Goal: Task Accomplishment & Management: Manage account settings

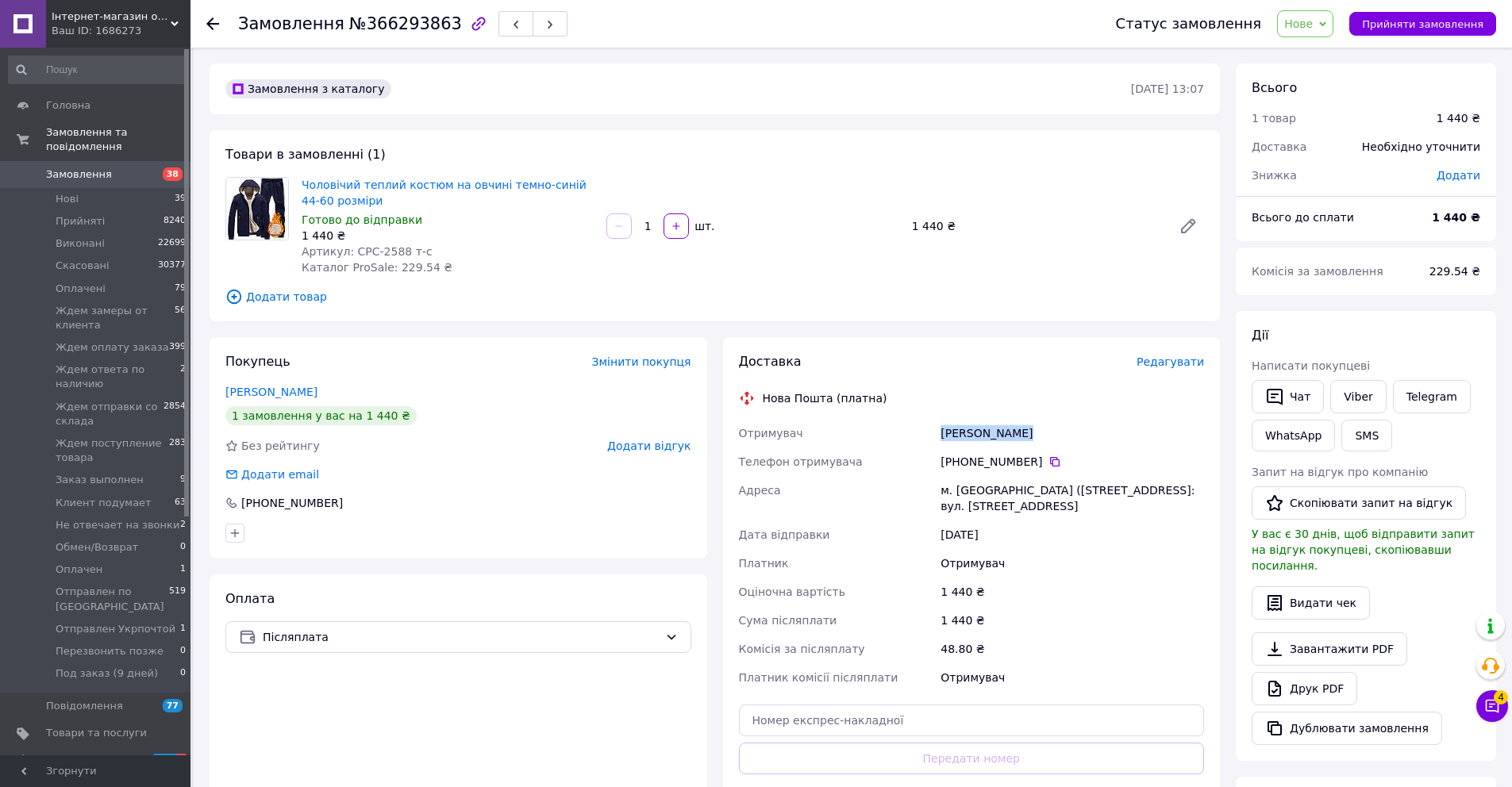
drag, startPoint x: 1040, startPoint y: 426, endPoint x: 941, endPoint y: 434, distance: 99.3
click at [941, 434] on div "Ситар Віталій" at bounding box center [1072, 433] width 270 height 29
copy div "Ситар Віталій"
click at [1056, 472] on div "+380 68 027 03 95" at bounding box center [1072, 461] width 270 height 29
click at [1054, 463] on icon at bounding box center [1055, 462] width 13 height 13
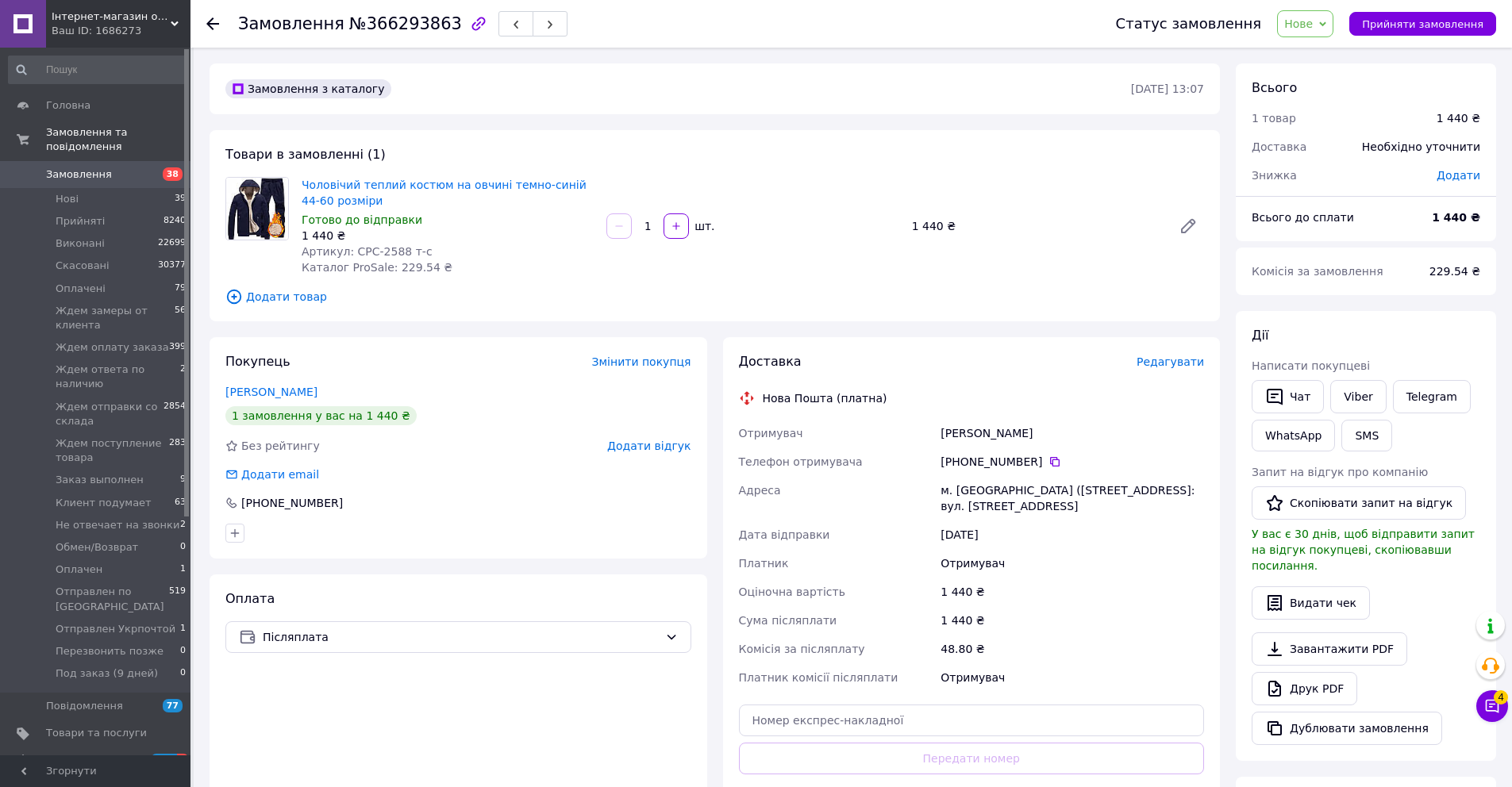
click at [1301, 23] on span "Нове" at bounding box center [1297, 24] width 29 height 13
click at [1329, 63] on li "Прийнято" at bounding box center [1380, 55] width 203 height 24
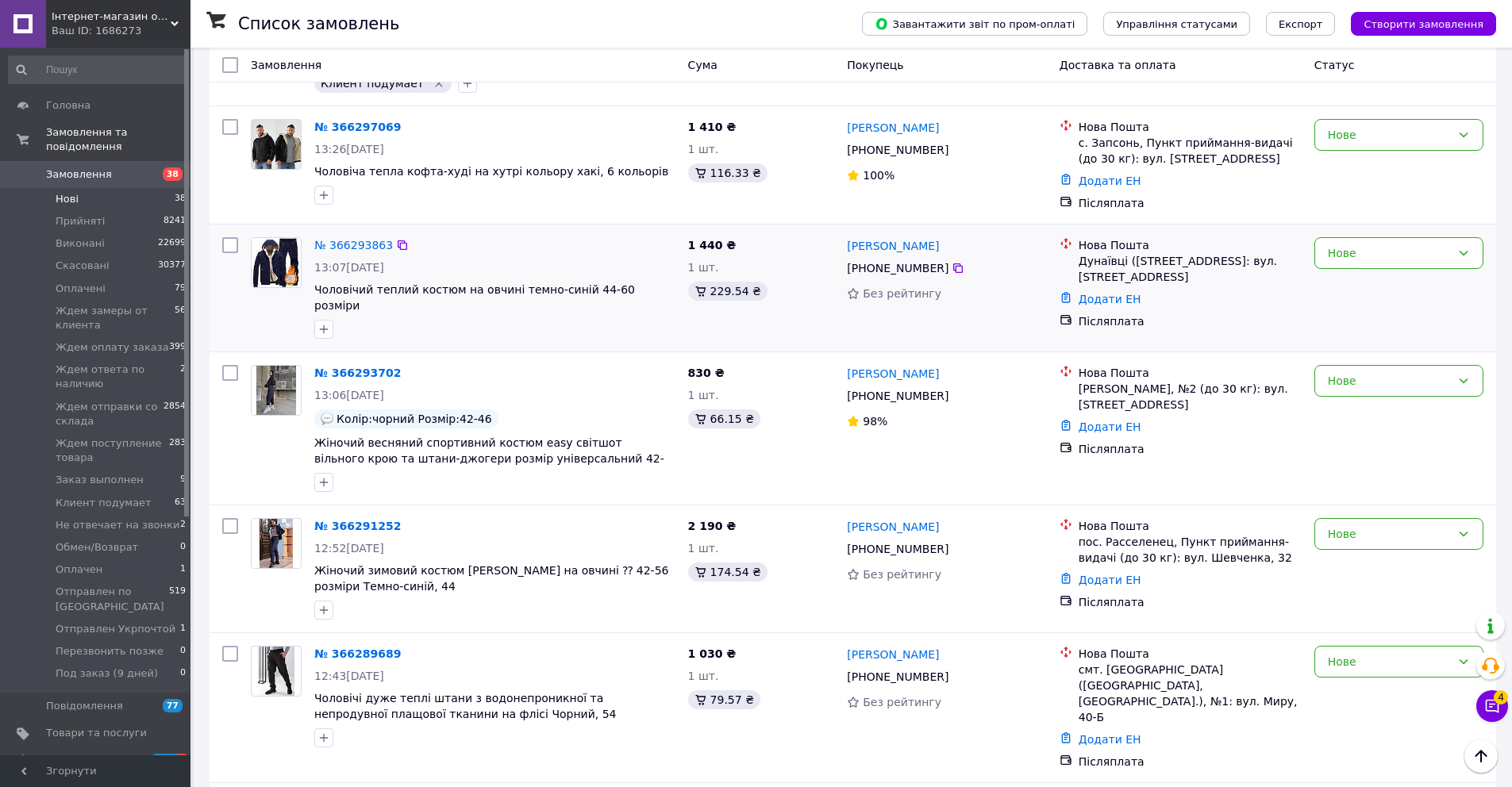
scroll to position [992, 0]
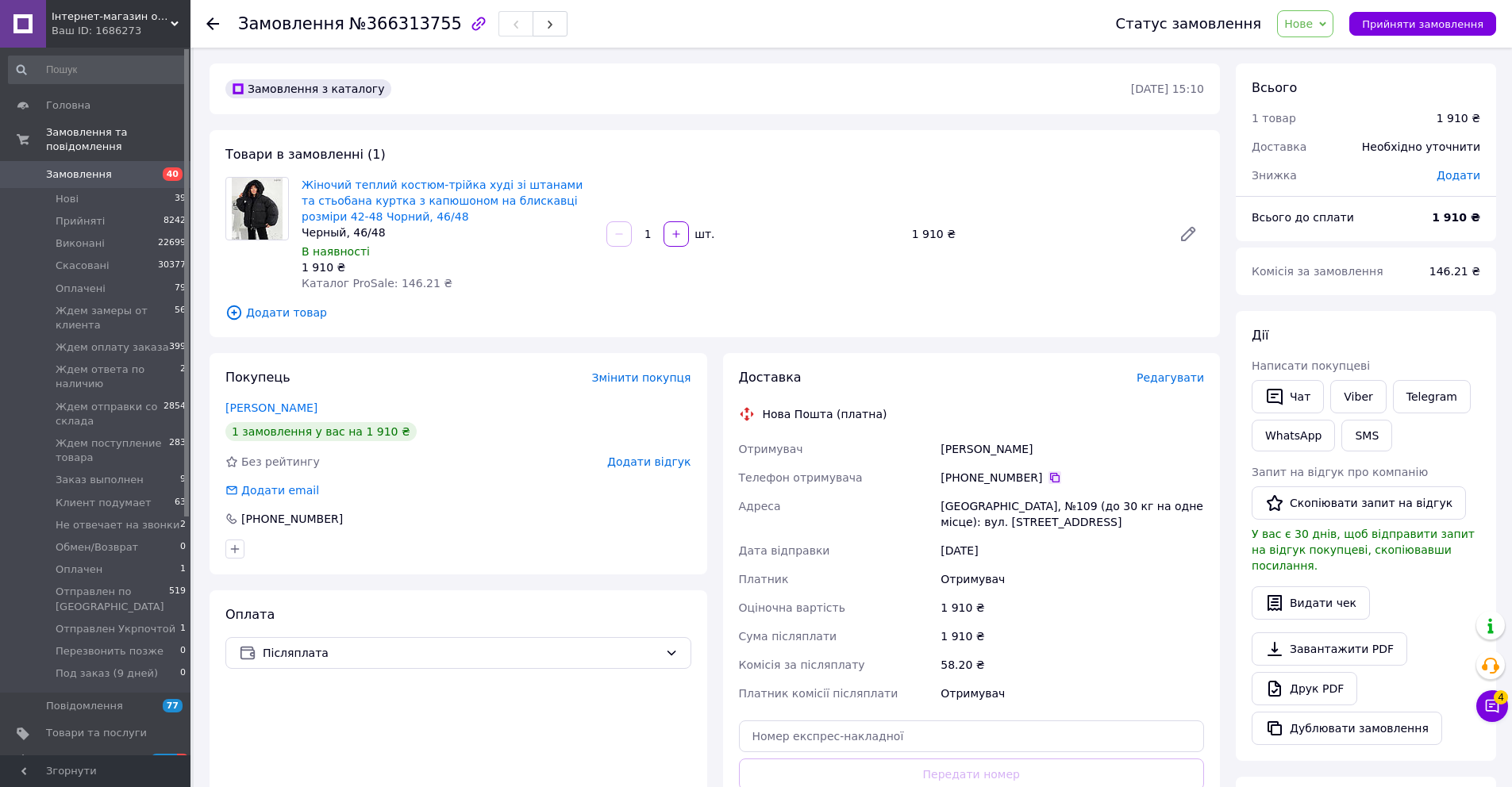
drag, startPoint x: 1061, startPoint y: 474, endPoint x: 1051, endPoint y: 478, distance: 10.8
click at [1061, 474] on div "+380 66 125 28 77" at bounding box center [1072, 477] width 264 height 16
click at [1051, 478] on icon at bounding box center [1055, 478] width 13 height 13
drag, startPoint x: 1048, startPoint y: 452, endPoint x: 936, endPoint y: 450, distance: 112.0
click at [936, 450] on div "Отримувач Спевакова Любов Телефон отримувача +380 66 125 28 77   Адреса Одеса, …" at bounding box center [971, 571] width 473 height 273
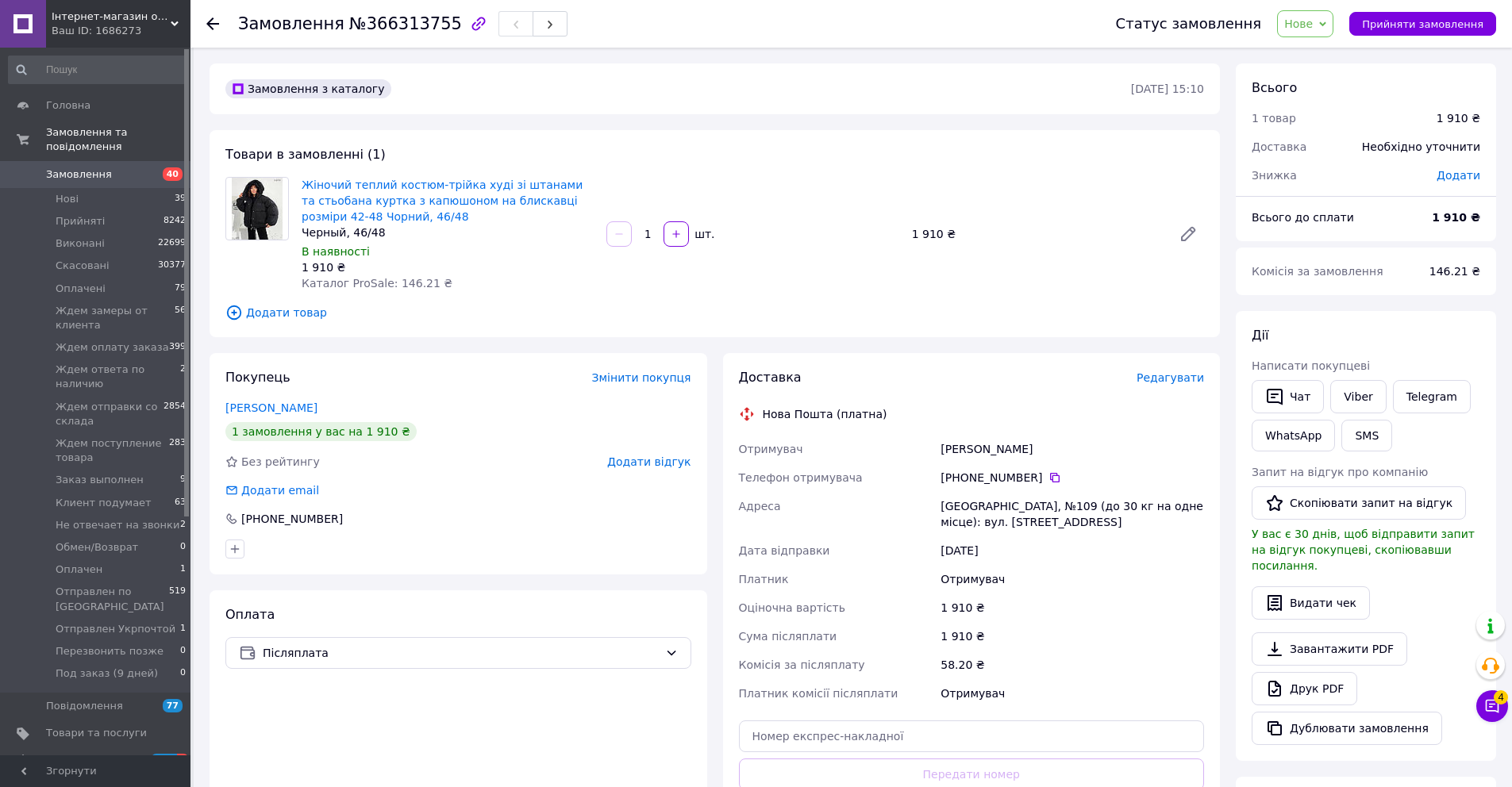
copy div "Отримувач Спевакова Любов"
click at [1312, 28] on span "Нове" at bounding box center [1297, 24] width 29 height 13
click at [1322, 59] on li "Прийнято" at bounding box center [1380, 55] width 203 height 24
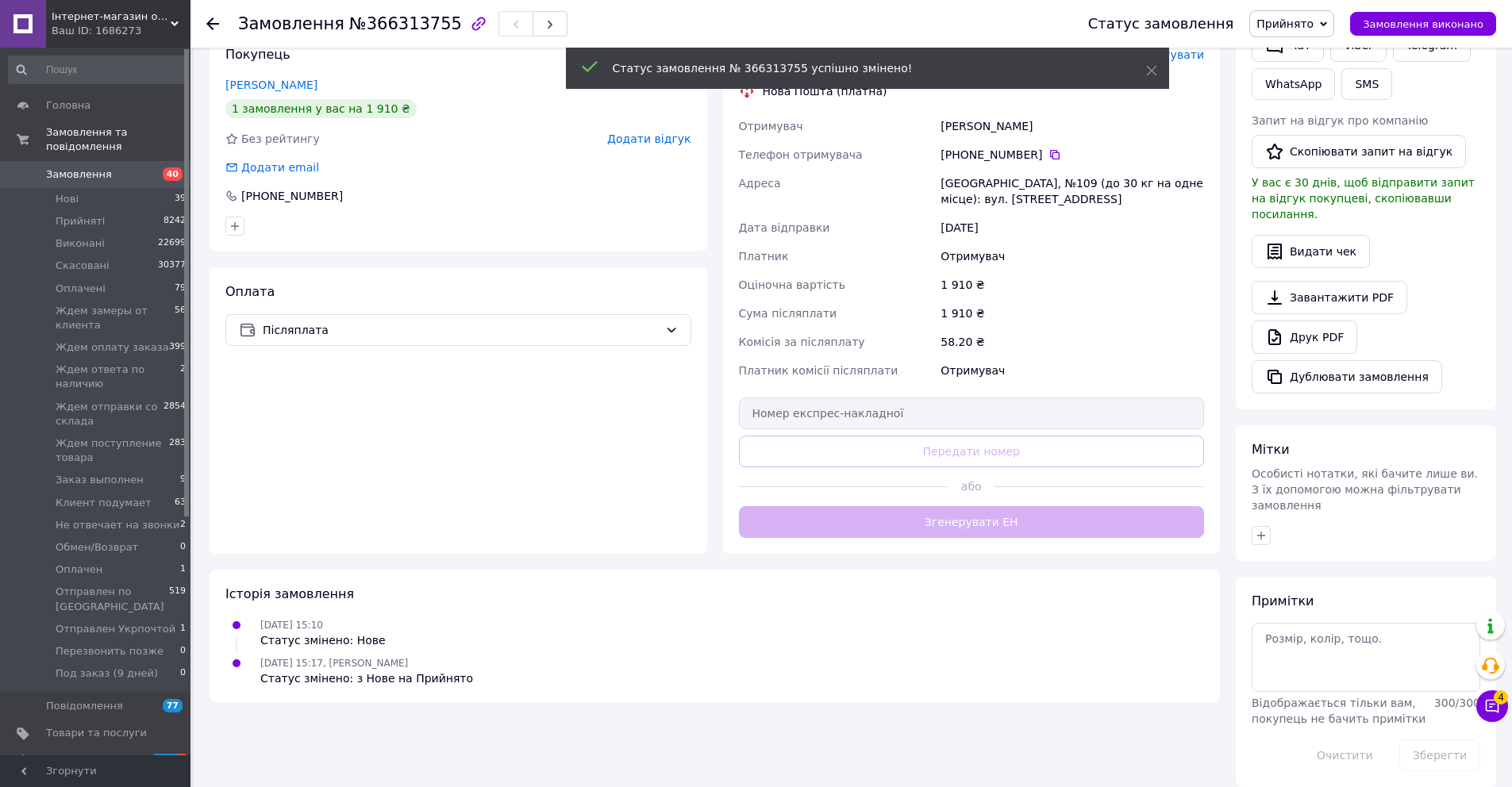
scroll to position [351, 0]
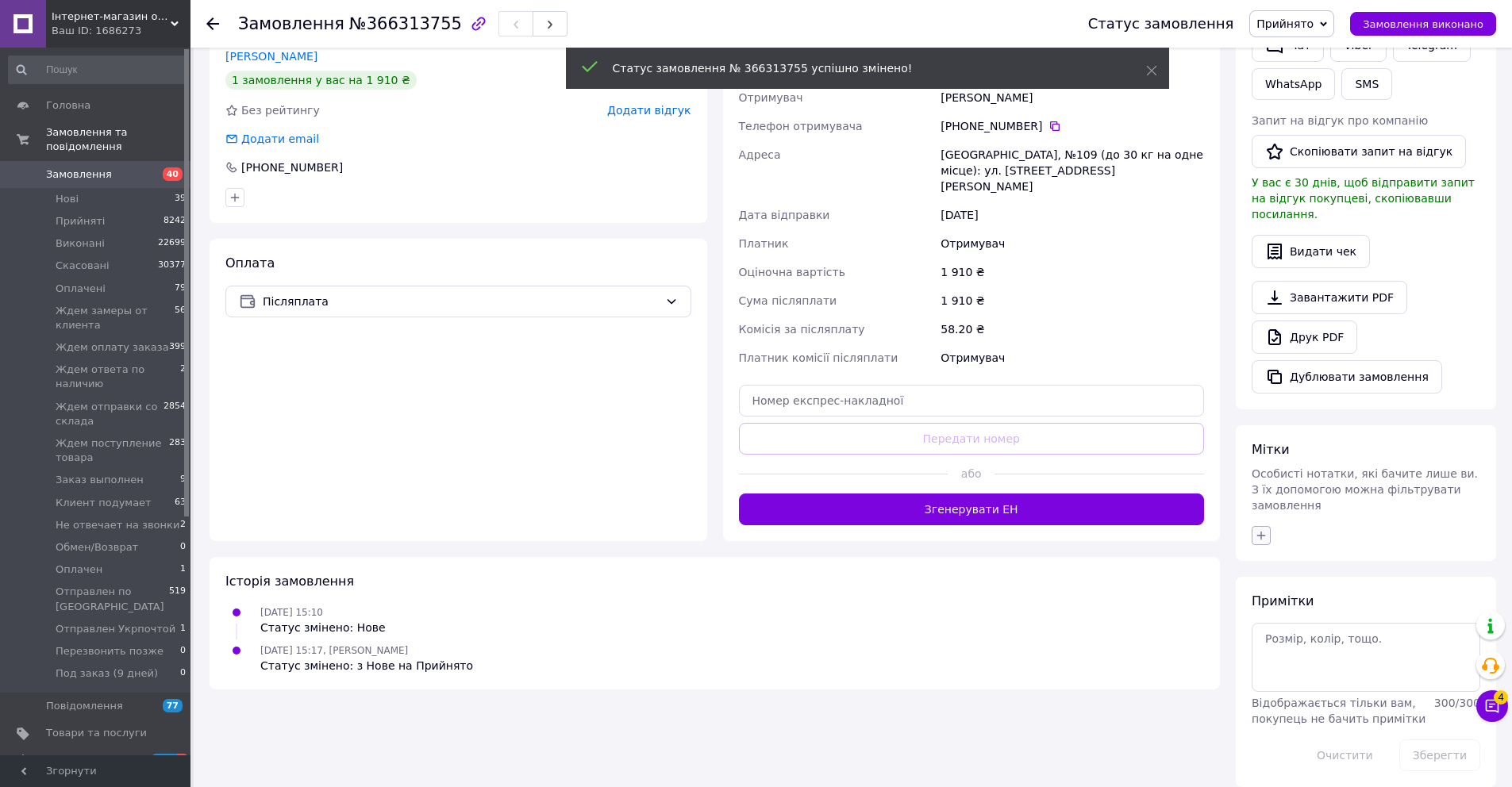
click at [1260, 527] on button "button" at bounding box center [1260, 535] width 19 height 19
type input "об"
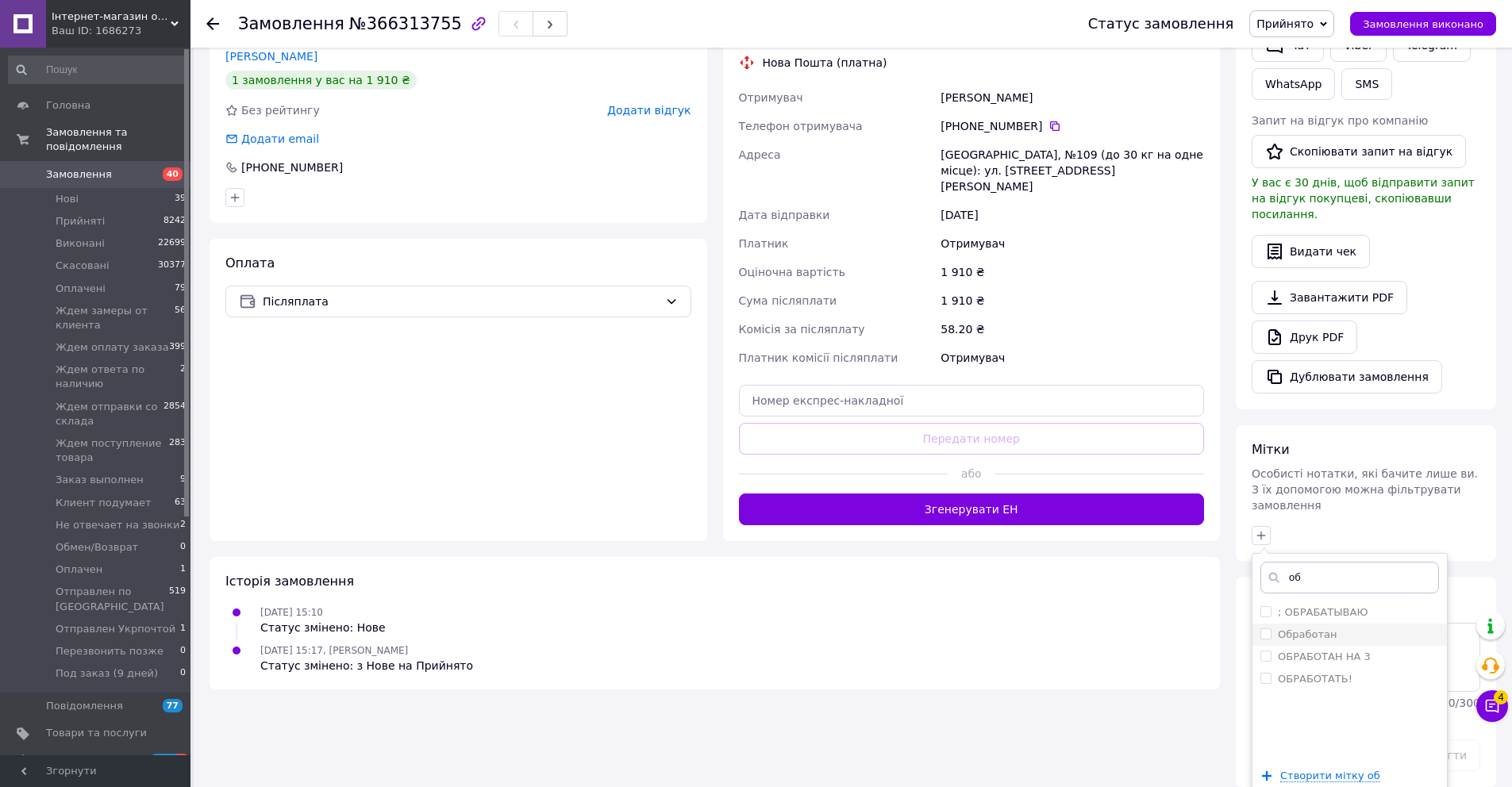
click at [1296, 623] on li "Обработан" at bounding box center [1349, 634] width 194 height 22
checkbox input "true"
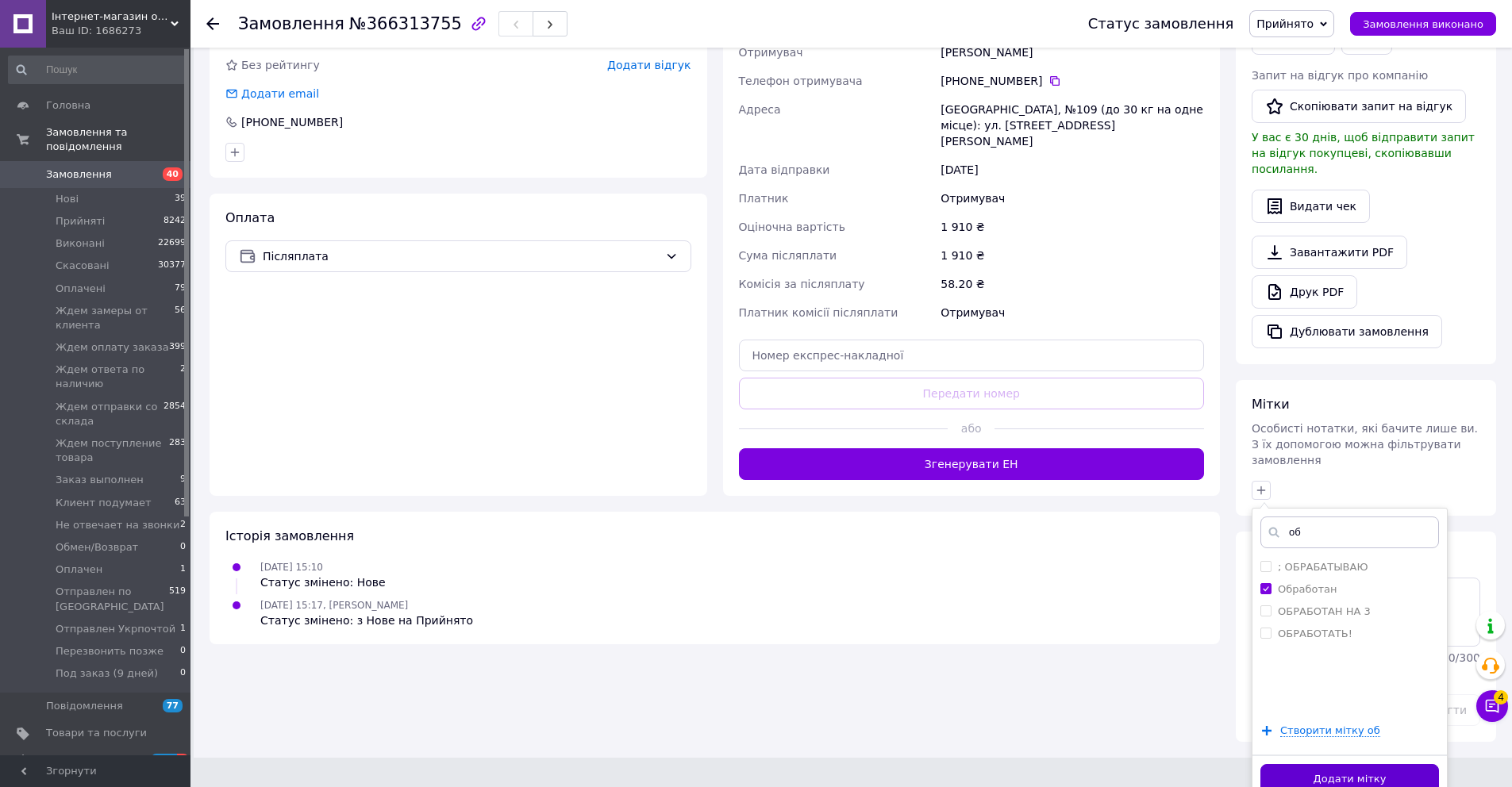
click at [1334, 764] on button "Додати мітку" at bounding box center [1349, 779] width 178 height 31
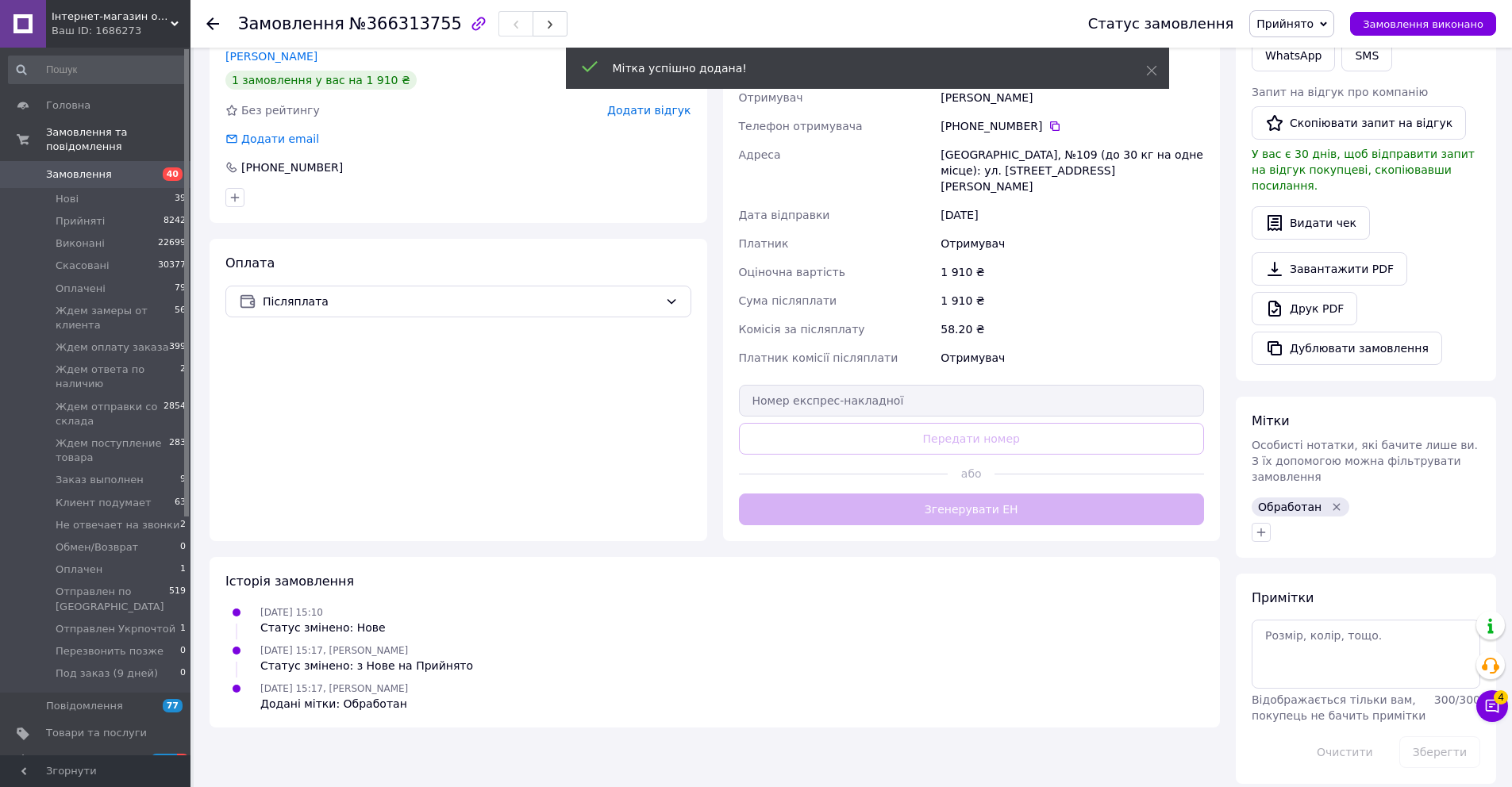
scroll to position [349, 0]
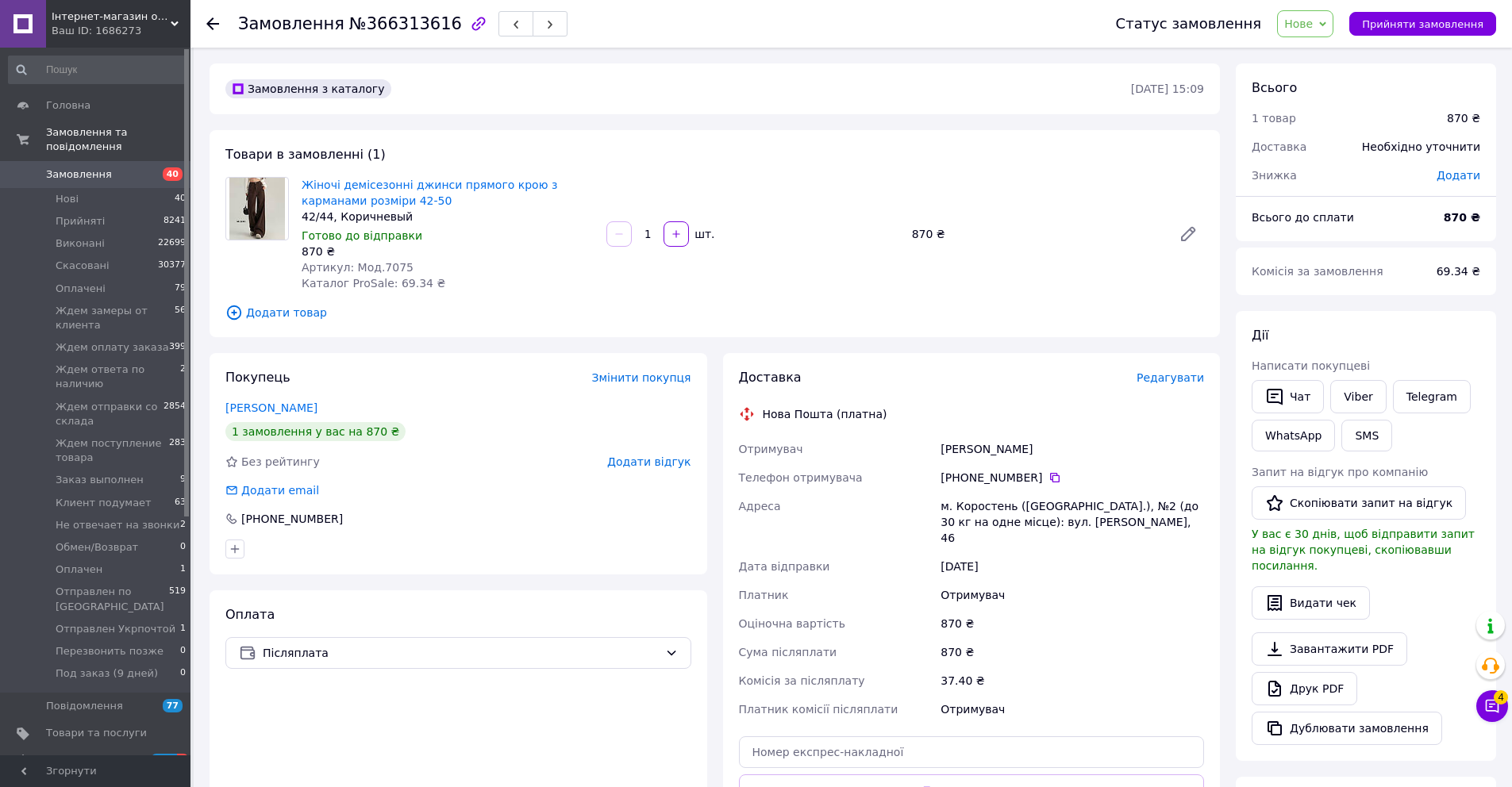
click at [388, 264] on span "Артикул: Мод.7075" at bounding box center [357, 267] width 112 height 13
copy span "7075"
click at [1050, 477] on icon at bounding box center [1055, 478] width 13 height 13
drag, startPoint x: 1020, startPoint y: 448, endPoint x: 940, endPoint y: 447, distance: 80.0
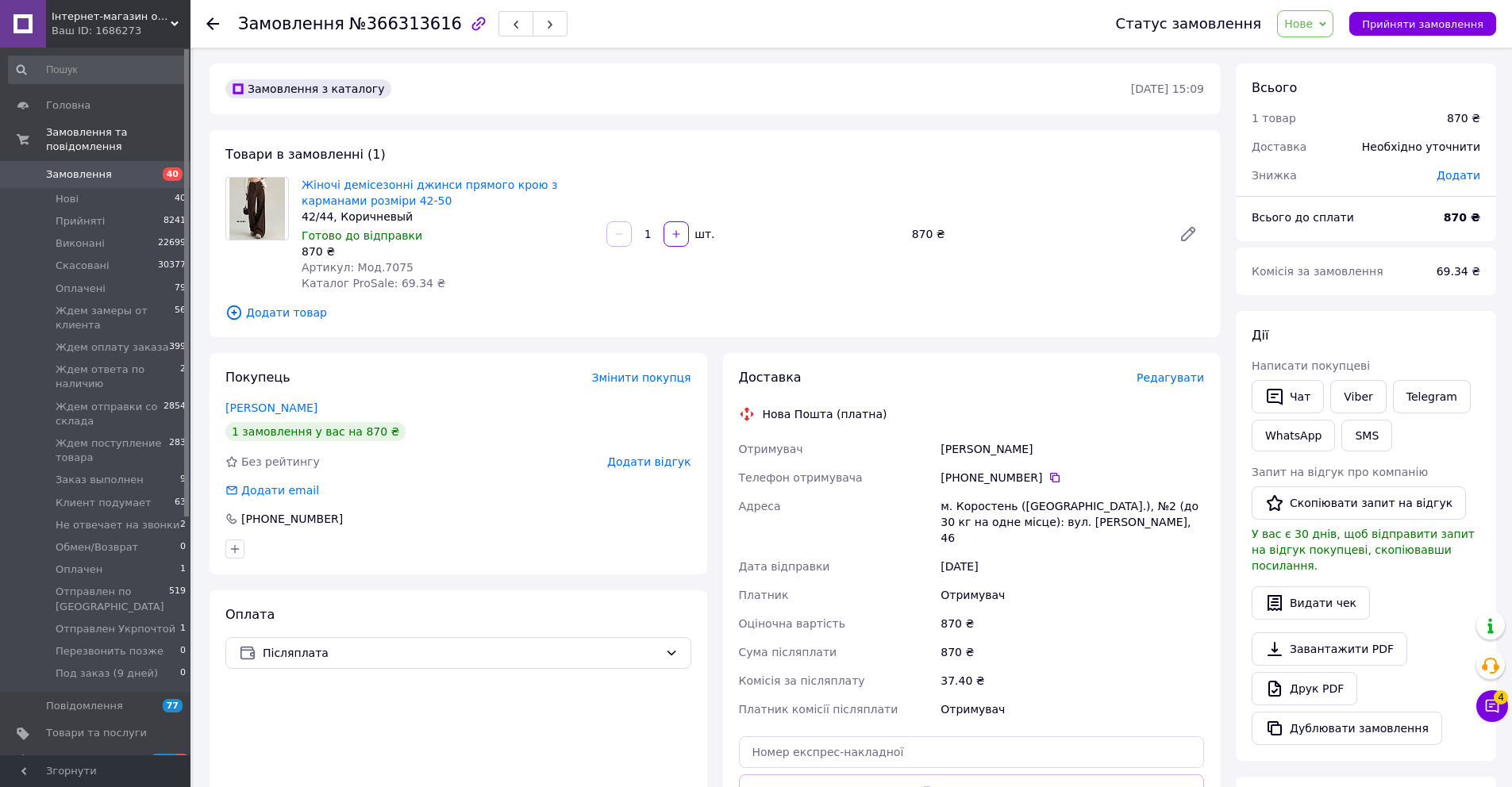
click at [940, 447] on div "Туровська Аліна" at bounding box center [1072, 449] width 270 height 29
copy div "Туровська Аліна"
drag, startPoint x: 412, startPoint y: 267, endPoint x: 355, endPoint y: 265, distance: 57.0
click at [355, 265] on div "Артикул: Мод.7075" at bounding box center [448, 267] width 292 height 16
copy span "Мод.7075"
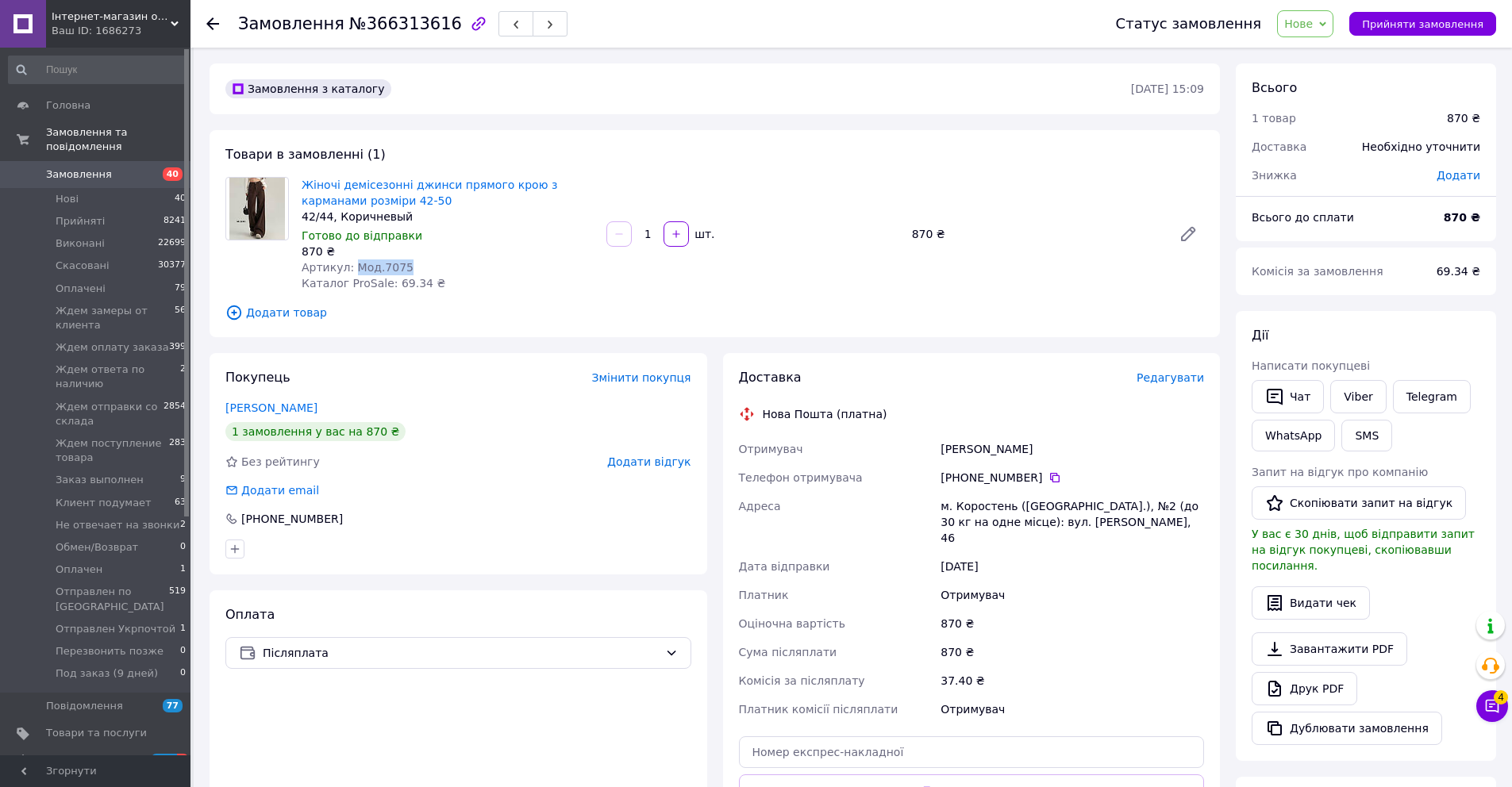
click at [1305, 20] on span "Нове" at bounding box center [1297, 24] width 29 height 13
click at [1314, 47] on li "Прийнято" at bounding box center [1380, 55] width 203 height 24
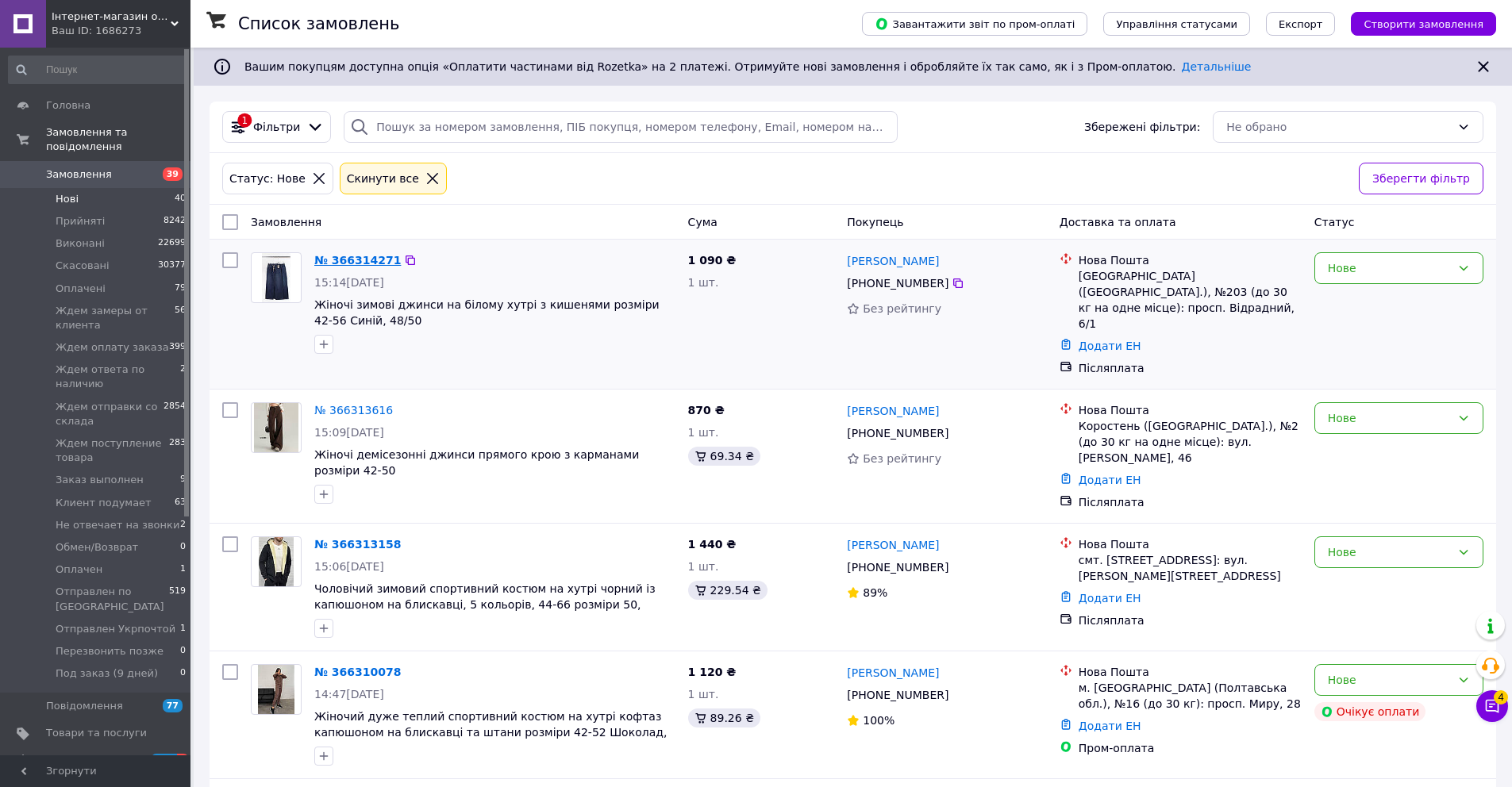
click at [381, 261] on link "№ 366314271" at bounding box center [358, 261] width 87 height 13
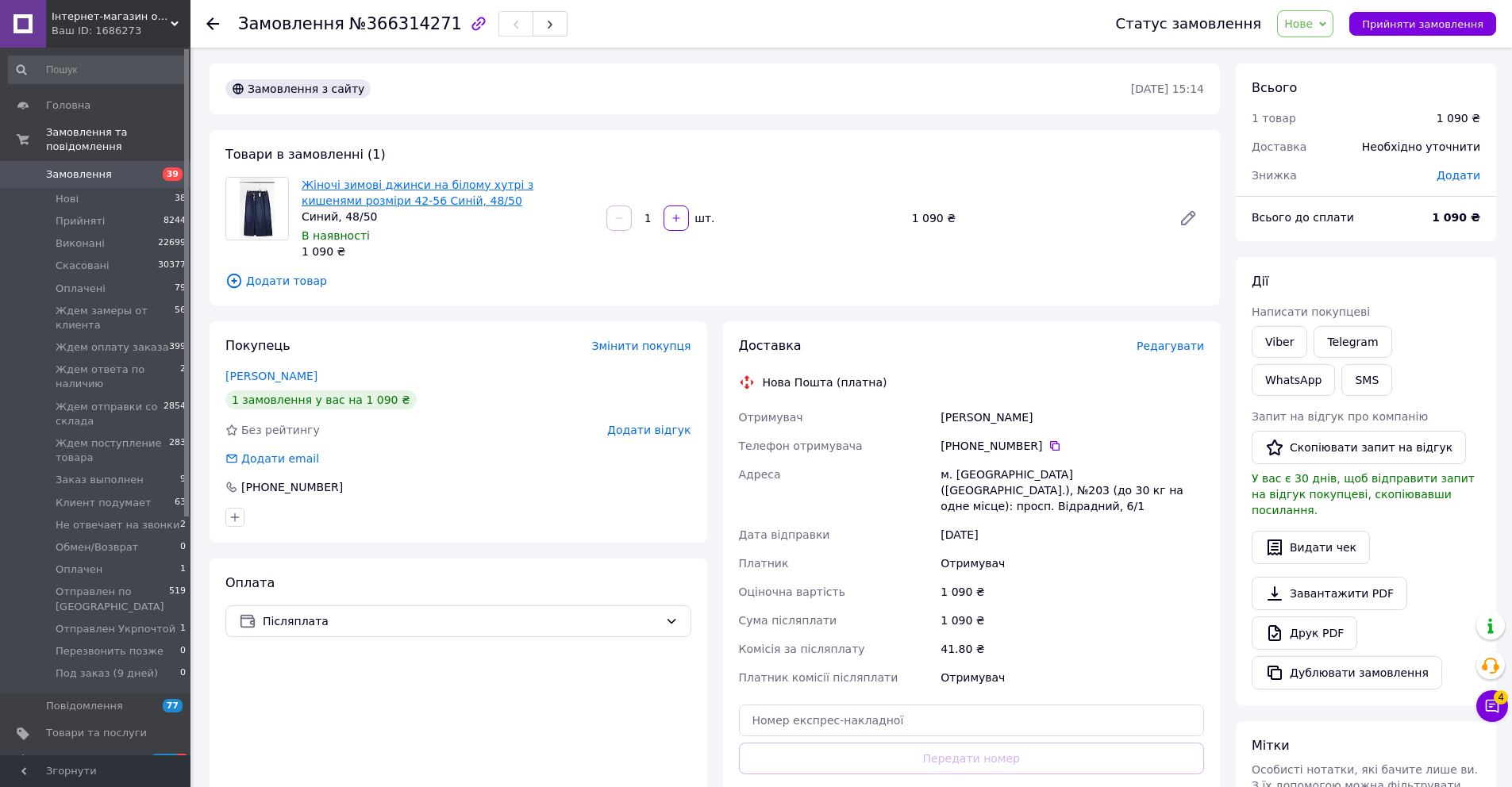
click at [375, 204] on link "Жіночі зимові джинси на білому хутрі з кишенями розміри 42-56 Синій, 48/50" at bounding box center [417, 192] width 232 height 29
click at [1050, 445] on icon at bounding box center [1055, 446] width 13 height 13
drag, startPoint x: 1067, startPoint y: 424, endPoint x: 939, endPoint y: 417, distance: 128.2
click at [939, 417] on div "Герасименко Ельвіра" at bounding box center [1072, 417] width 270 height 29
copy div "Герасименко Ельвіра"
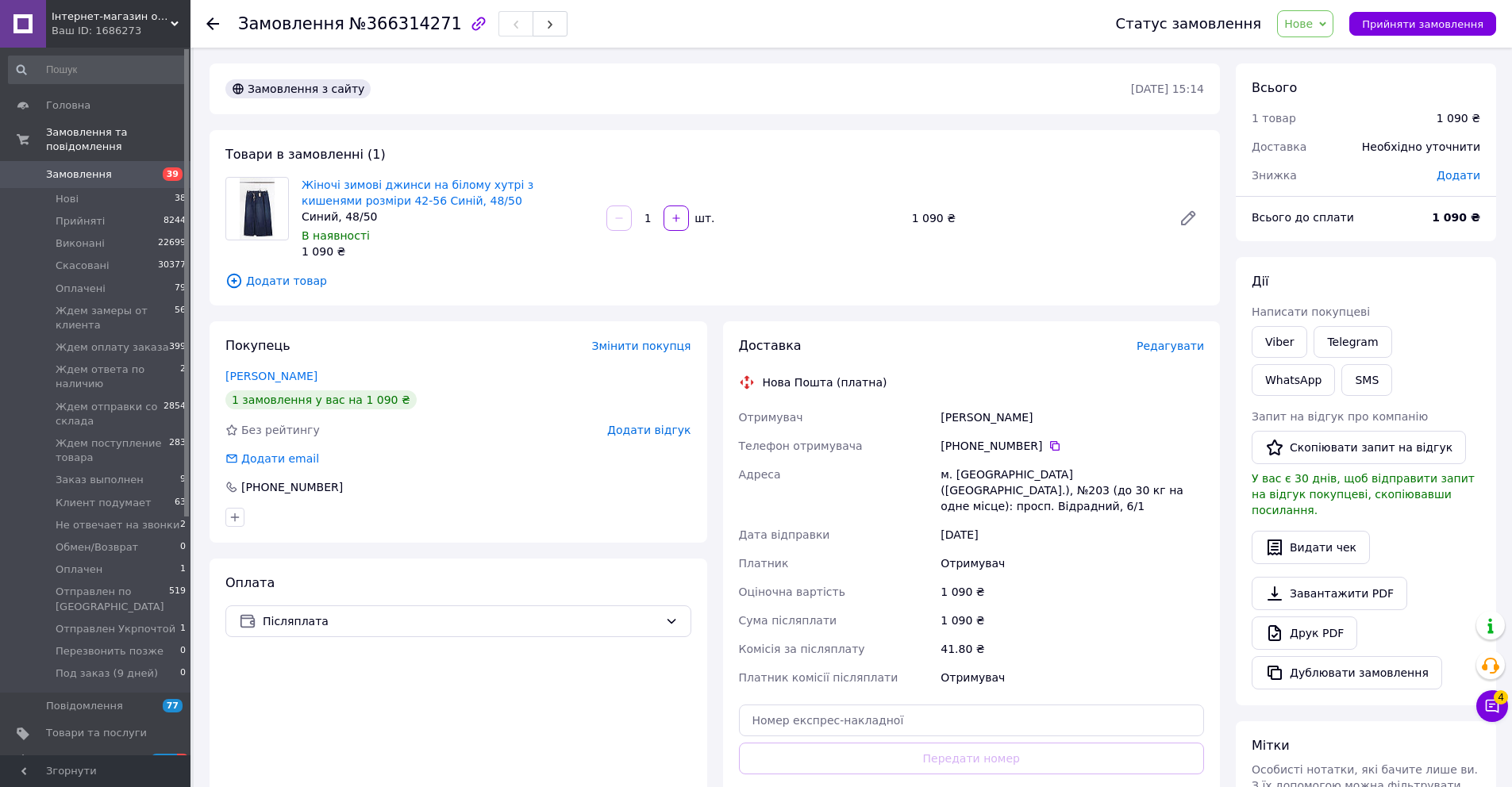
click at [1312, 25] on span "Нове" at bounding box center [1297, 24] width 29 height 13
click at [1321, 55] on li "Прийнято" at bounding box center [1380, 55] width 203 height 24
click at [1293, 344] on link "Viber" at bounding box center [1279, 342] width 55 height 31
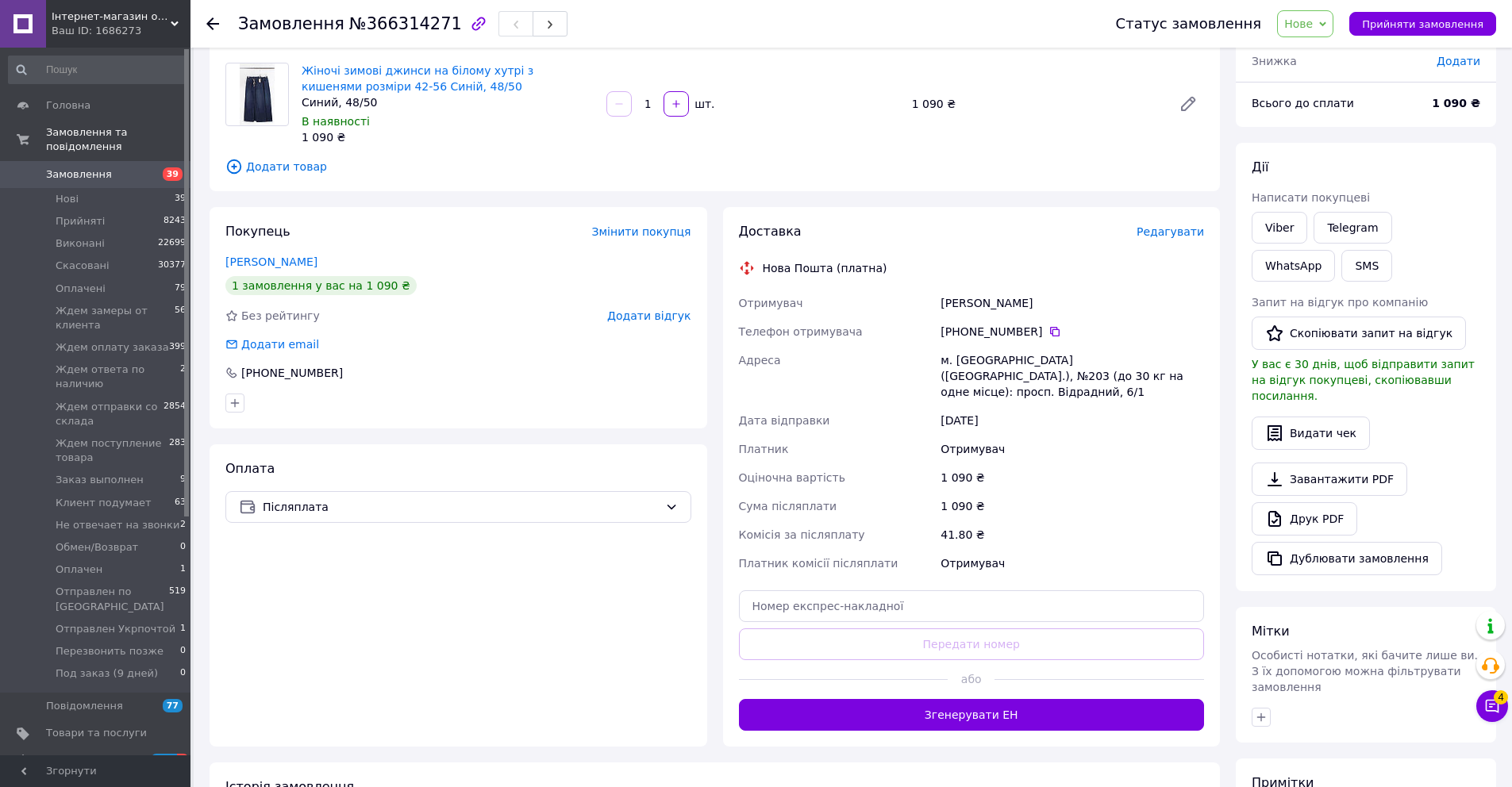
scroll to position [296, 0]
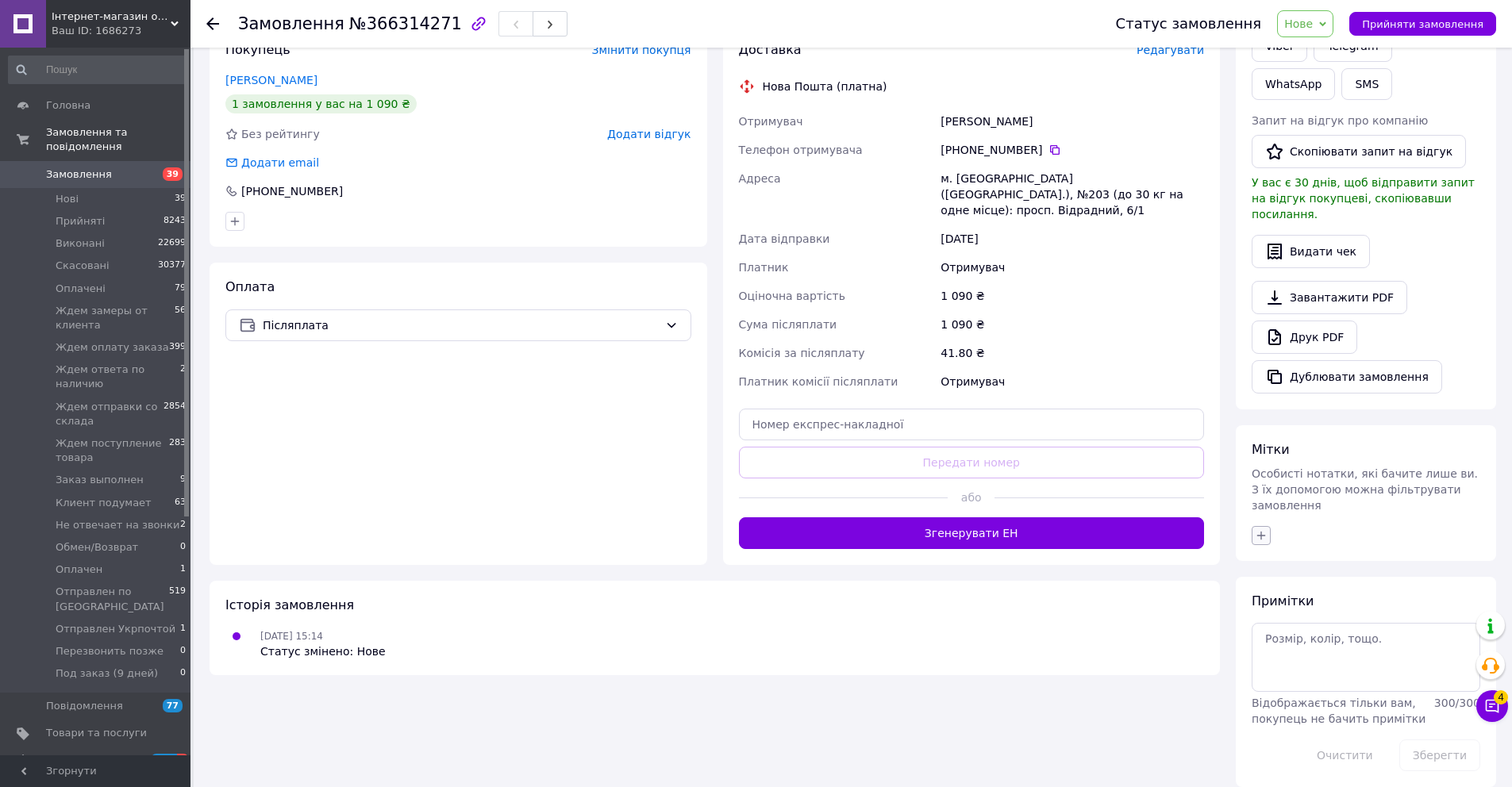
click at [1257, 529] on icon "button" at bounding box center [1261, 535] width 13 height 13
type input "не дозво"
click at [1298, 607] on label "Не дозвонился" at bounding box center [1319, 612] width 81 height 12
checkbox input "true"
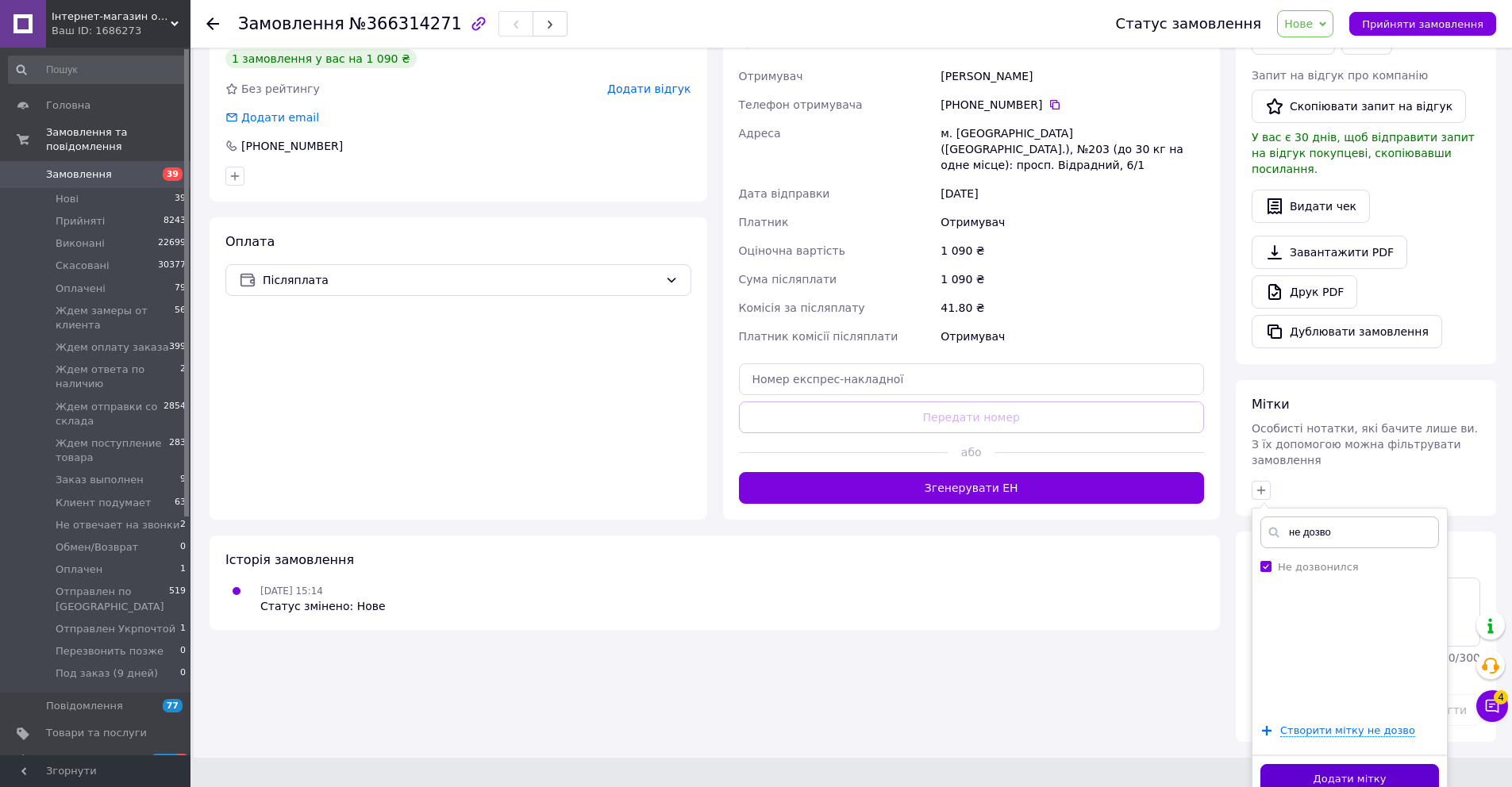
click at [1352, 769] on button "Додати мітку" at bounding box center [1349, 779] width 178 height 31
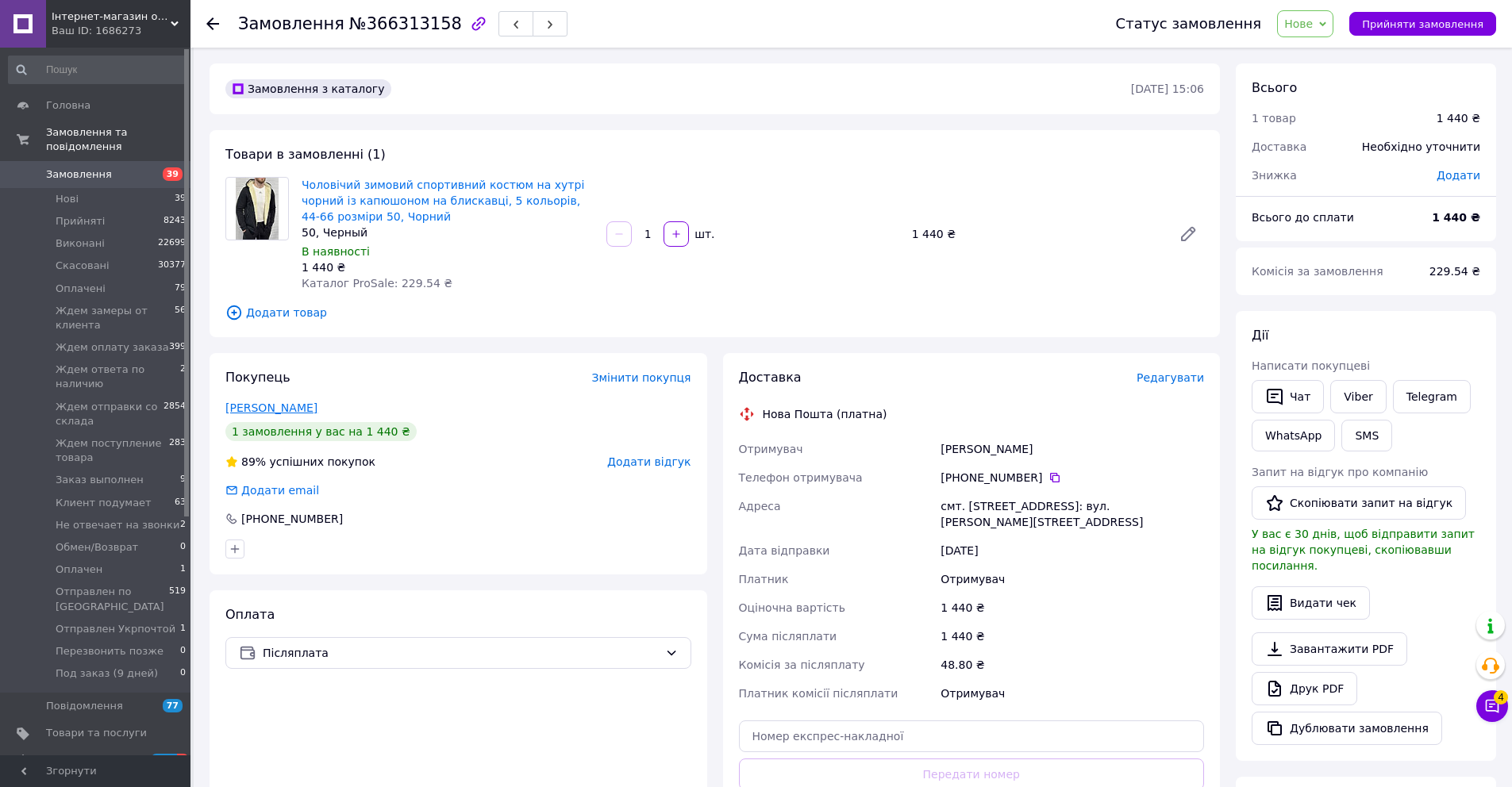
click at [253, 401] on link "[PERSON_NAME]" at bounding box center [272, 408] width 92 height 13
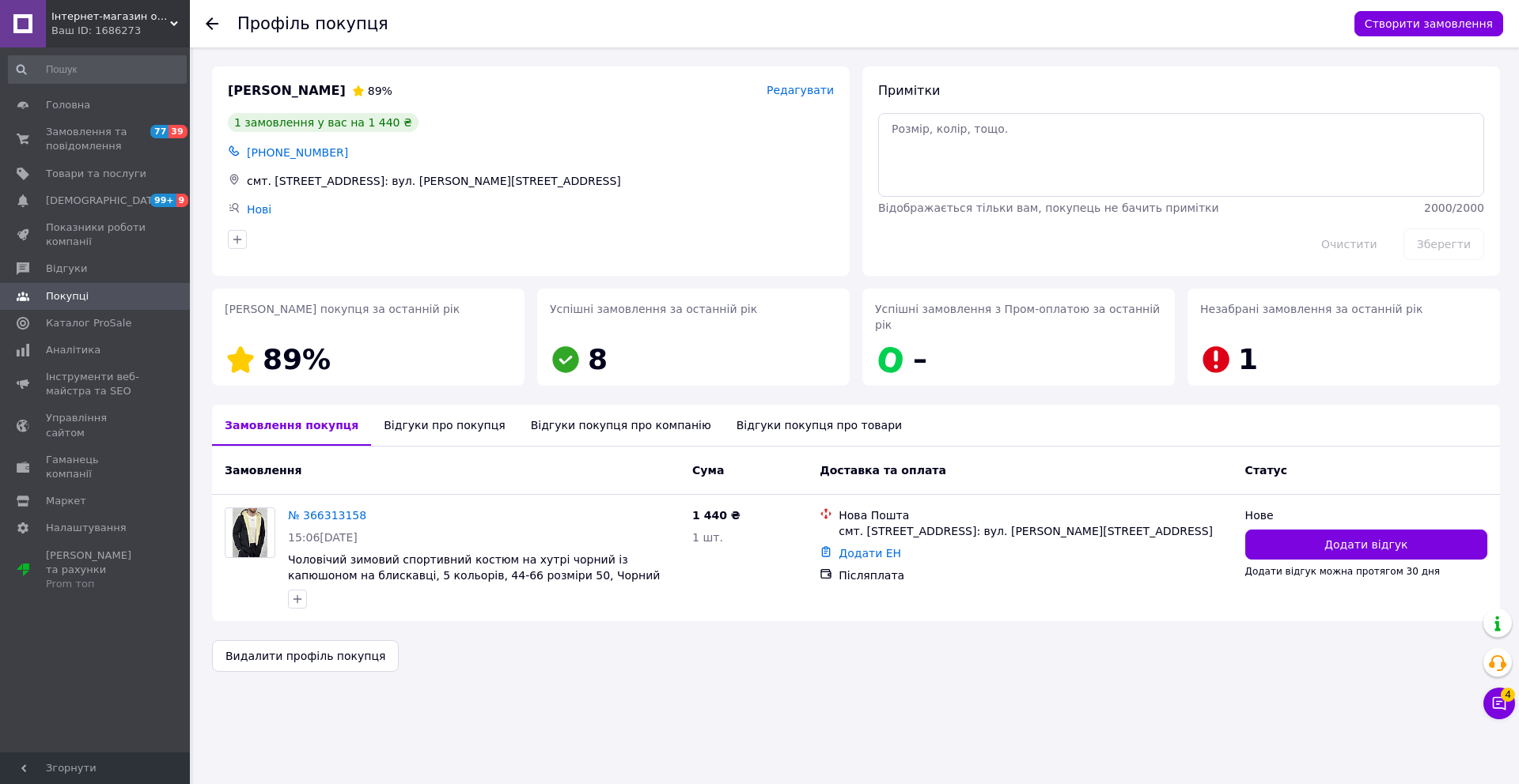
click at [420, 404] on div "Відгуки про покупця" at bounding box center [443, 425] width 147 height 41
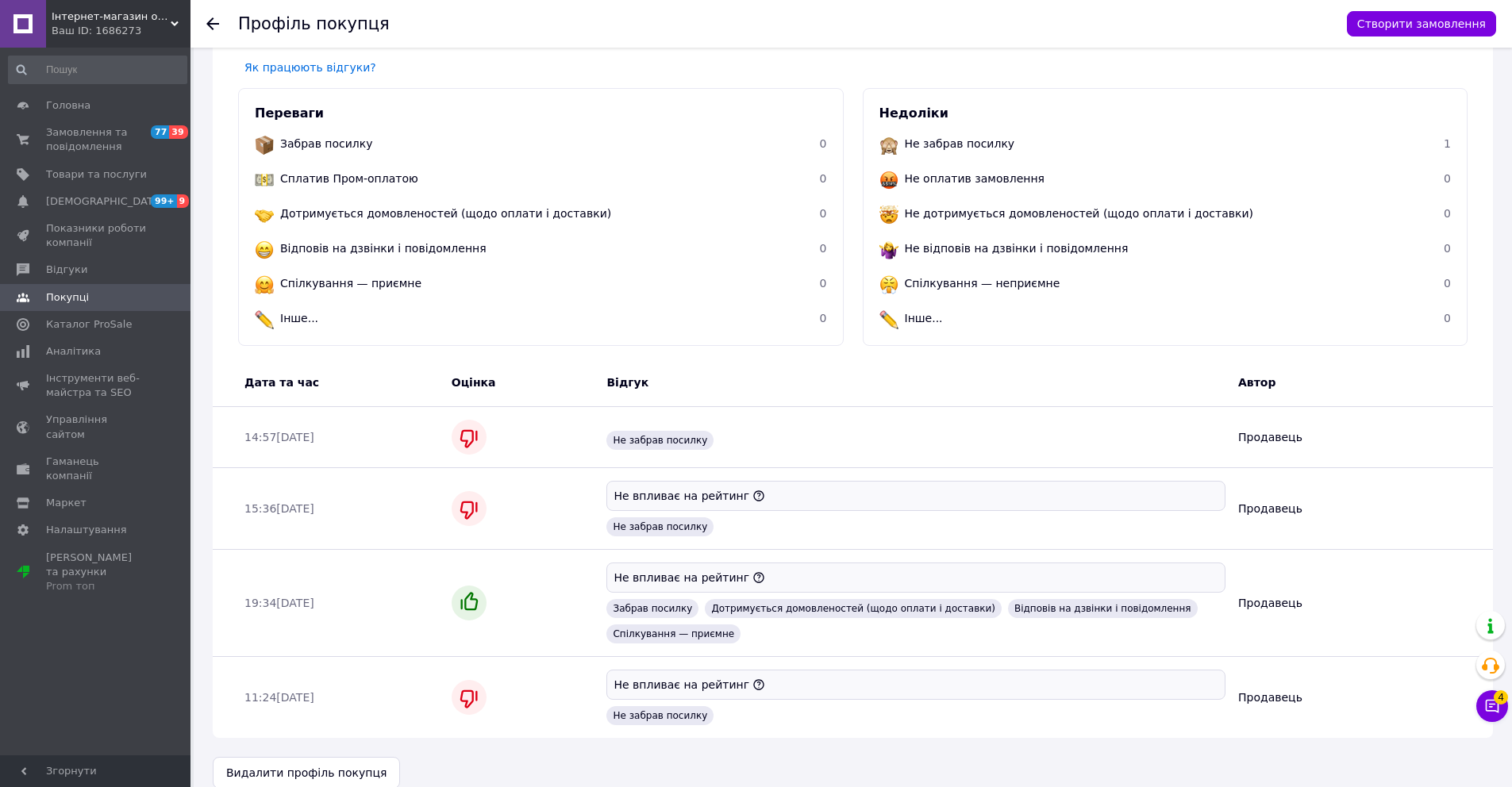
scroll to position [412, 0]
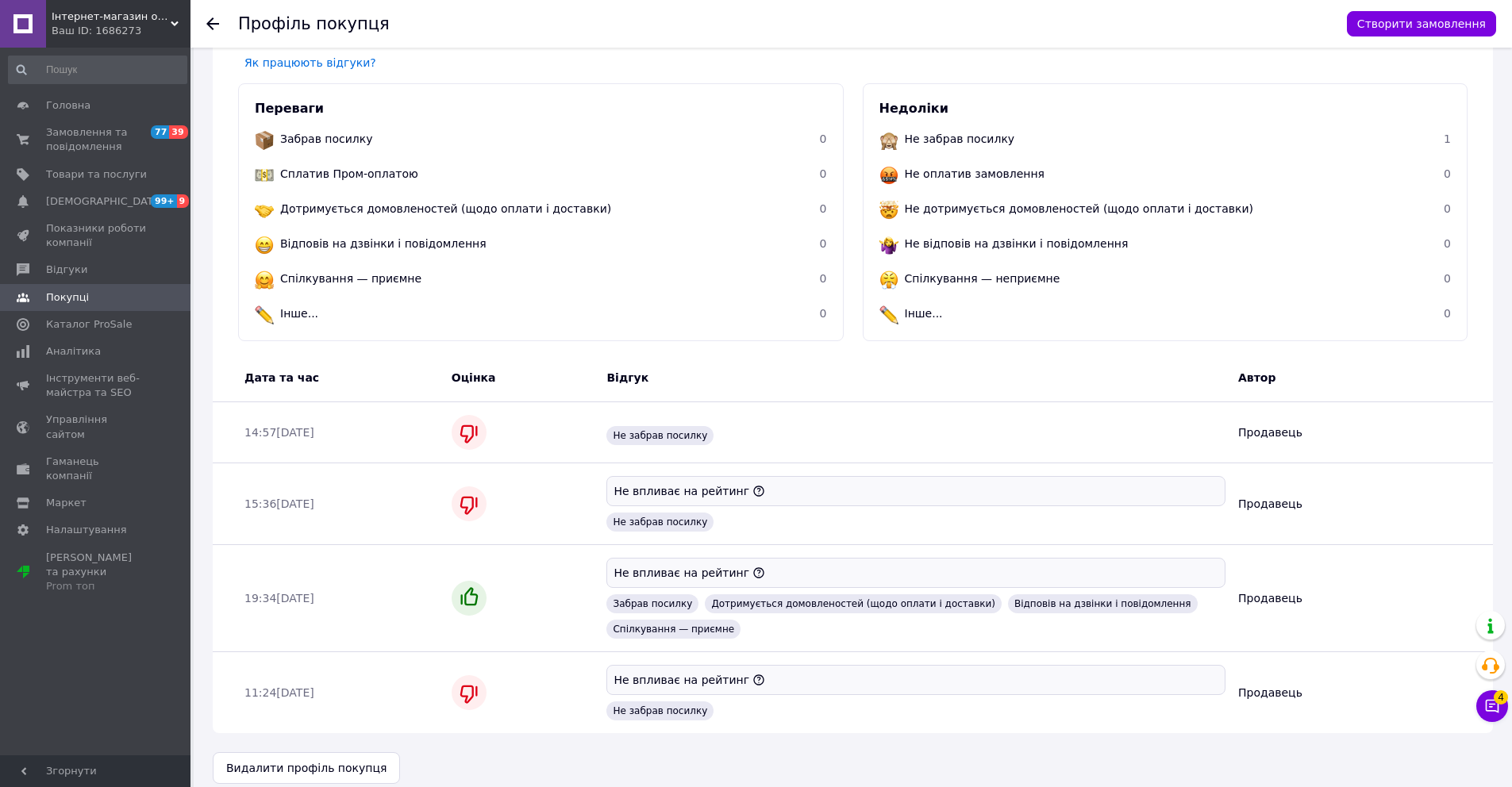
click at [689, 512] on span "Не забрав посилку" at bounding box center [660, 522] width 107 height 19
click at [213, 25] on icon at bounding box center [213, 24] width 13 height 13
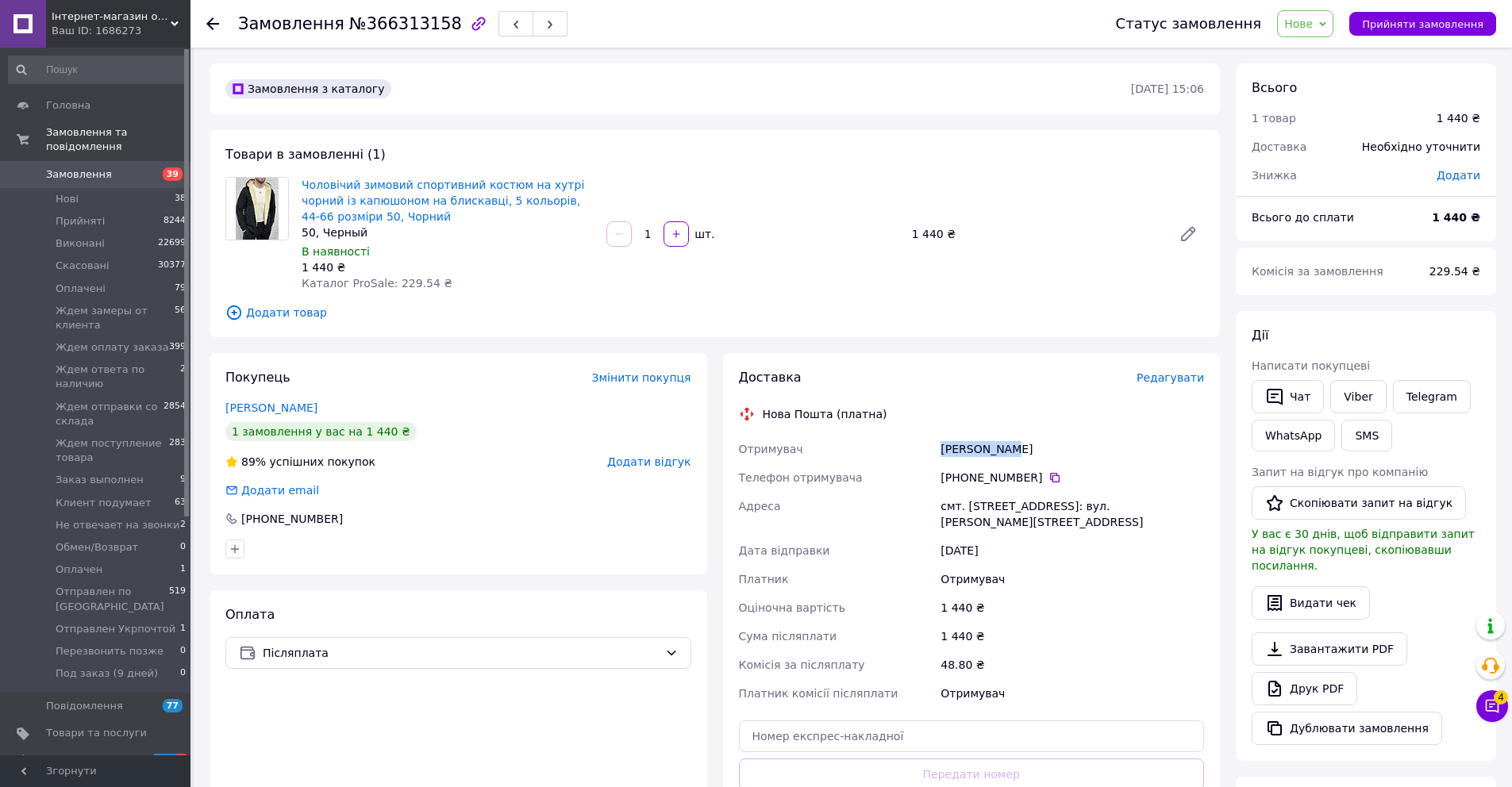
drag, startPoint x: 1027, startPoint y: 440, endPoint x: 1010, endPoint y: 450, distance: 19.7
click at [1010, 450] on div "Бучко Орест" at bounding box center [1072, 449] width 270 height 29
copy div "Бучко Орест"
click at [1058, 482] on icon at bounding box center [1055, 478] width 13 height 13
click at [1050, 479] on icon at bounding box center [1054, 477] width 9 height 9
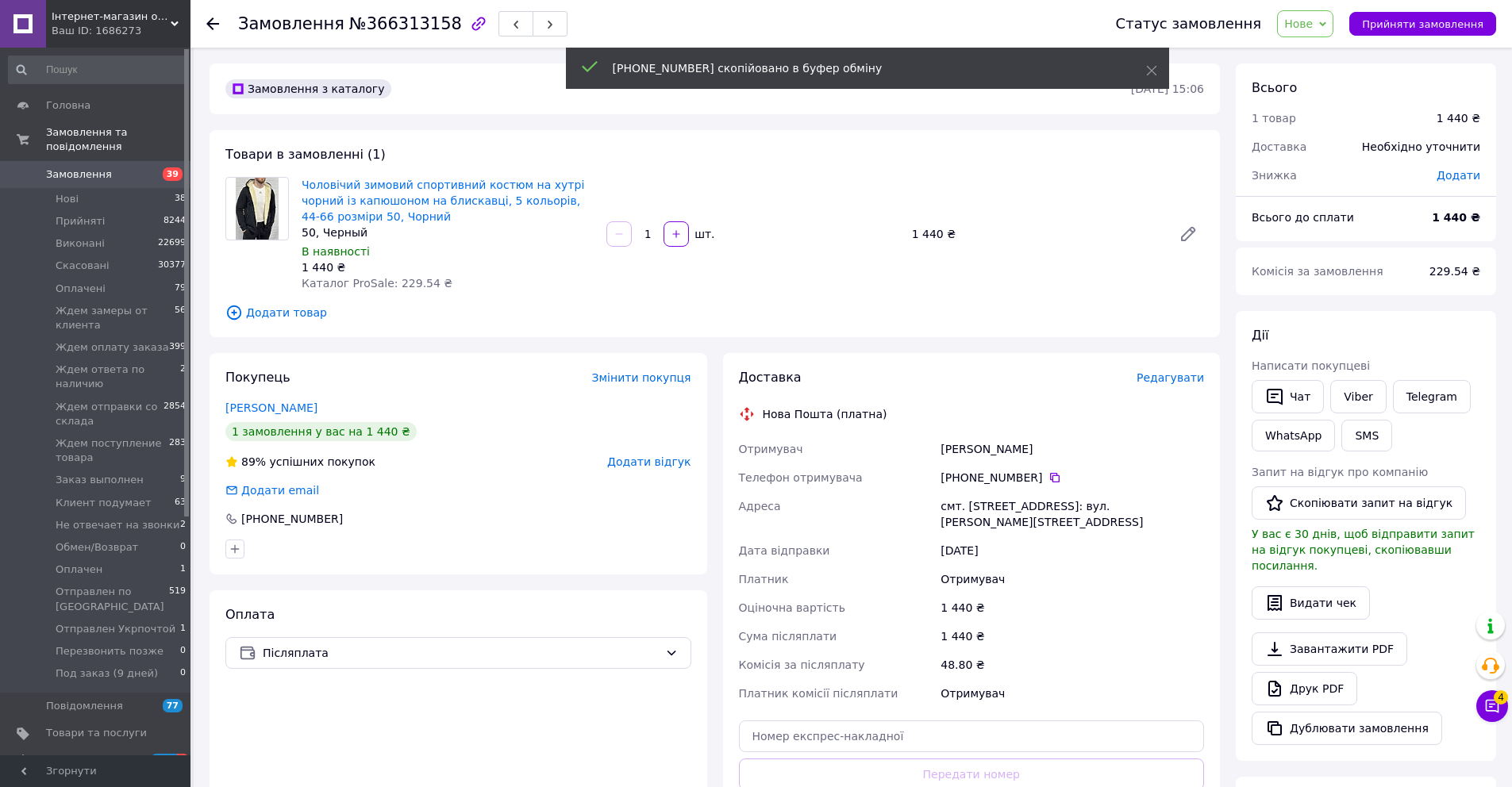
click at [1312, 31] on span "Нове" at bounding box center [1305, 23] width 56 height 27
click at [1324, 56] on li "Прийнято" at bounding box center [1380, 55] width 203 height 24
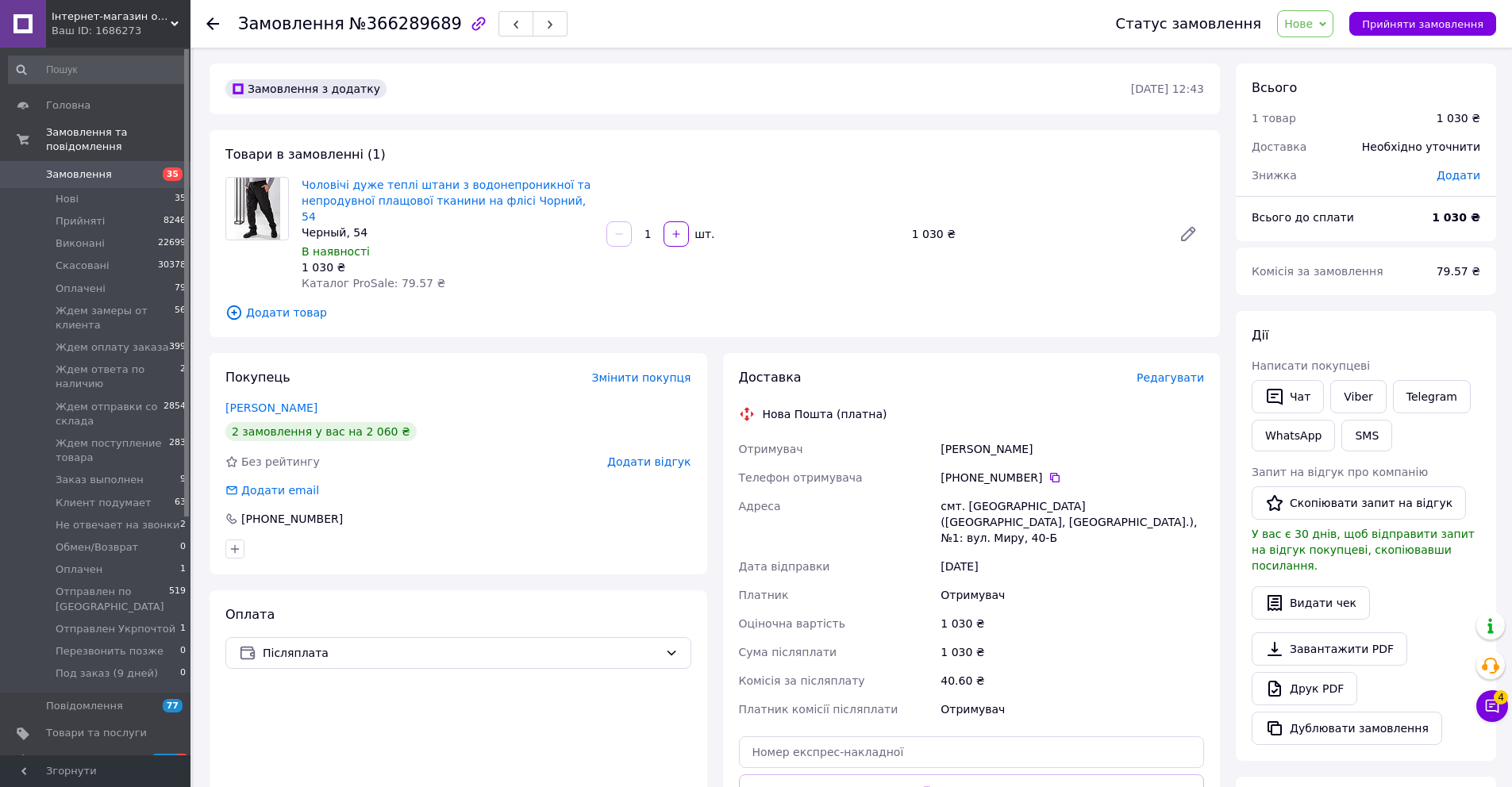
click at [1312, 22] on span "Нове" at bounding box center [1297, 24] width 29 height 13
click at [866, 328] on div "Замовлення з додатку 12.10.2025 • 12:43 Товари в замовленні (1) Чоловічі дуже т…" at bounding box center [715, 601] width 1026 height 1076
click at [271, 401] on link "Хома Денис" at bounding box center [272, 408] width 92 height 13
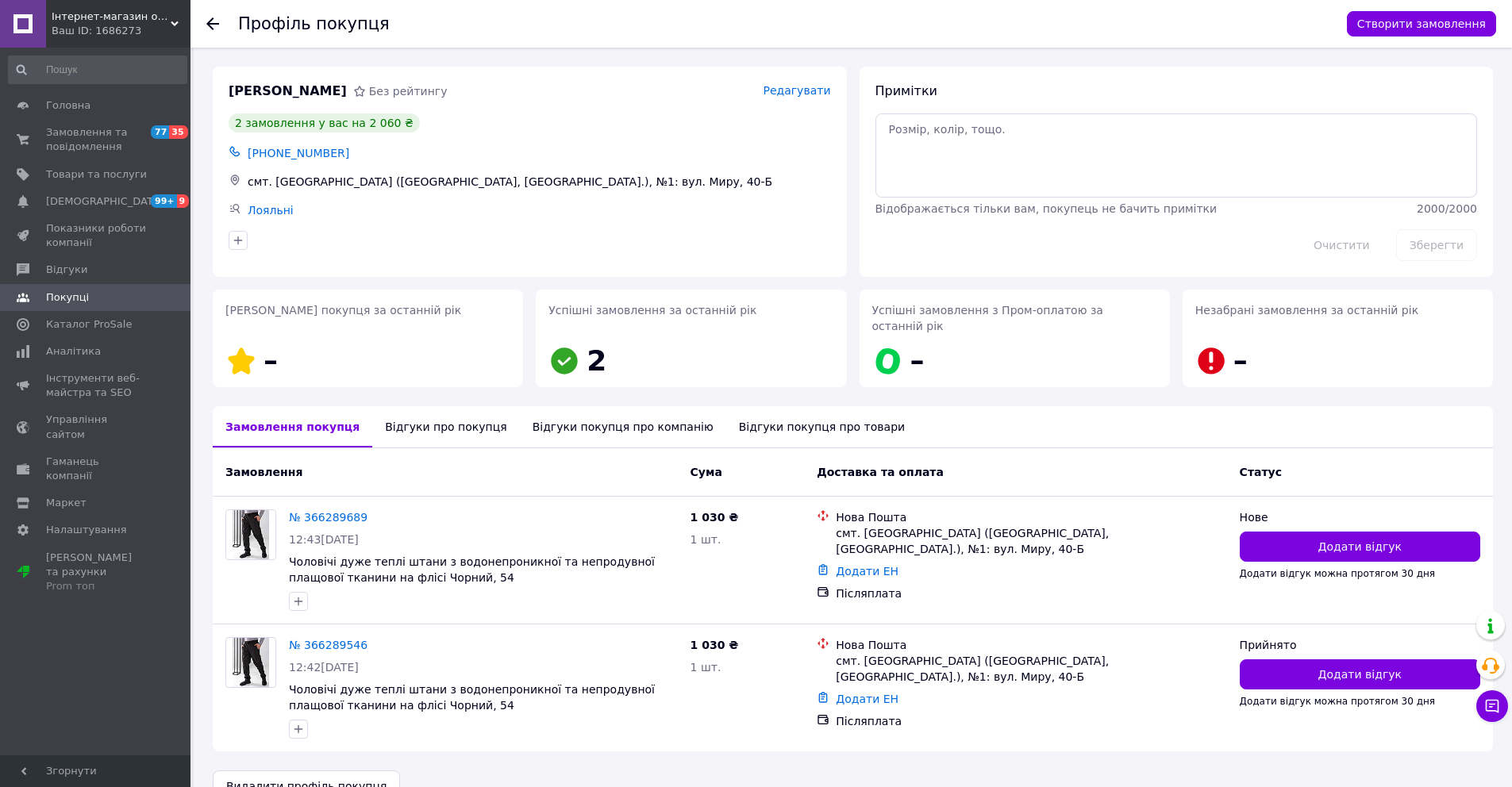
click at [211, 21] on icon at bounding box center [213, 24] width 13 height 13
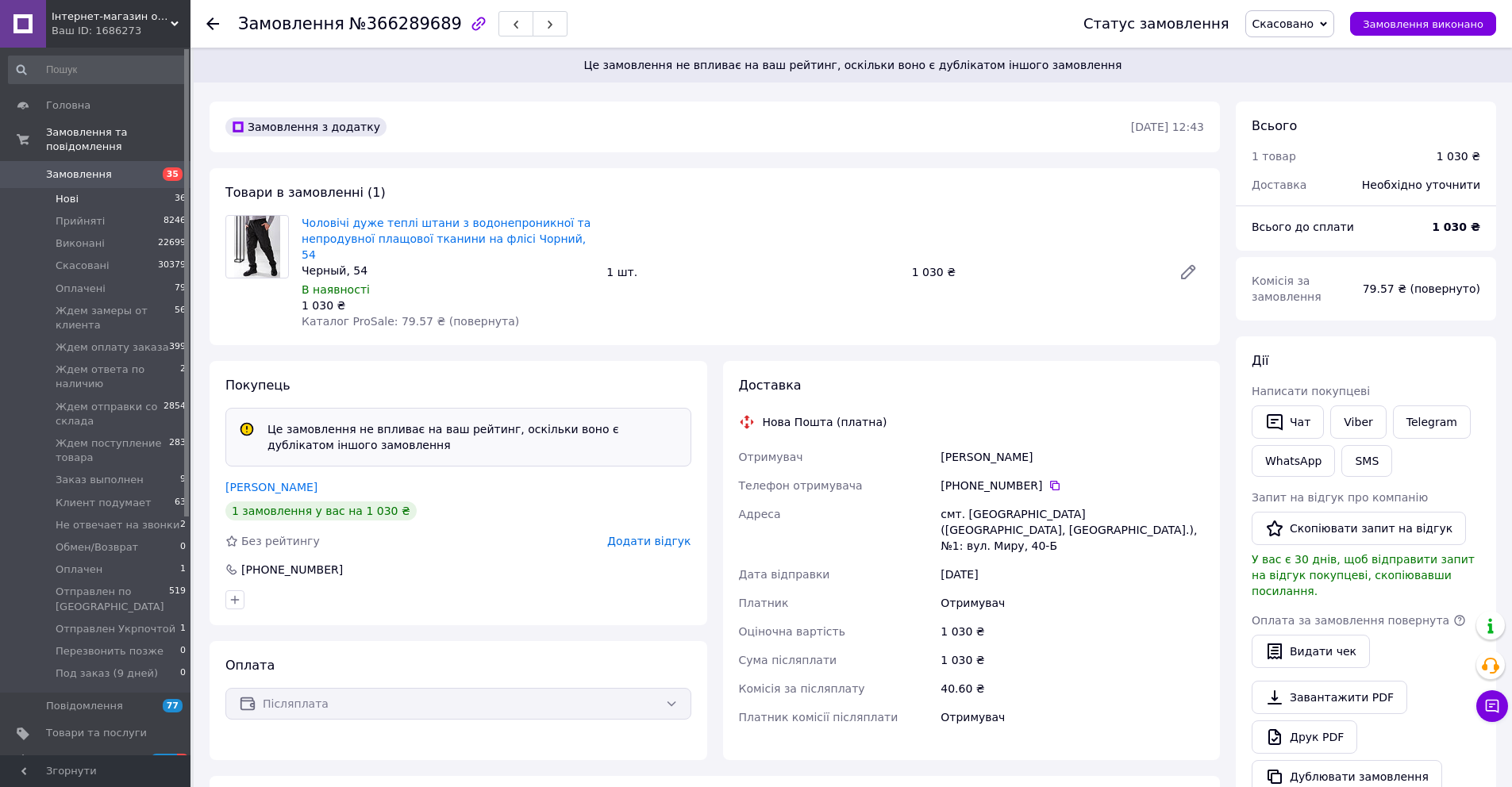
click at [69, 199] on span "Нові" at bounding box center [67, 199] width 23 height 14
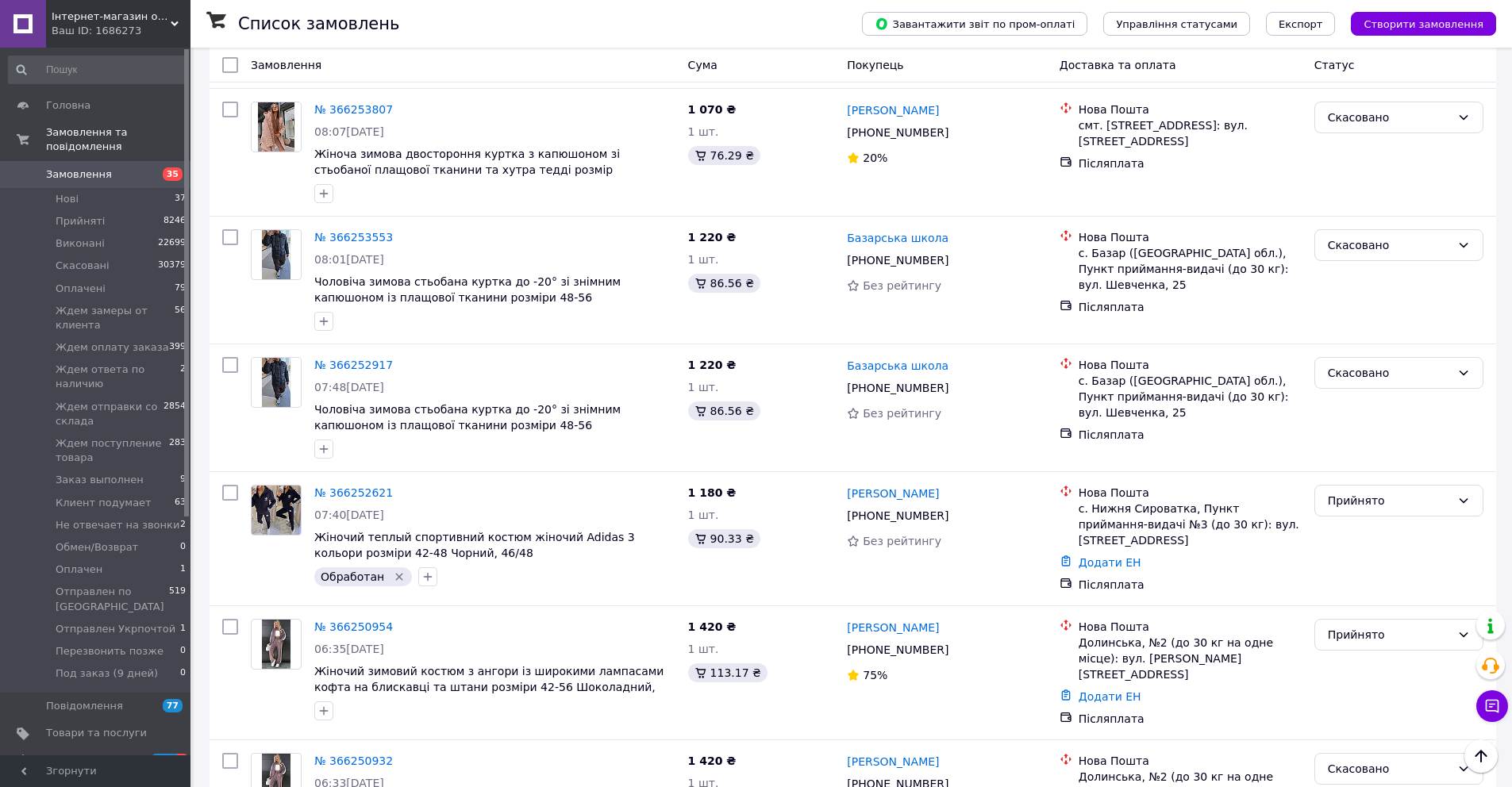
scroll to position [5823, 0]
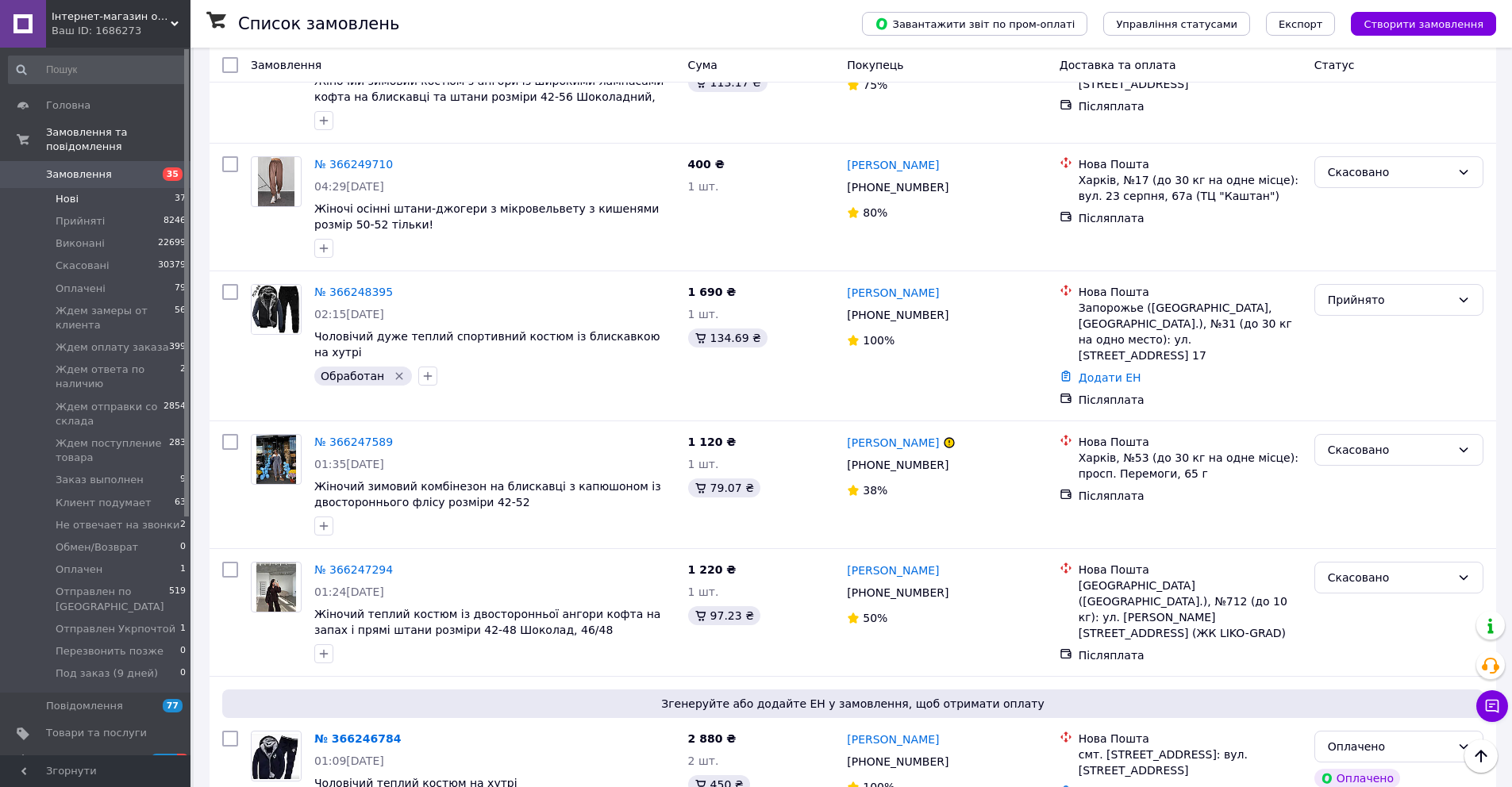
click at [134, 193] on li "Нові 37" at bounding box center [97, 199] width 195 height 22
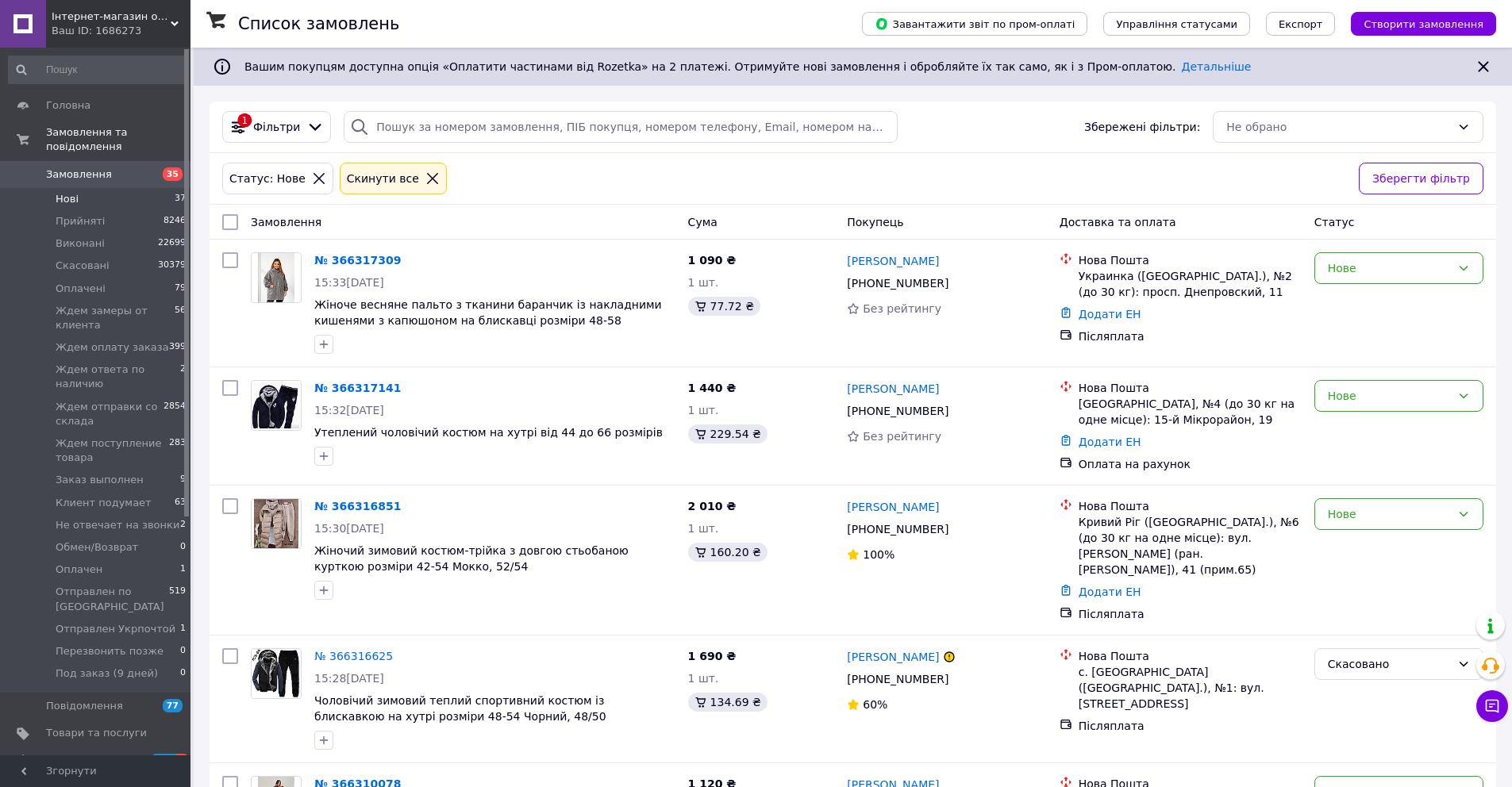
click at [68, 201] on span "Нові" at bounding box center [67, 199] width 23 height 14
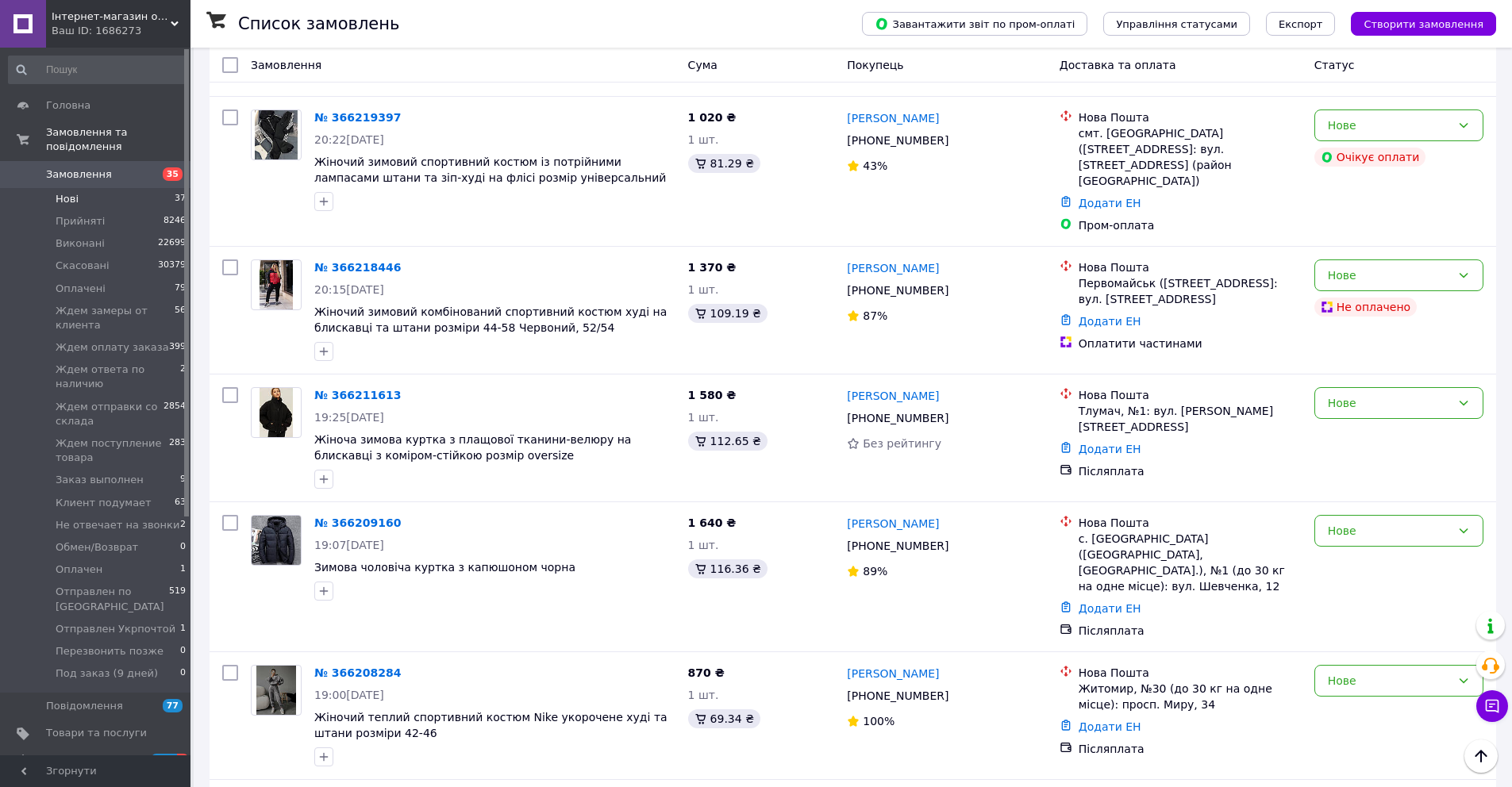
scroll to position [3399, 0]
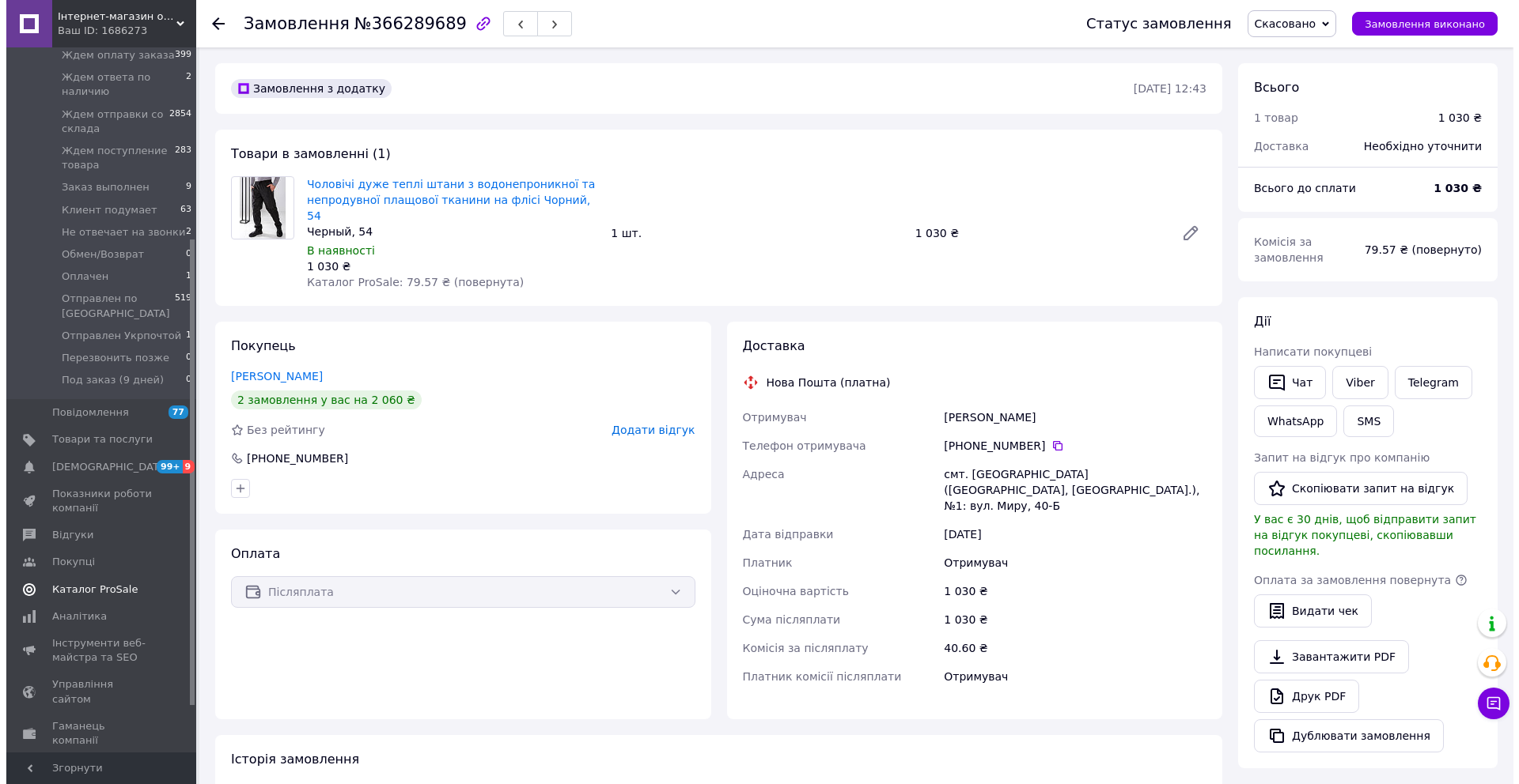
scroll to position [292, 0]
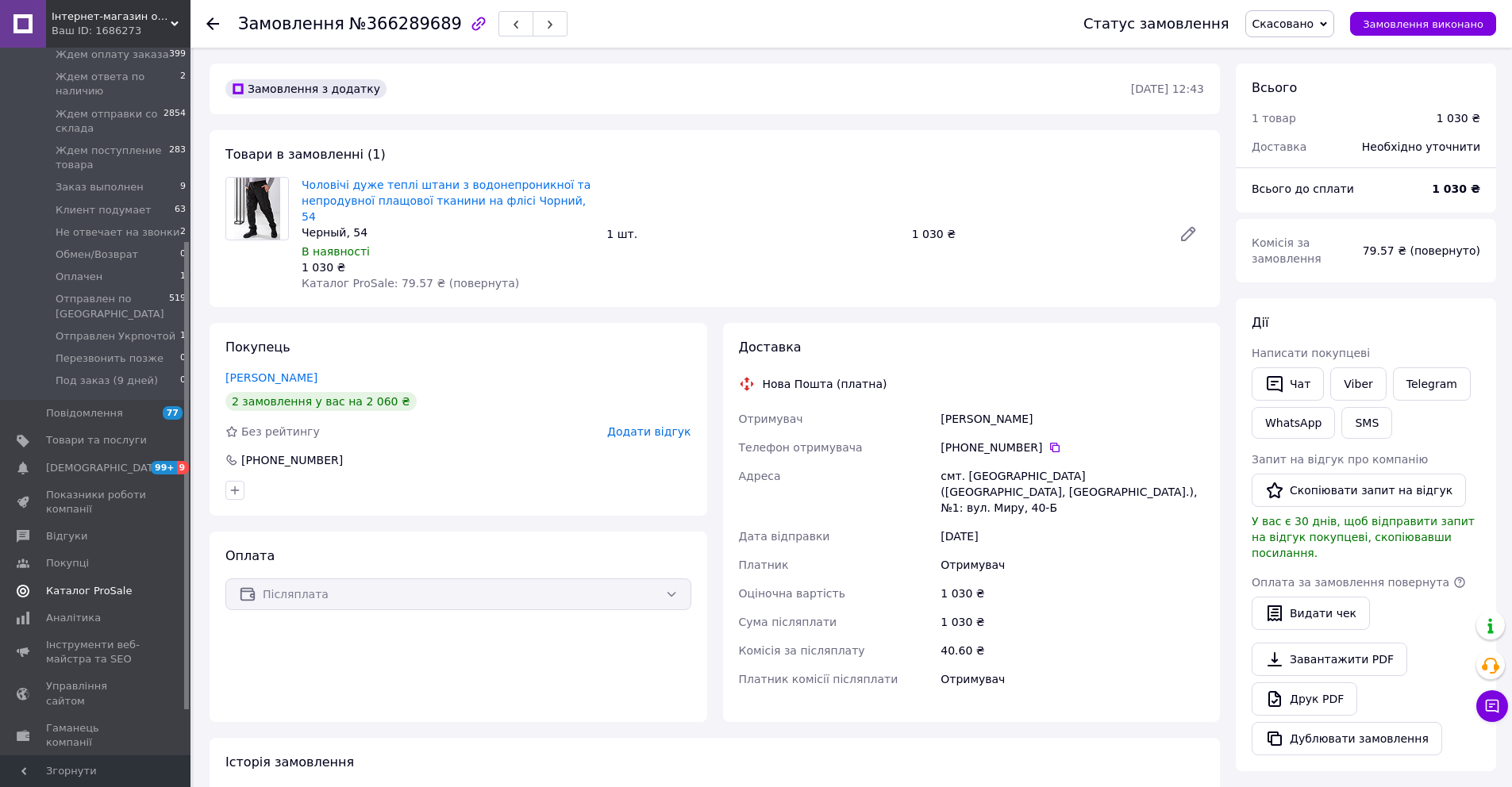
click at [118, 596] on span "Каталог ProSale" at bounding box center [89, 591] width 86 height 14
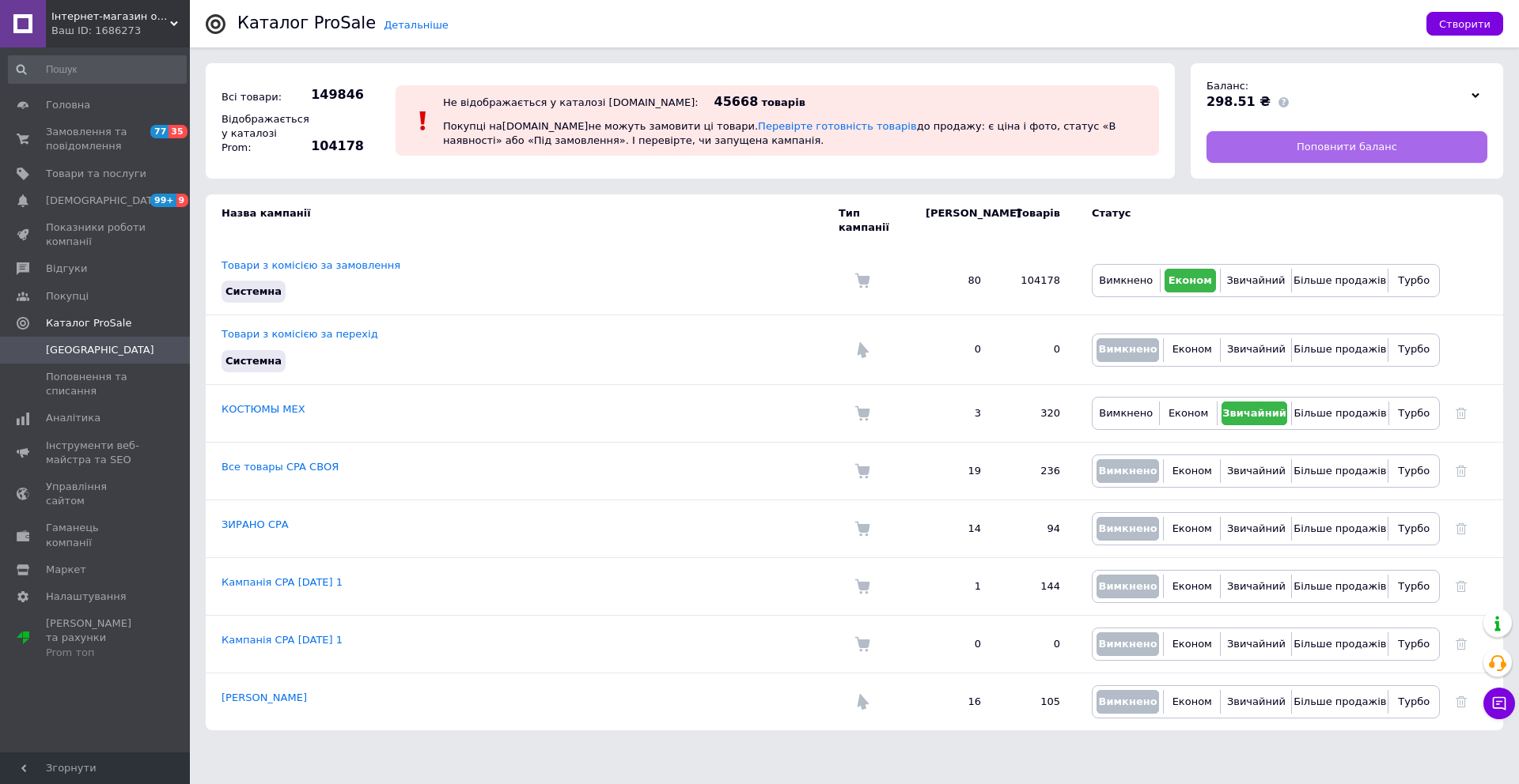
click at [1314, 152] on span "Поповнити баланс" at bounding box center [1346, 146] width 100 height 14
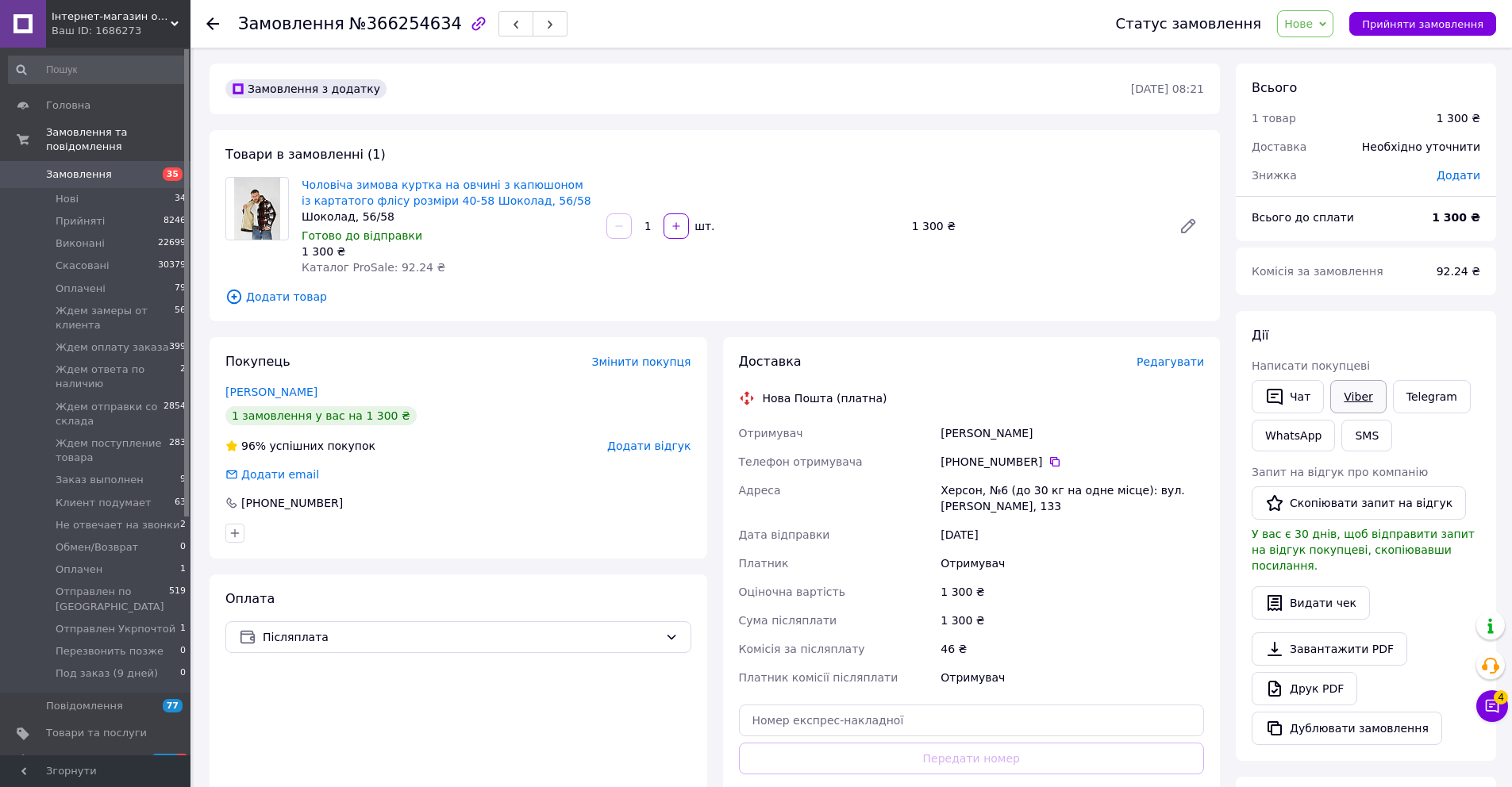
click at [1367, 388] on link "Viber" at bounding box center [1358, 397] width 55 height 33
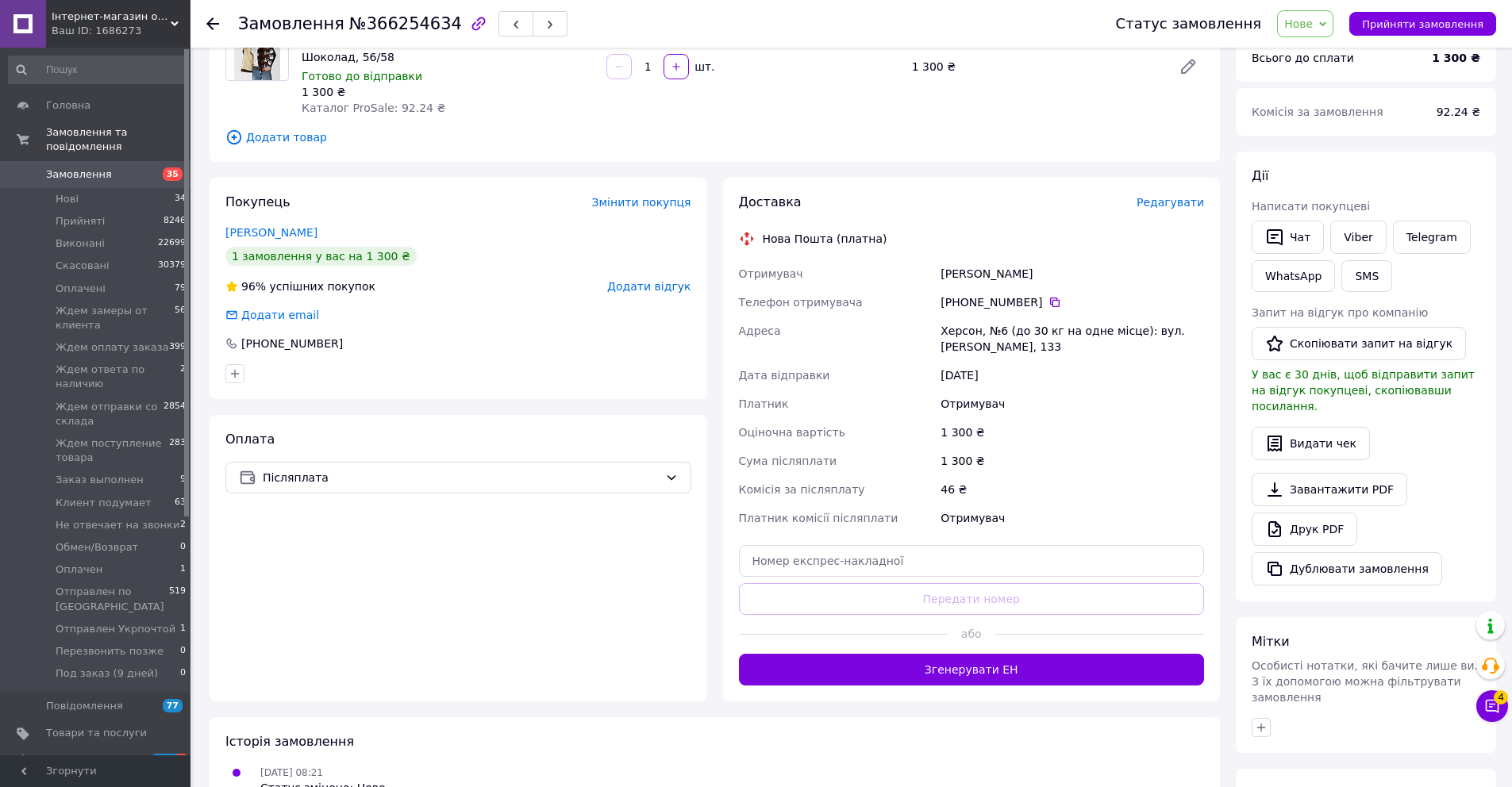
scroll to position [351, 0]
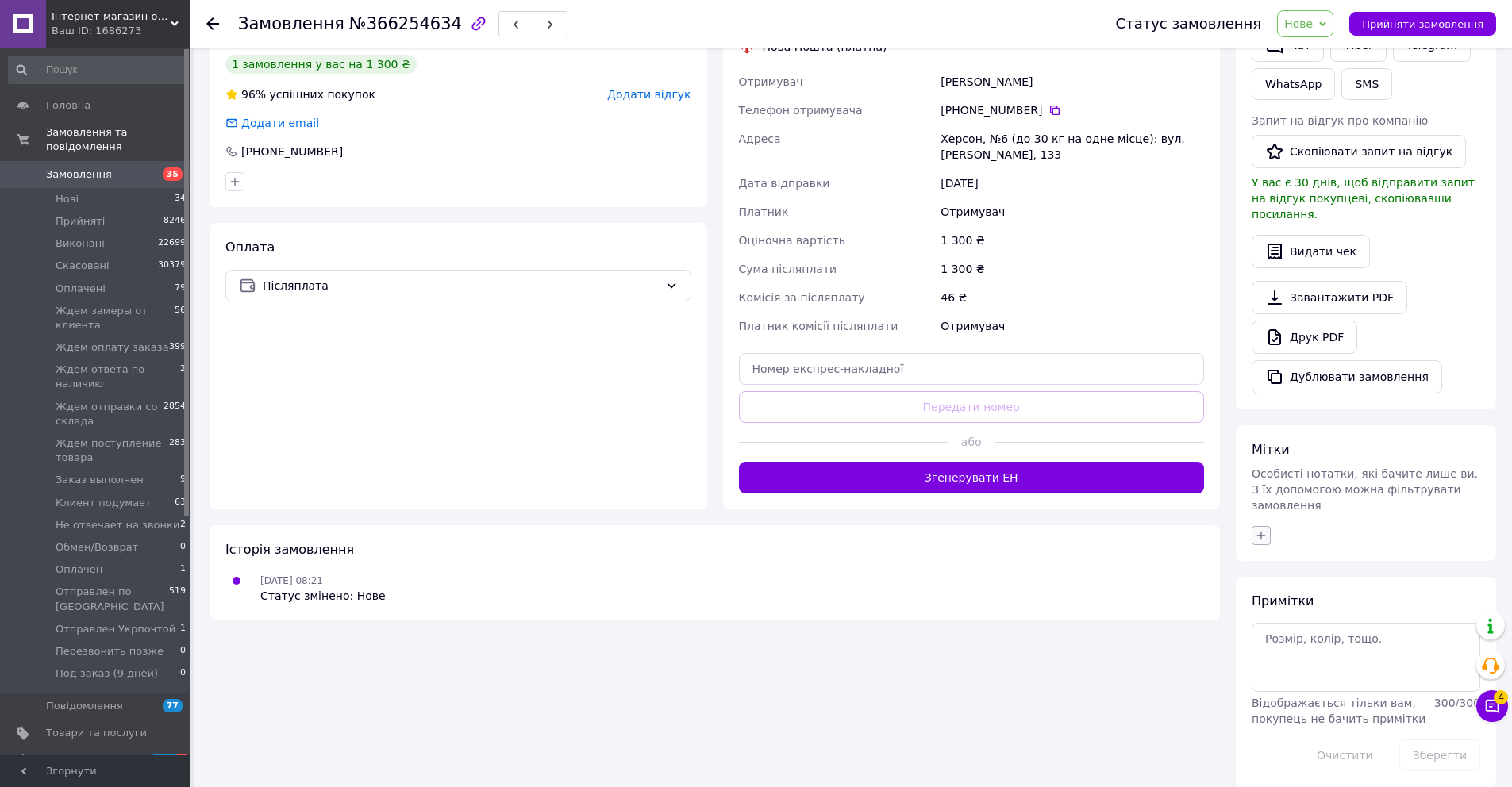
click at [1257, 529] on icon "button" at bounding box center [1261, 535] width 13 height 13
type input "не дозво"
click at [1343, 607] on label "Не дозвонился" at bounding box center [1319, 612] width 81 height 12
checkbox input "true"
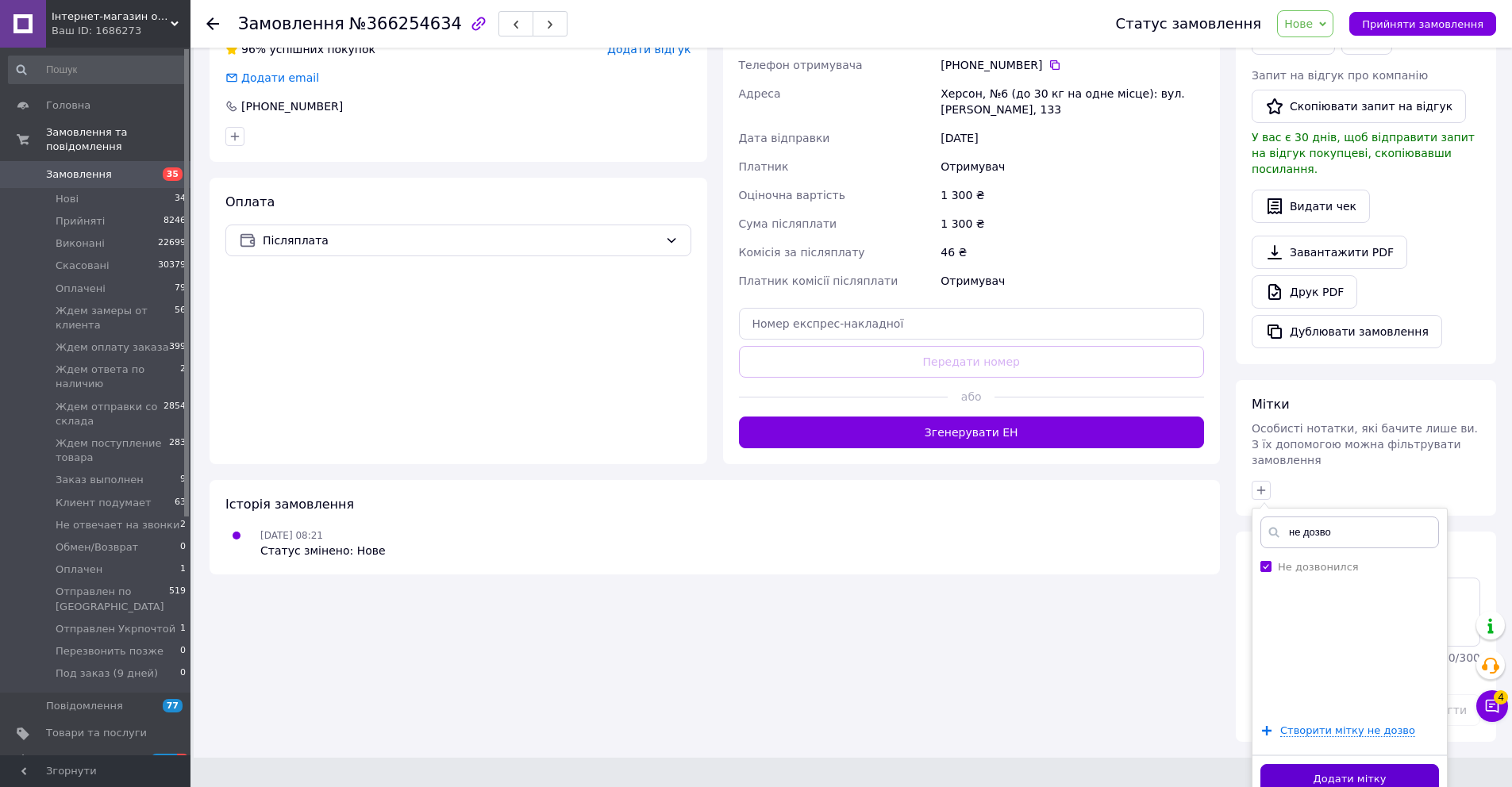
click at [1376, 767] on button "Додати мітку" at bounding box center [1349, 779] width 178 height 31
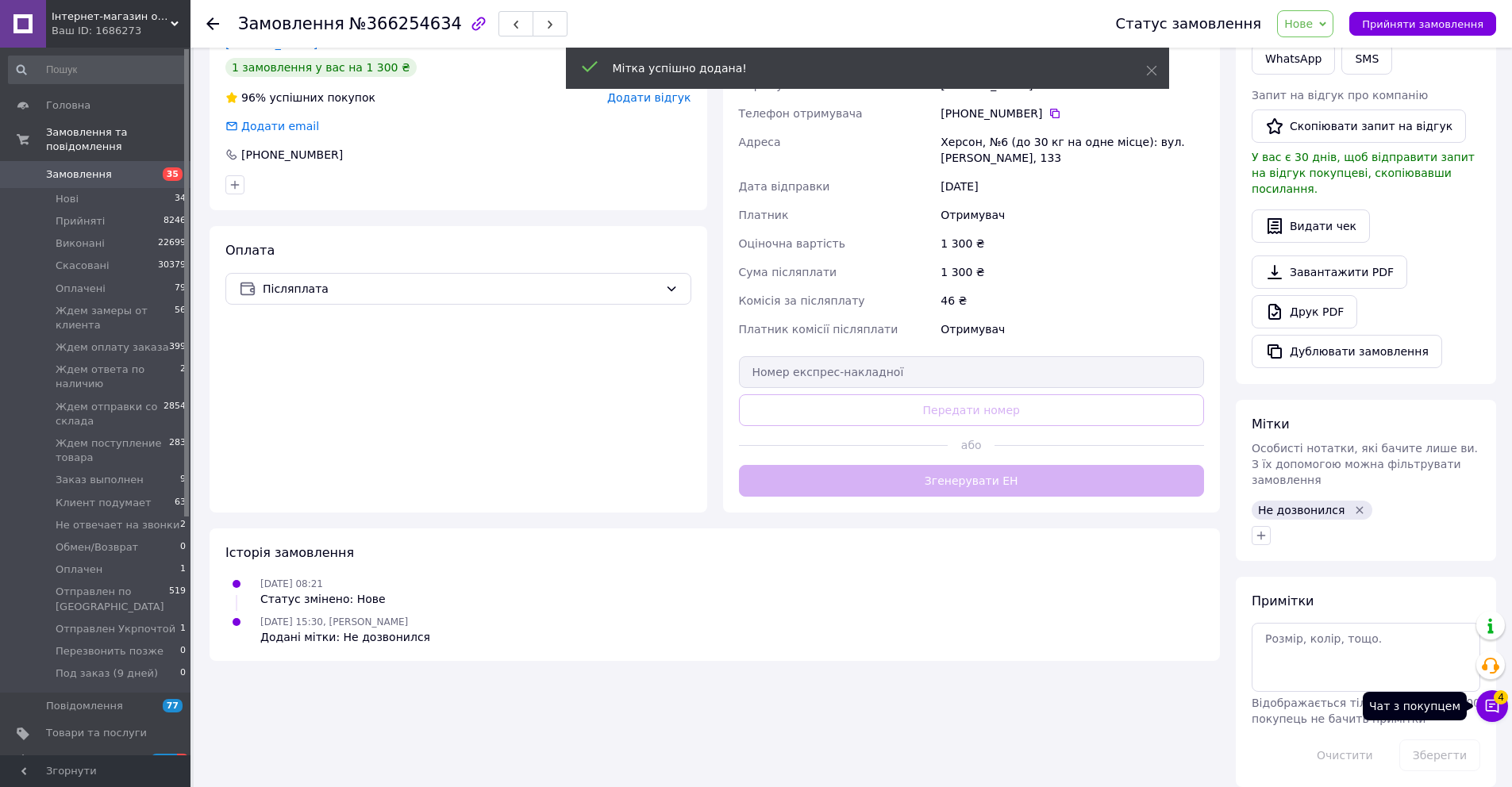
scroll to position [377, 0]
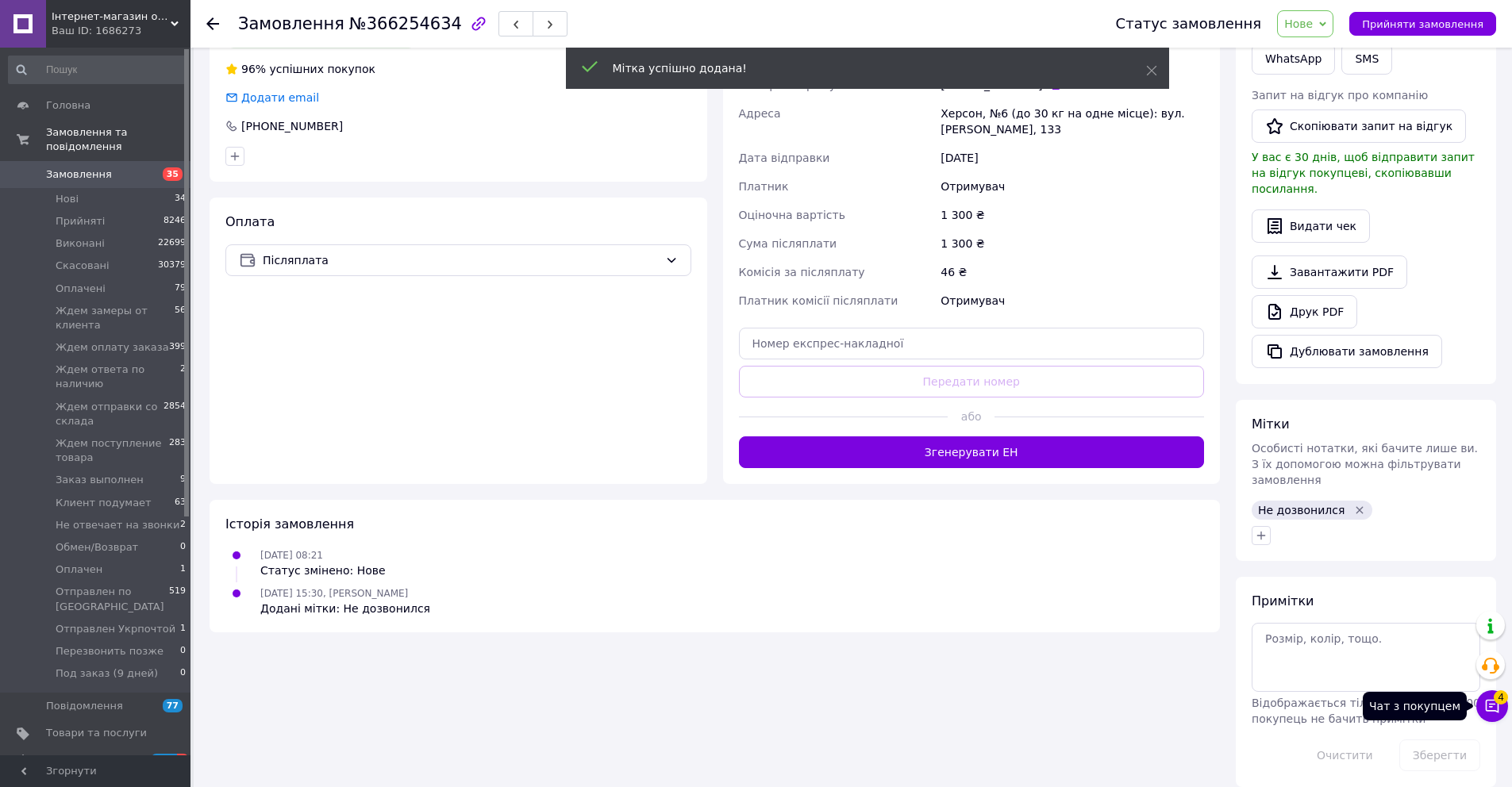
click at [1495, 707] on icon at bounding box center [1492, 706] width 16 height 16
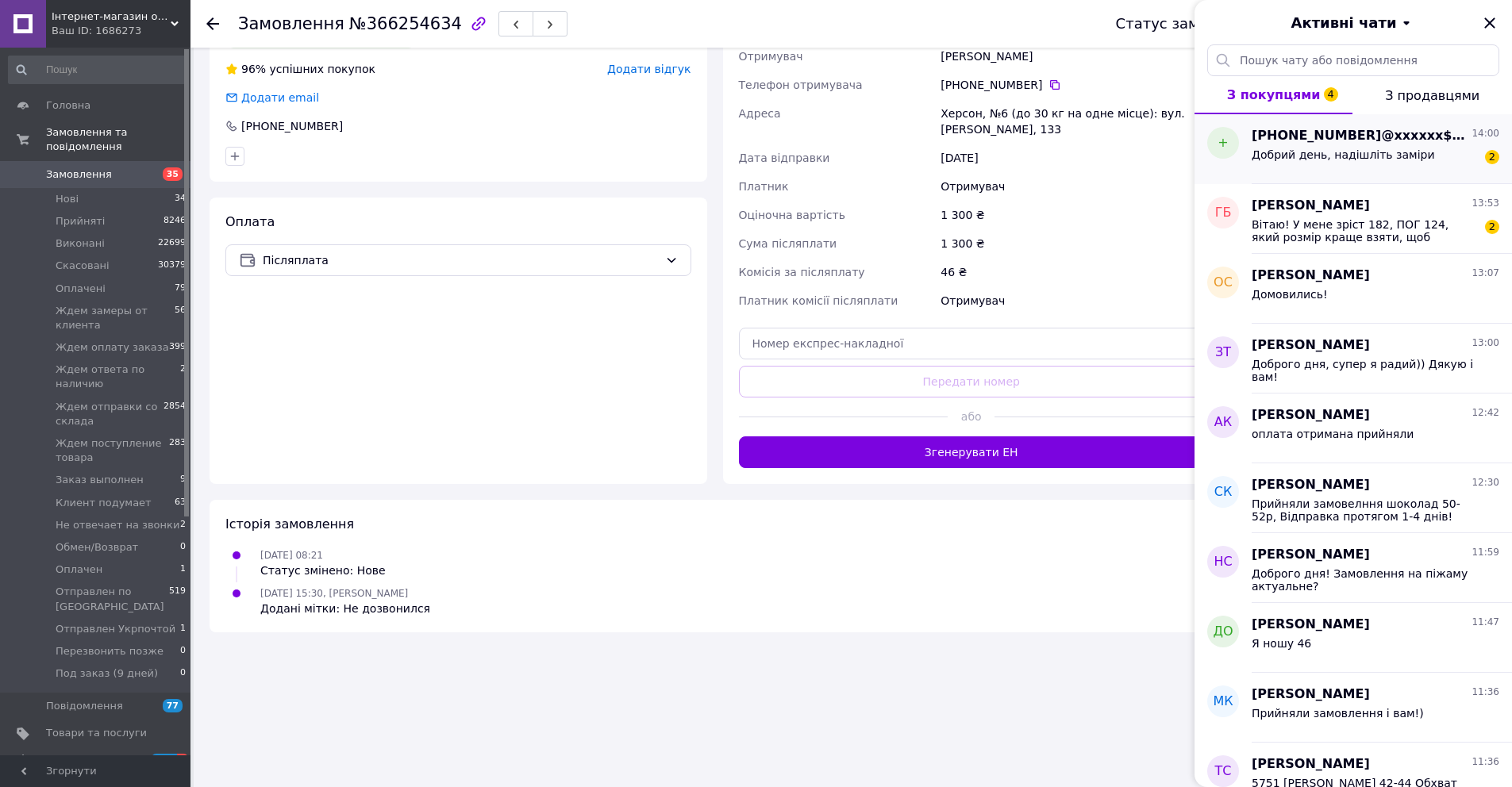
click at [1358, 146] on div "Добрий день, надішліть заміри 2" at bounding box center [1375, 157] width 248 height 25
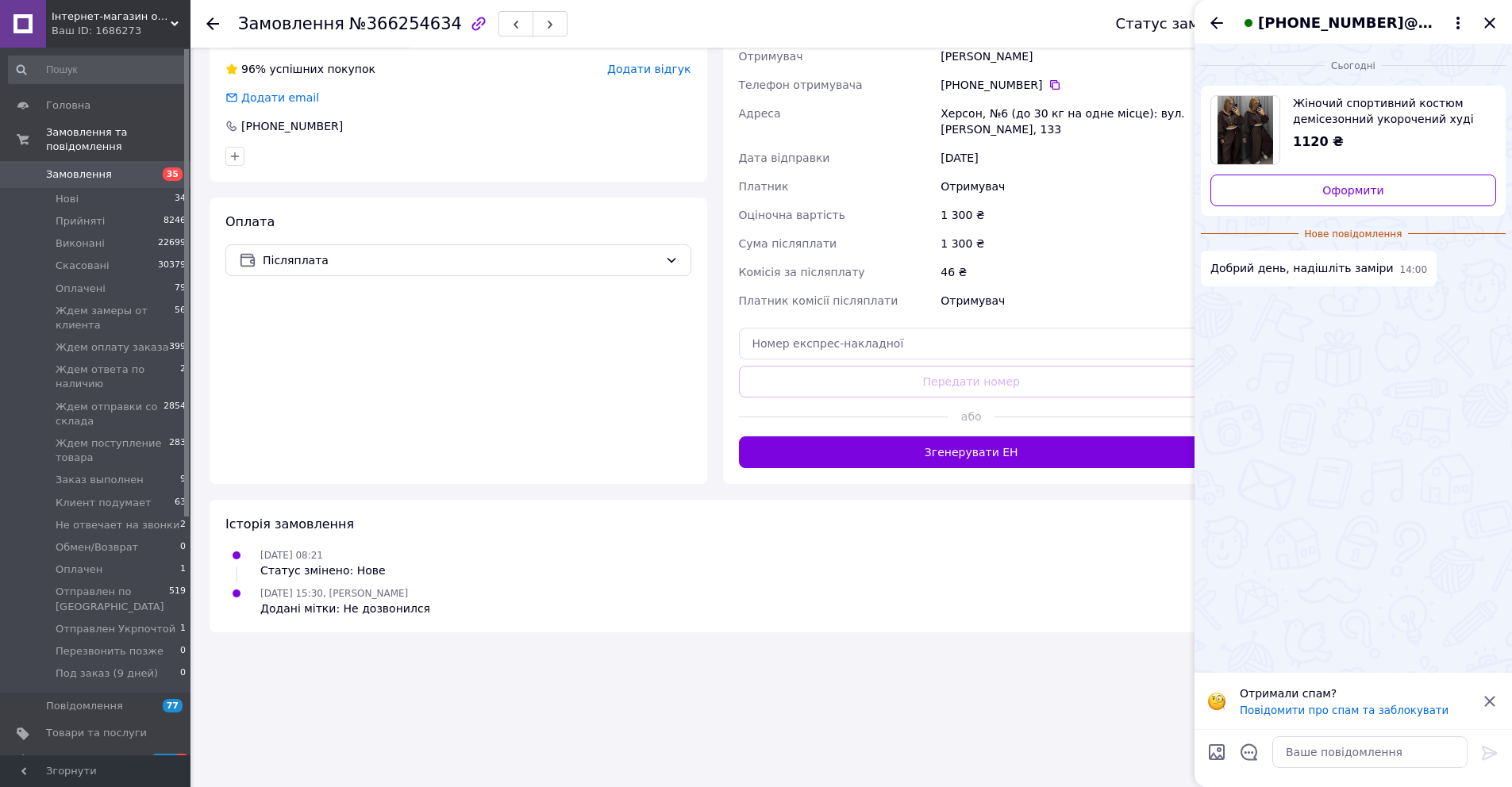
click at [1323, 114] on span "Жіночий спортивний костюм демісезонний укорочений худі на блискавці та штани ро…" at bounding box center [1388, 111] width 191 height 31
click at [1334, 754] on textarea at bounding box center [1370, 752] width 195 height 31
type textarea "добрий"
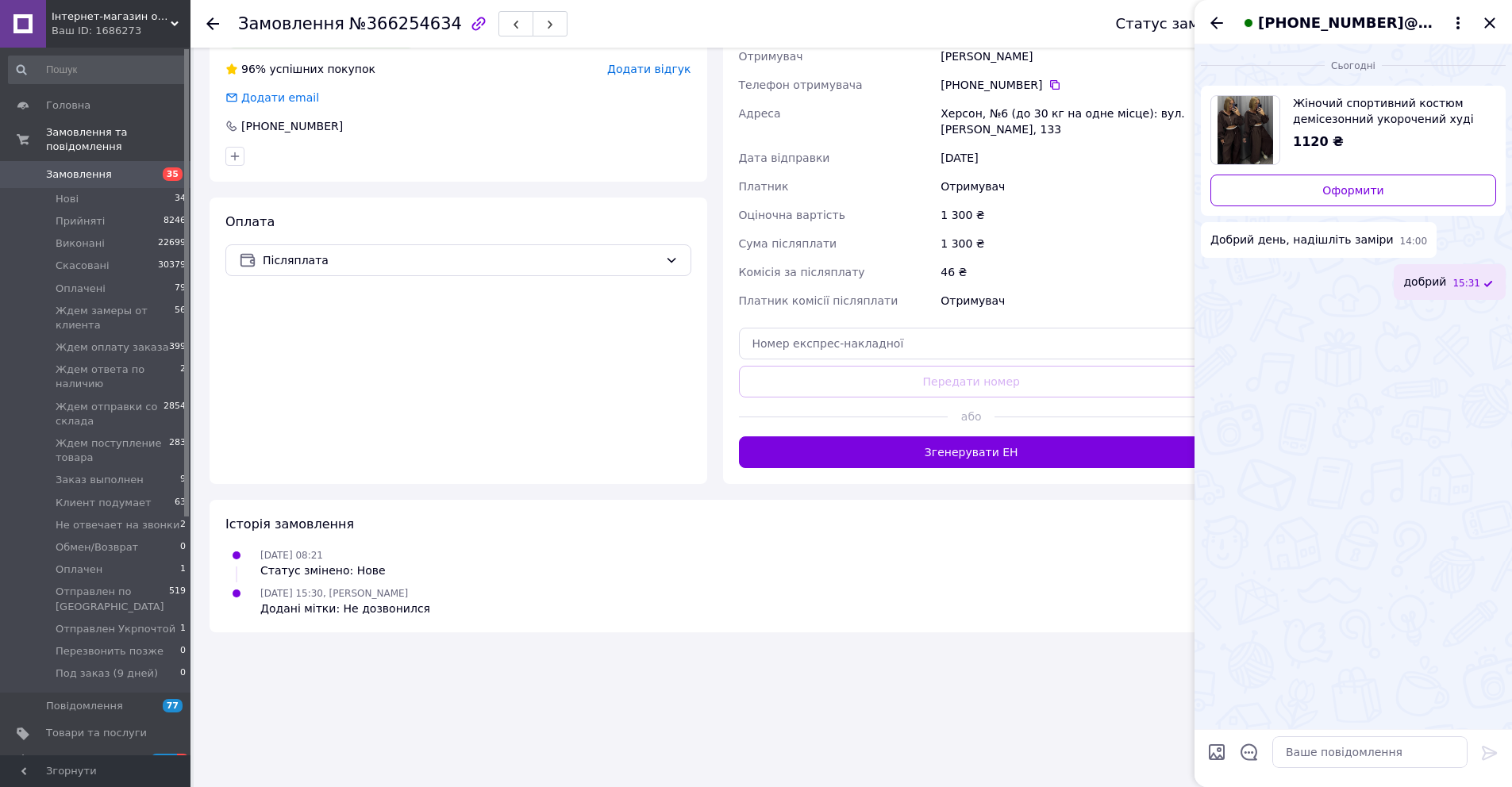
click at [1214, 753] on input "Завантажити файли" at bounding box center [1216, 752] width 19 height 19
type input "C:\fakepath\IMAGE 2025-10-12 15:31:17.jpg"
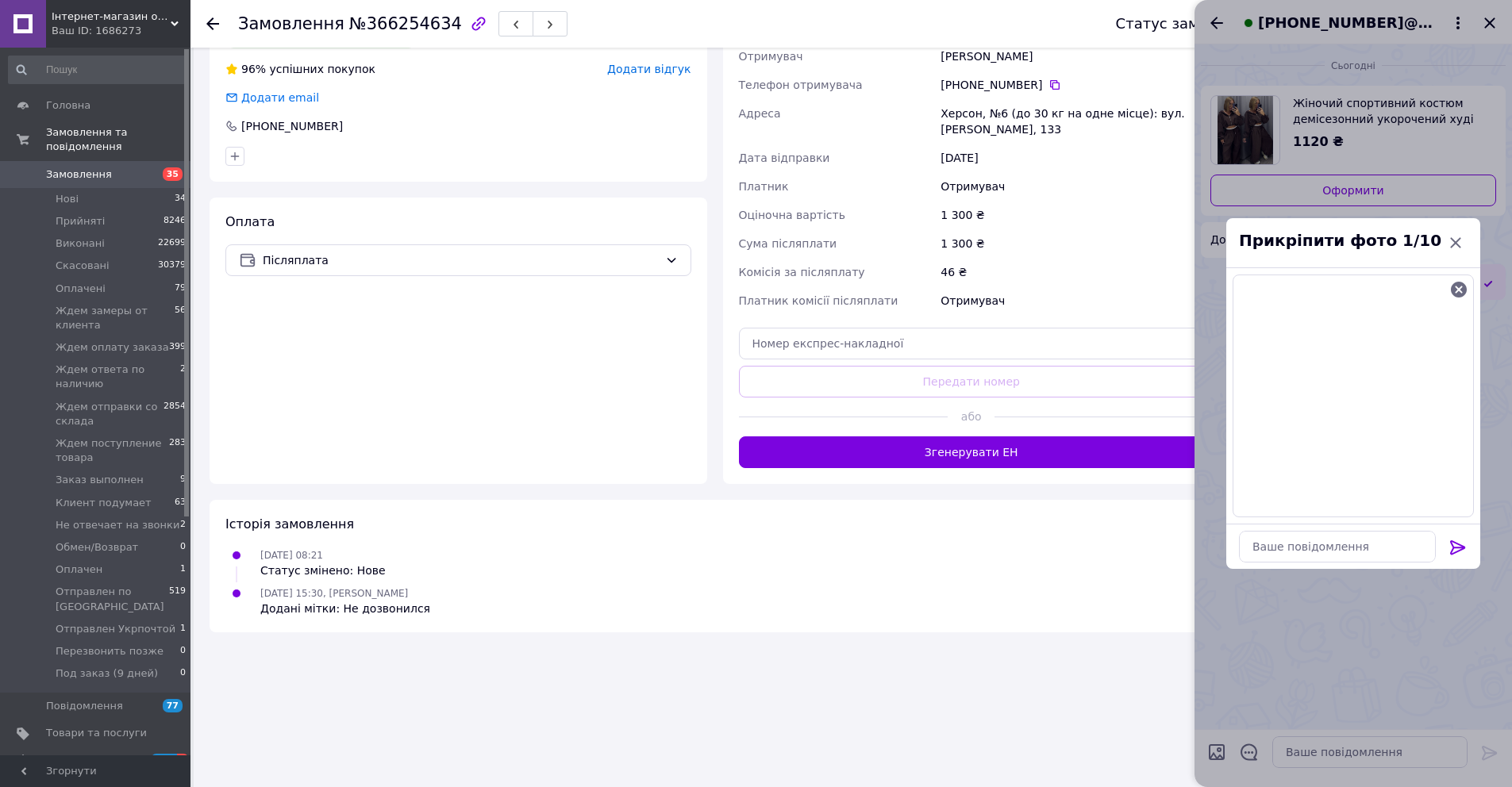
click at [1455, 543] on icon at bounding box center [1457, 547] width 15 height 14
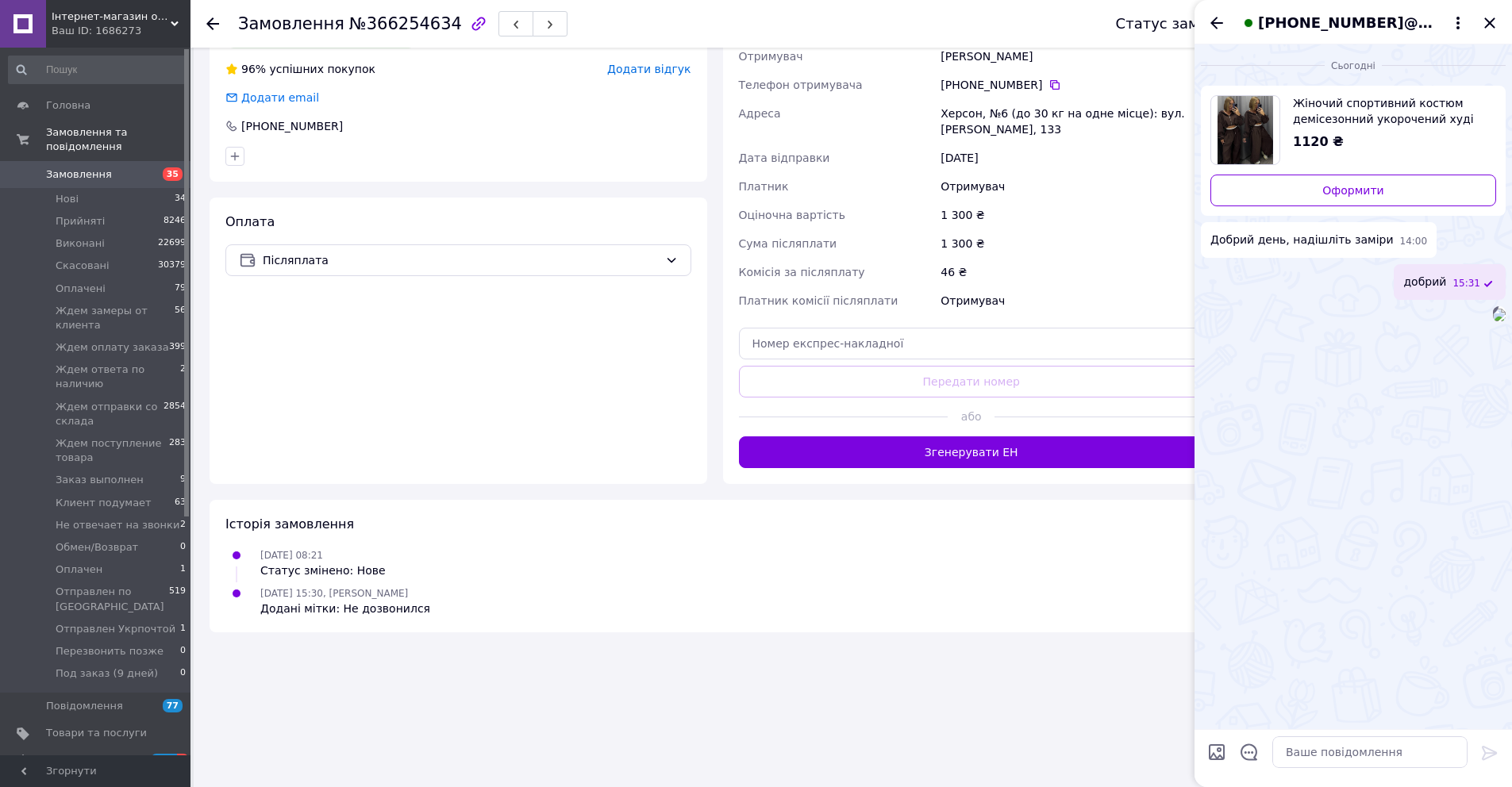
drag, startPoint x: 1211, startPoint y: 24, endPoint x: 1217, endPoint y: 36, distance: 13.4
click at [1211, 24] on icon "Назад" at bounding box center [1216, 23] width 19 height 19
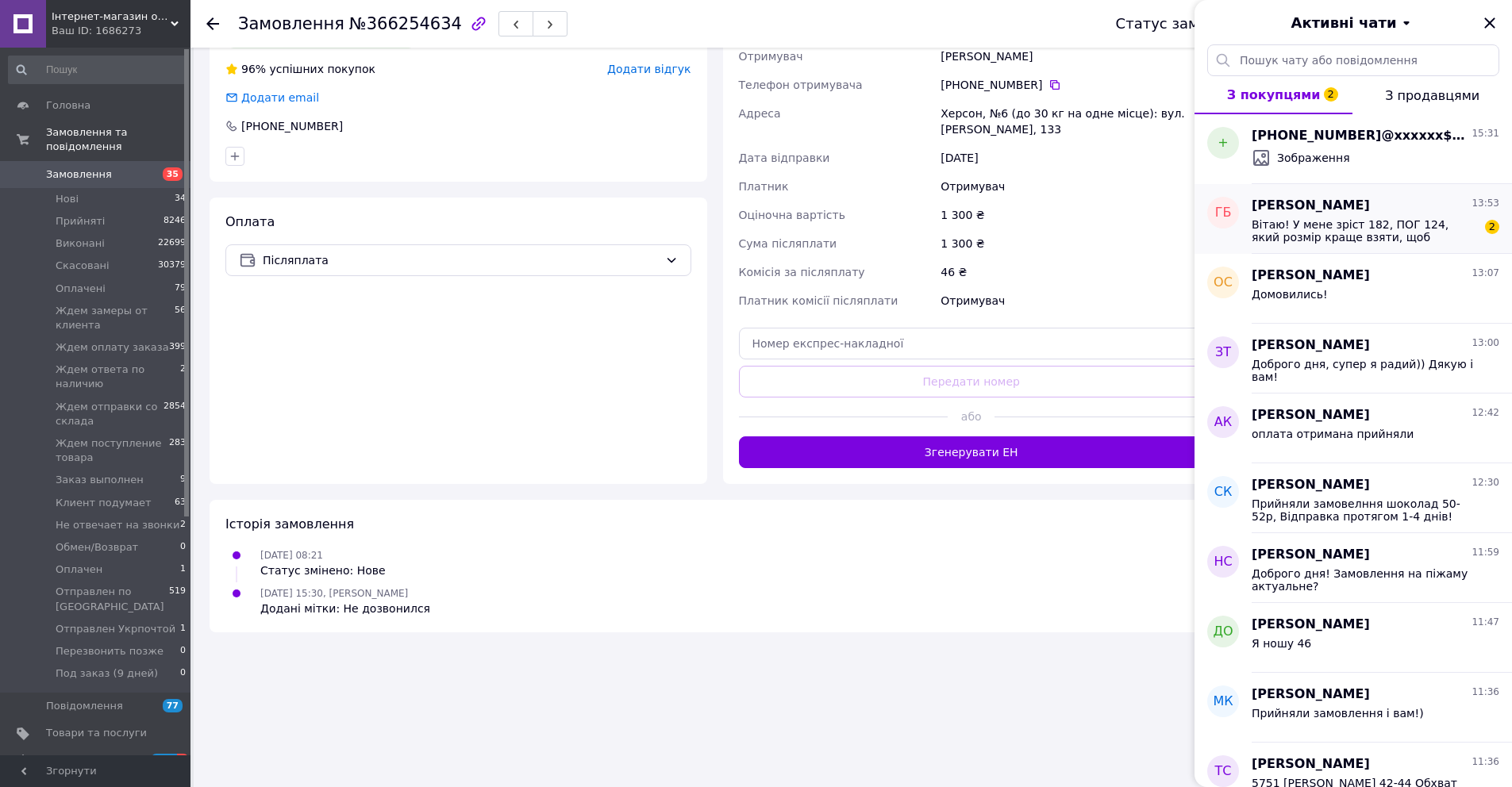
click at [1351, 208] on div "Галина Брунь 13:53" at bounding box center [1375, 206] width 248 height 18
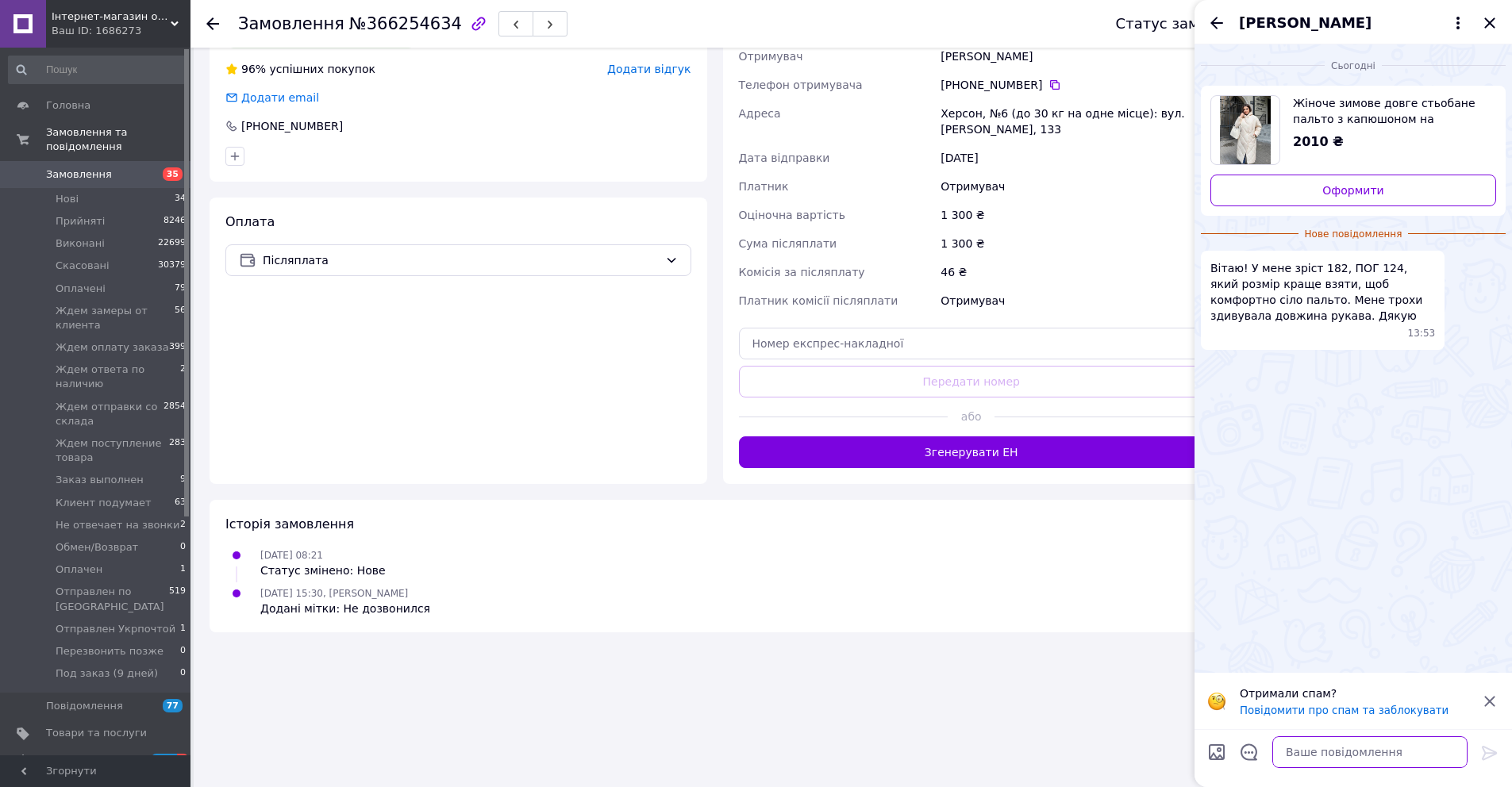
click at [1331, 748] on textarea at bounding box center [1370, 752] width 195 height 31
type textarea "Вітаю"
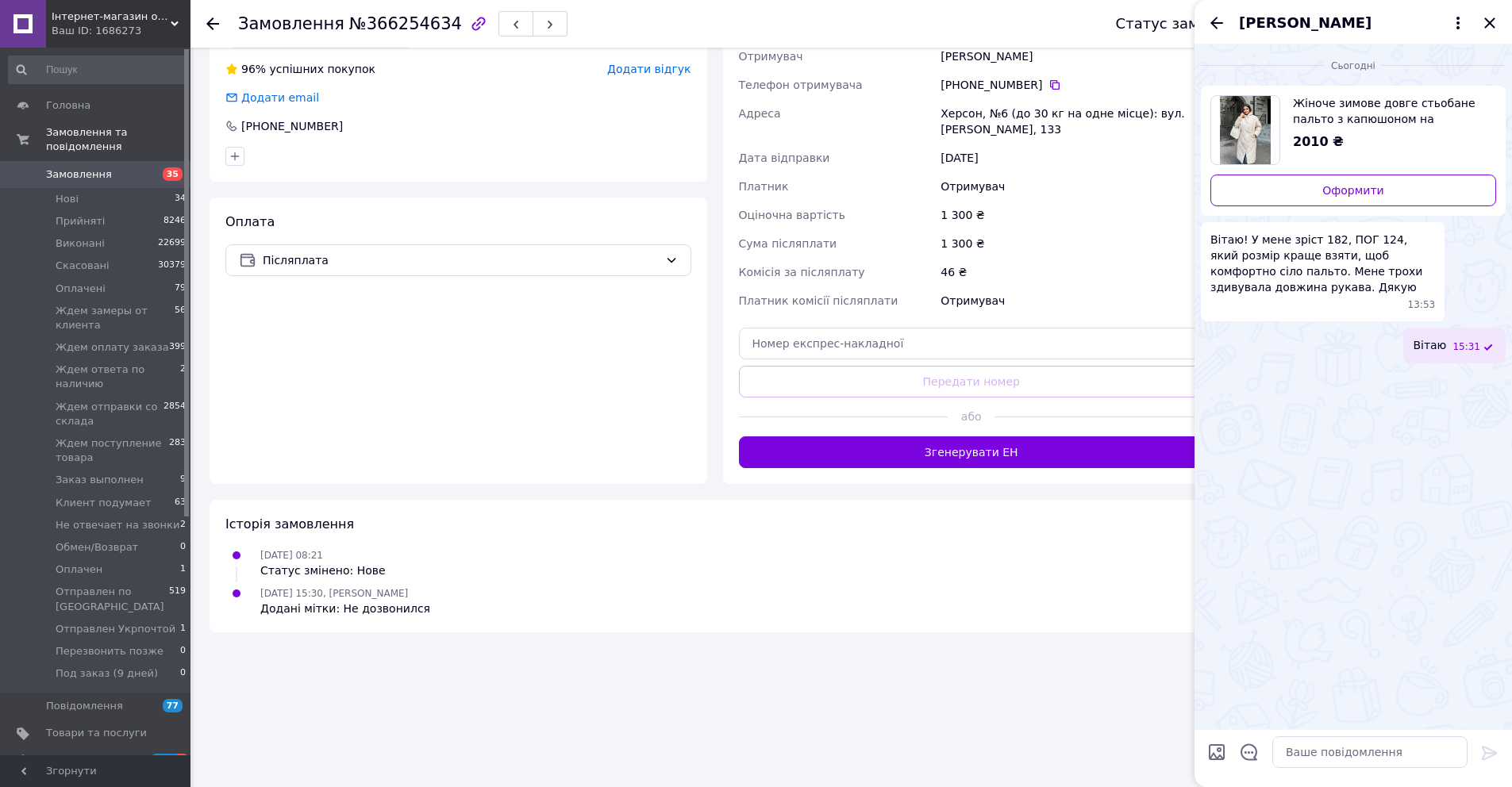
click at [1379, 118] on span "Жіноче зимове довге стьобане пальто з капюшоном на блискавці та на кнопках розм…" at bounding box center [1388, 111] width 191 height 31
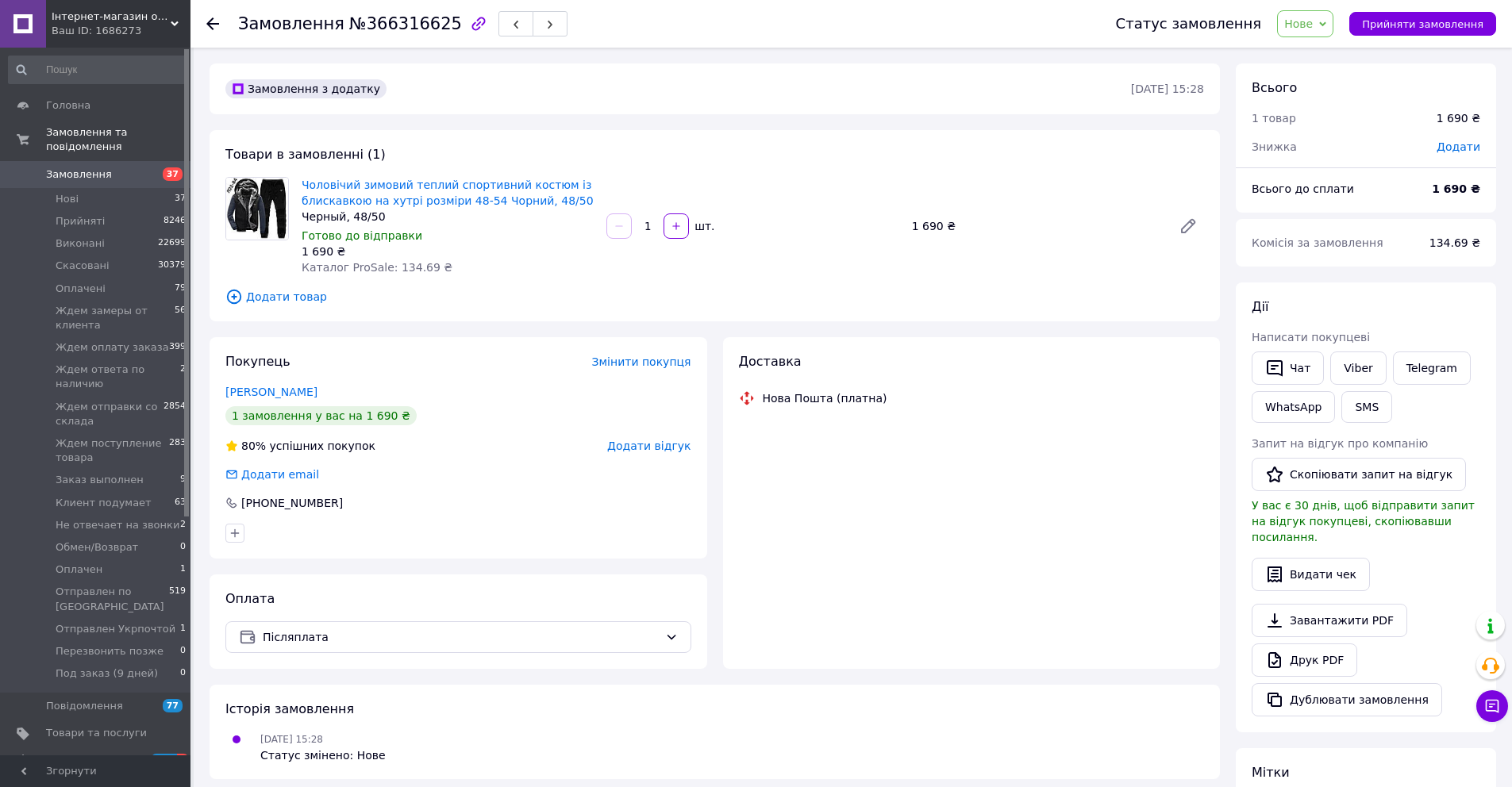
click at [662, 441] on span "Додати відгук" at bounding box center [648, 446] width 83 height 13
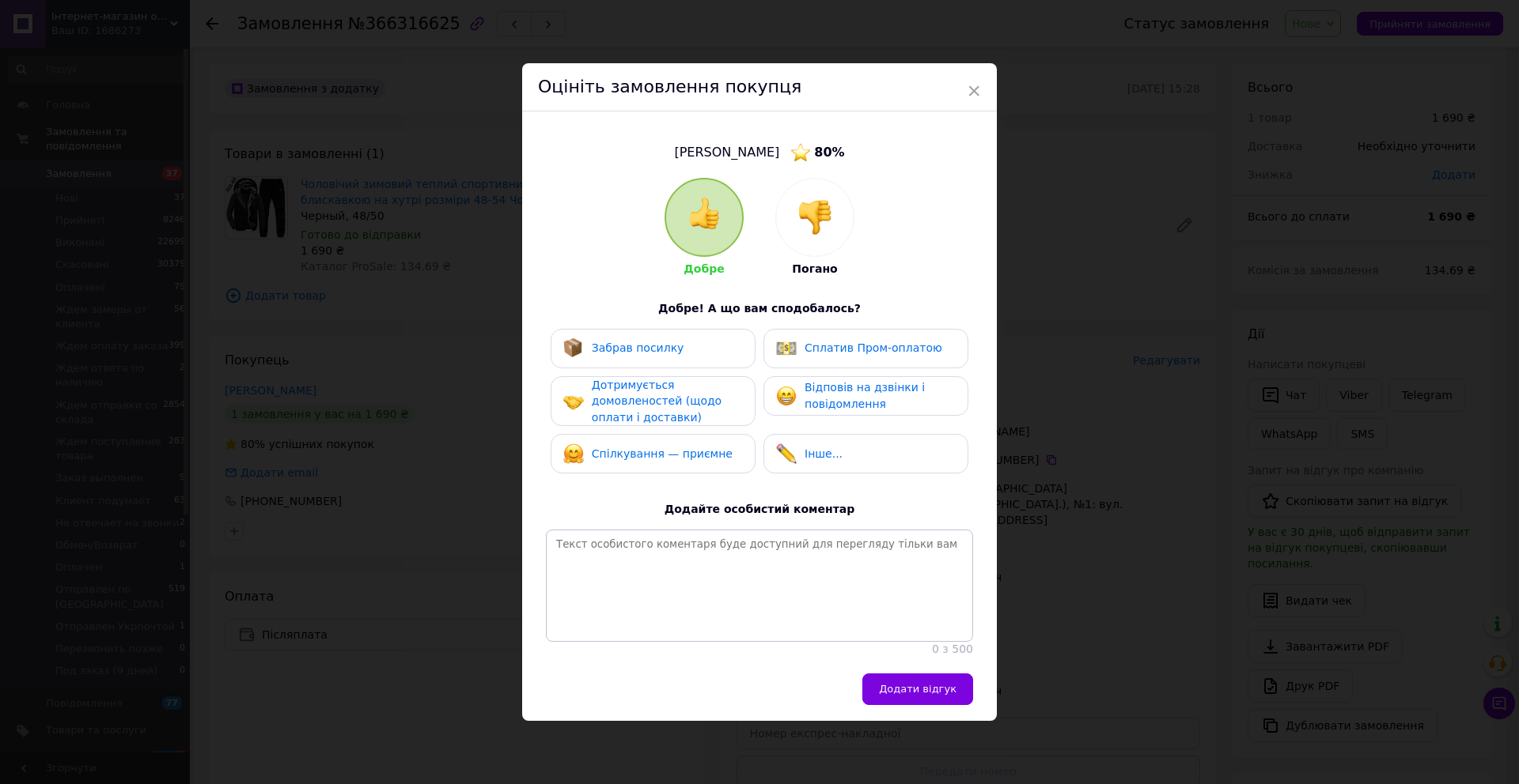
click at [826, 206] on img at bounding box center [815, 217] width 35 height 35
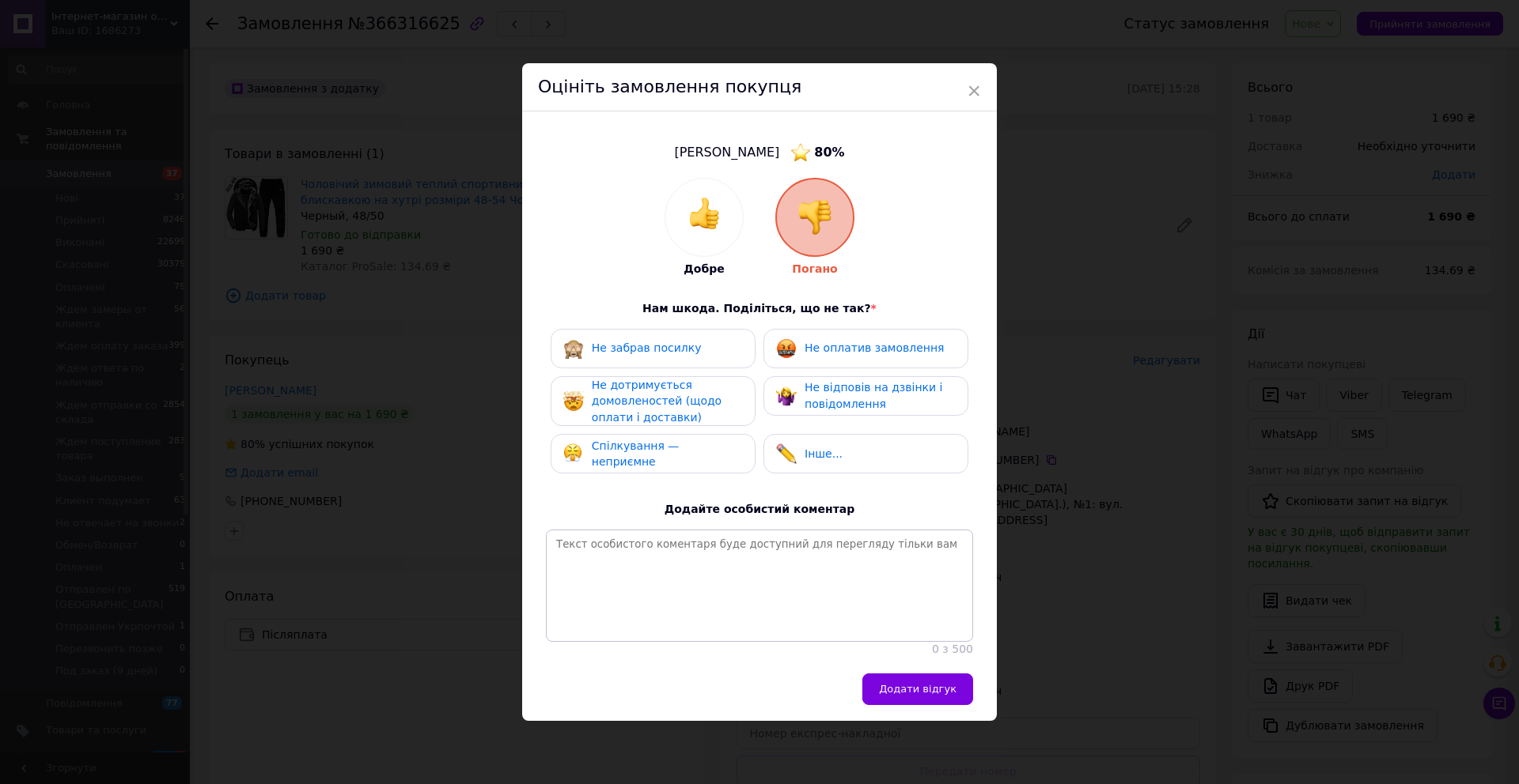
drag, startPoint x: 850, startPoint y: 347, endPoint x: 848, endPoint y: 393, distance: 46.0
click at [850, 348] on span "Не оплатив замовлення" at bounding box center [874, 348] width 139 height 13
click at [849, 394] on div "Не відповів на дзвінки і повідомлення" at bounding box center [879, 395] width 150 height 32
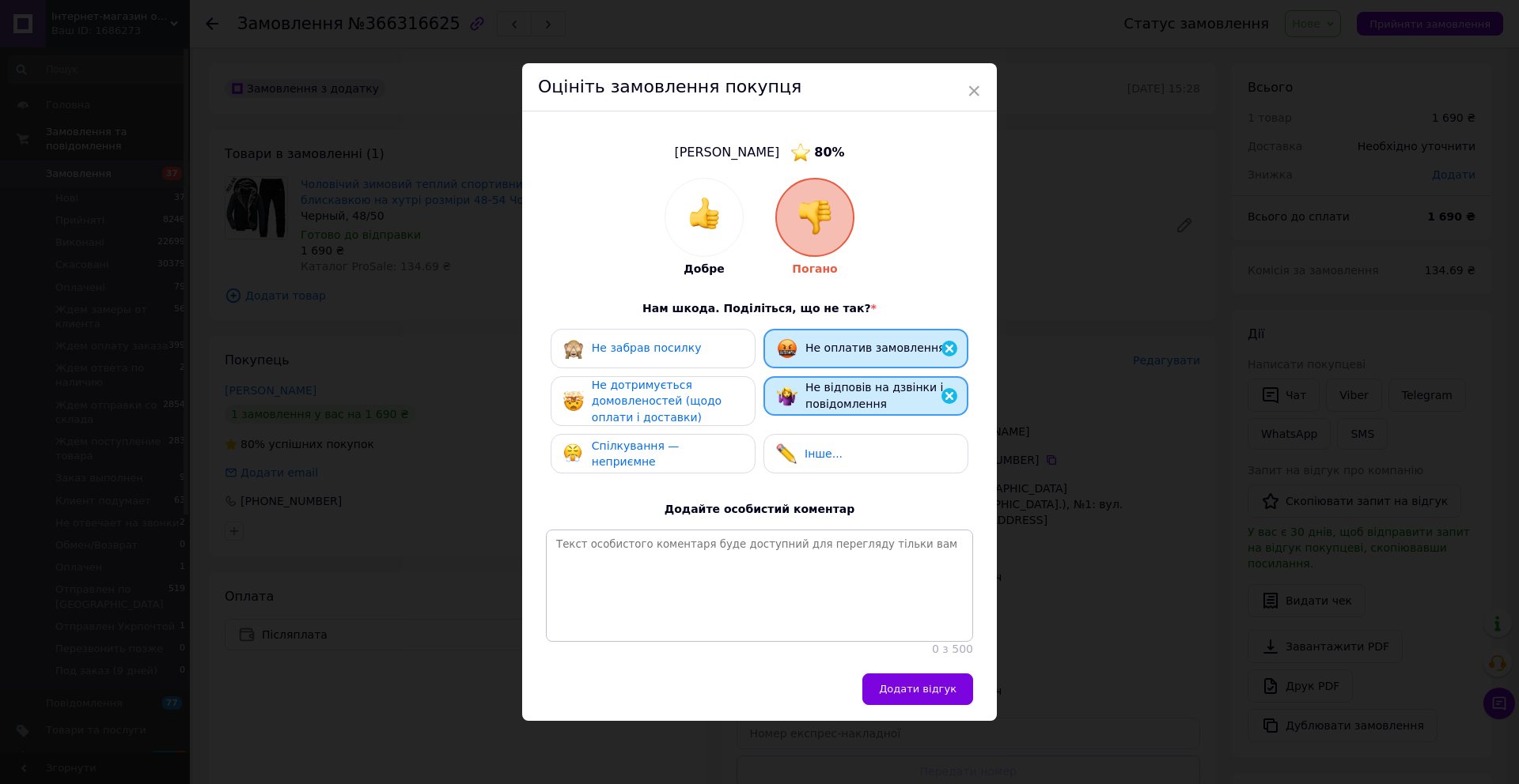
click at [710, 396] on div "Не дотримується домовленостей (щодо оплати і доставки)" at bounding box center [666, 401] width 150 height 49
click at [679, 447] on span "Спілкування — неприємне" at bounding box center [635, 455] width 88 height 29
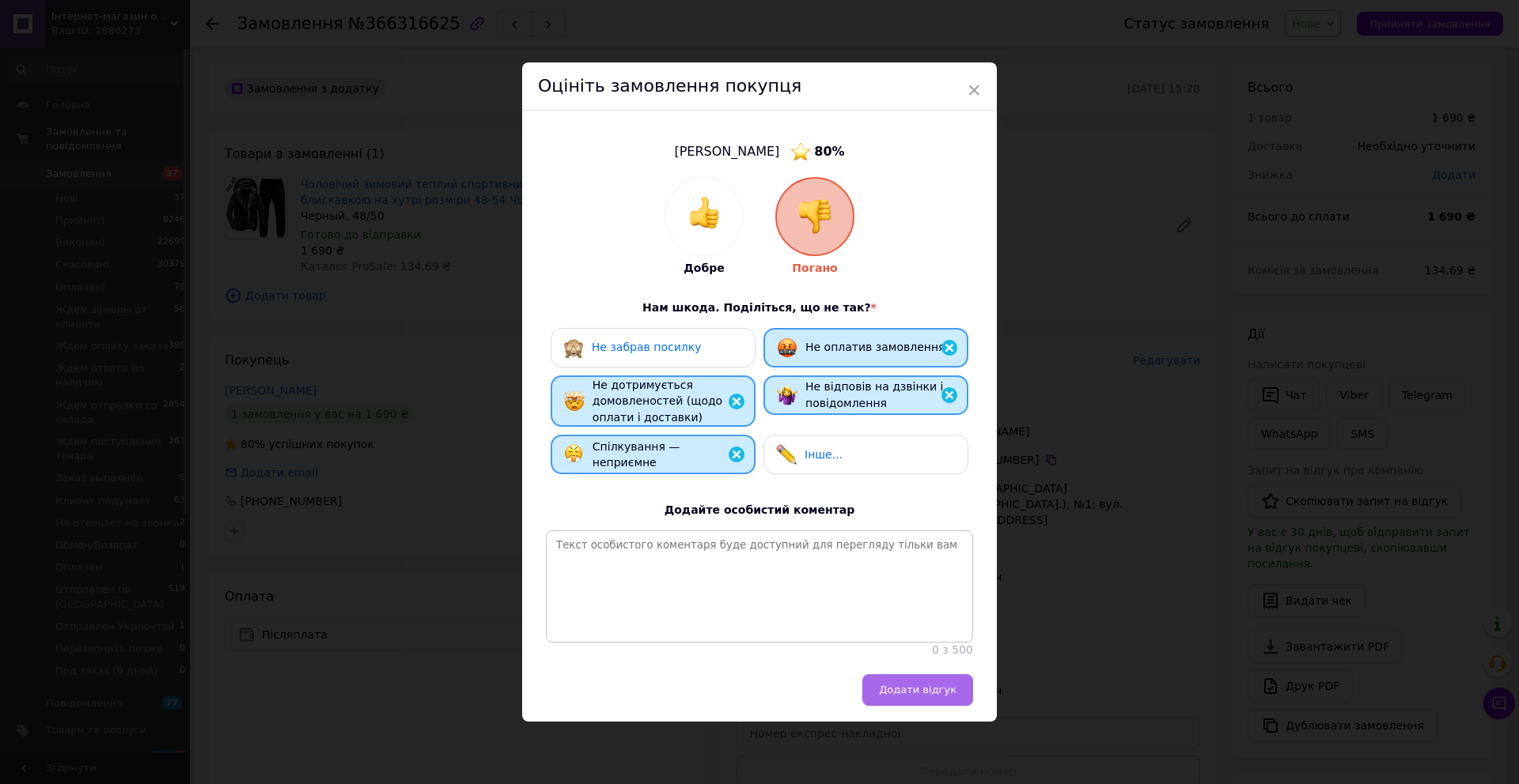
click at [927, 698] on button "Додати відгук" at bounding box center [917, 690] width 111 height 31
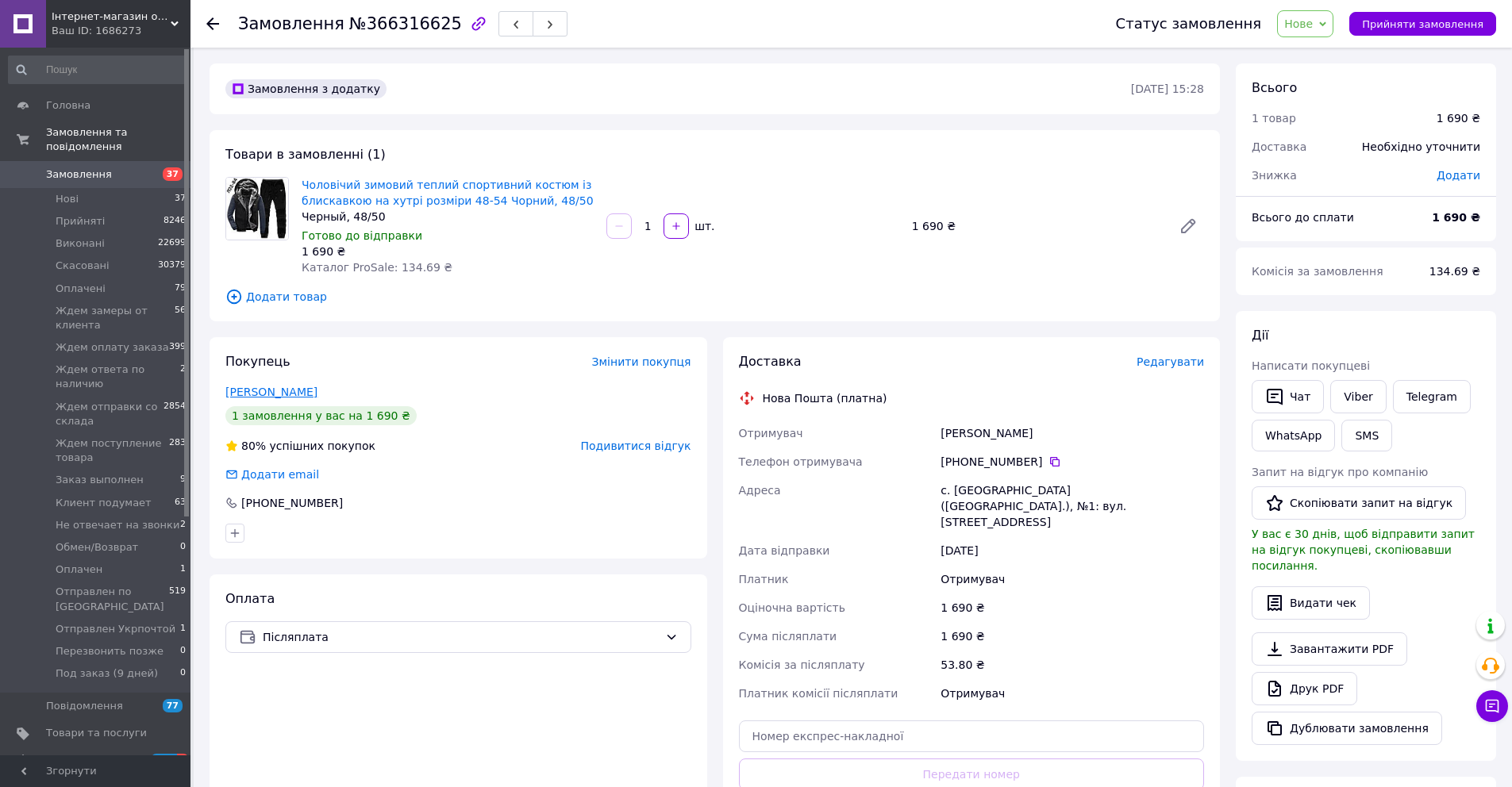
click at [282, 397] on link "[PERSON_NAME]" at bounding box center [272, 392] width 92 height 13
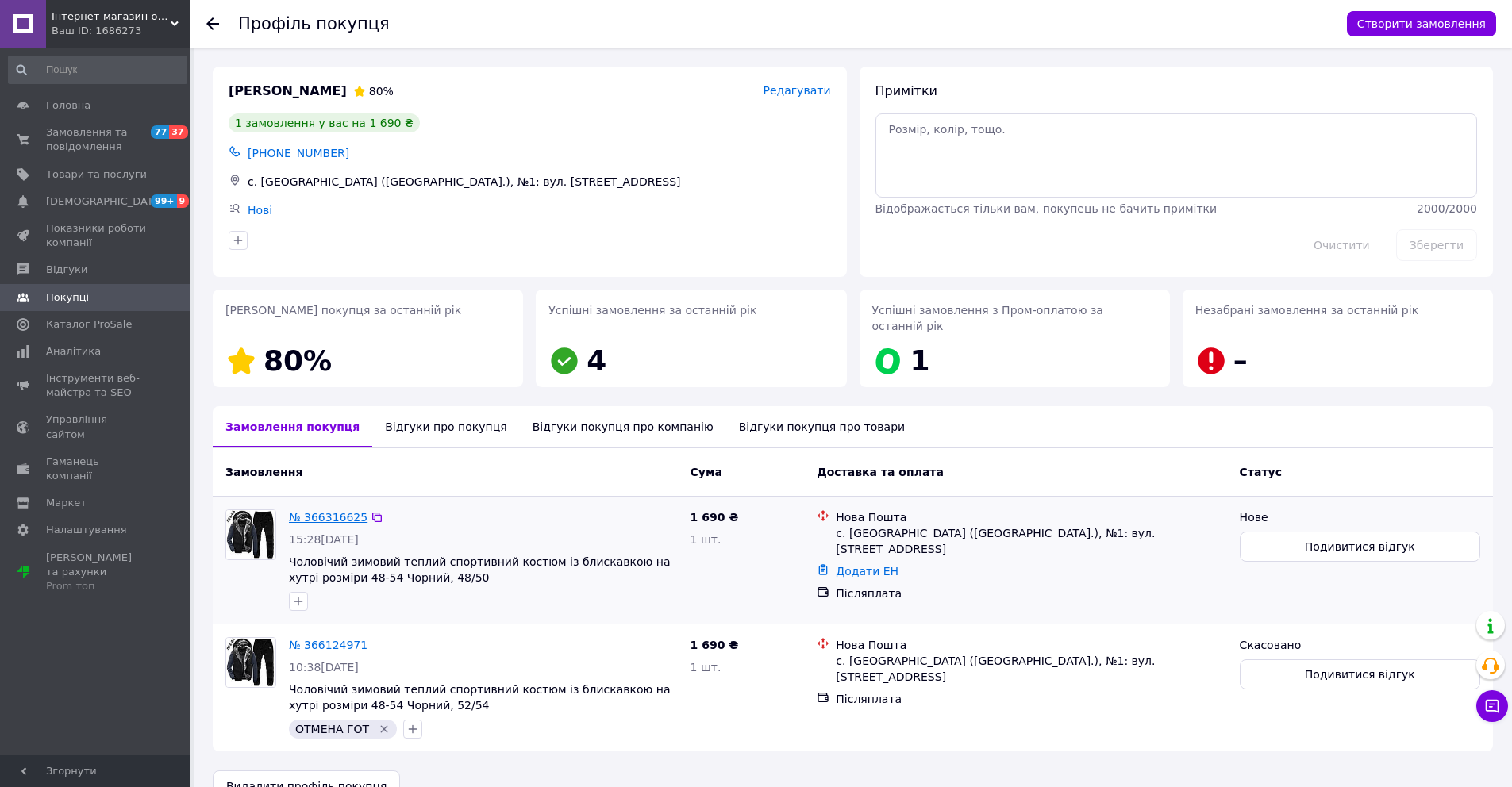
click at [341, 511] on link "№ 366316625" at bounding box center [327, 518] width 79 height 13
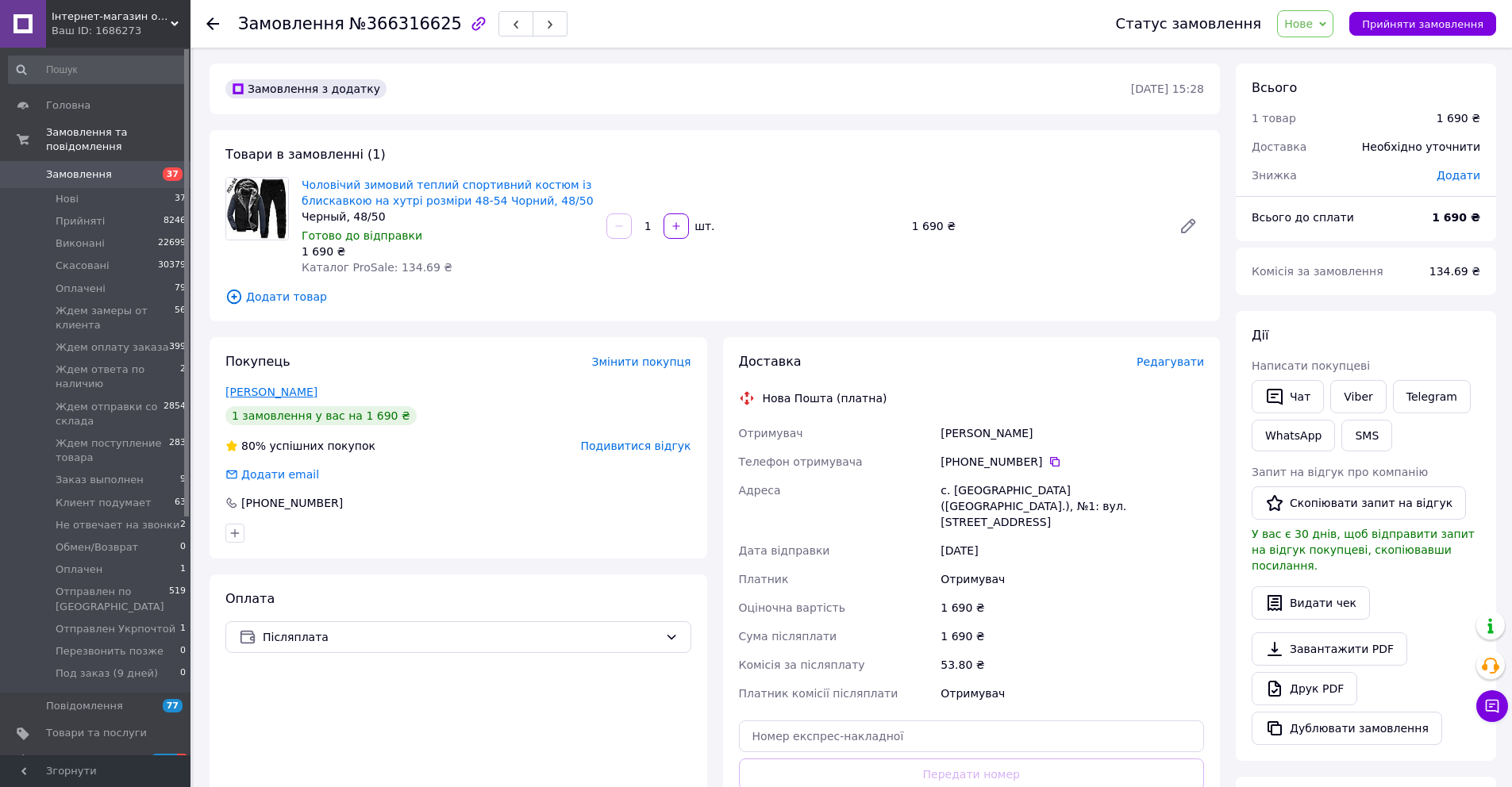
click at [317, 387] on link "[PERSON_NAME]" at bounding box center [272, 392] width 92 height 13
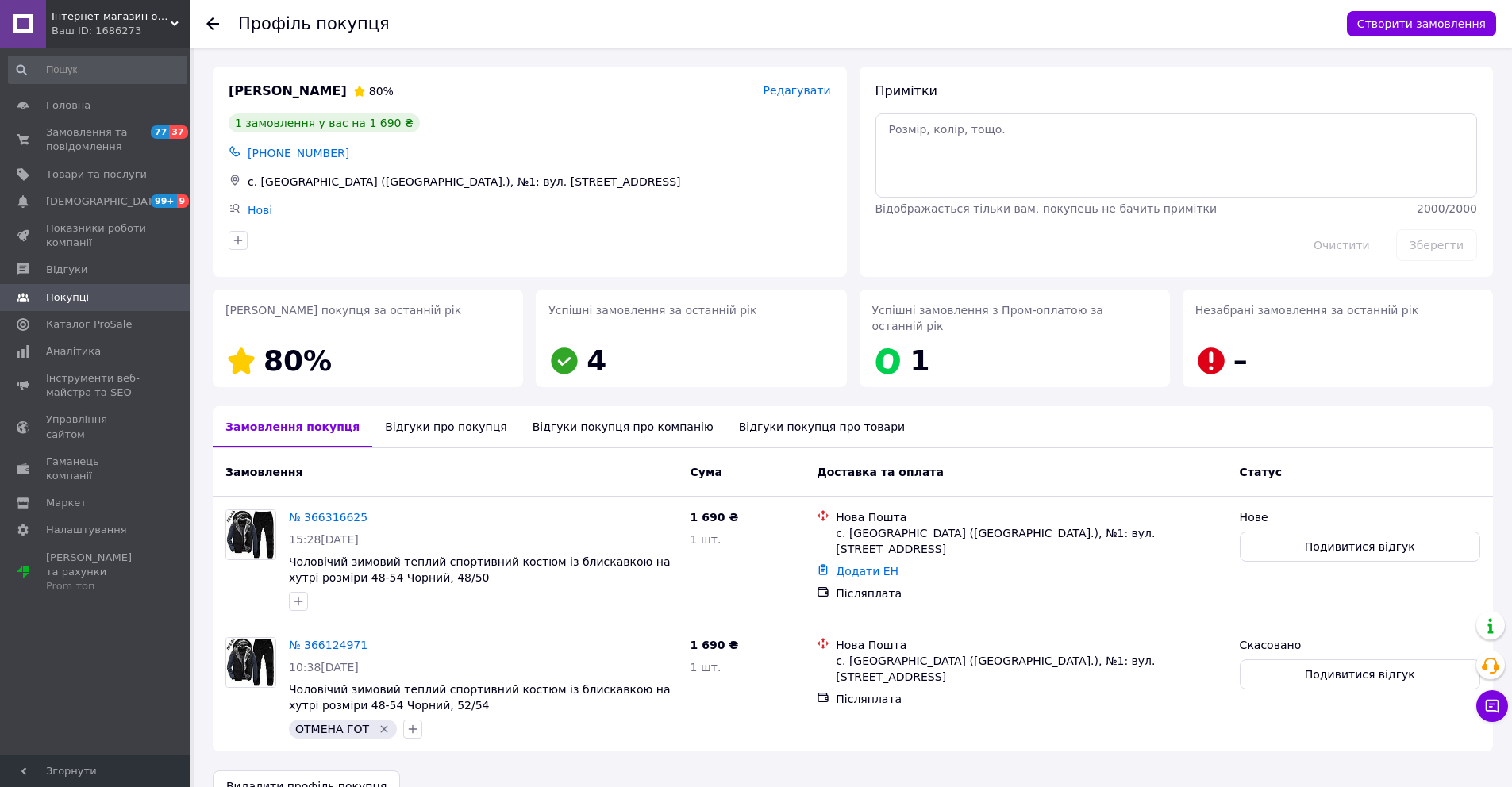
click at [431, 416] on div "Відгуки про покупця" at bounding box center [445, 426] width 147 height 42
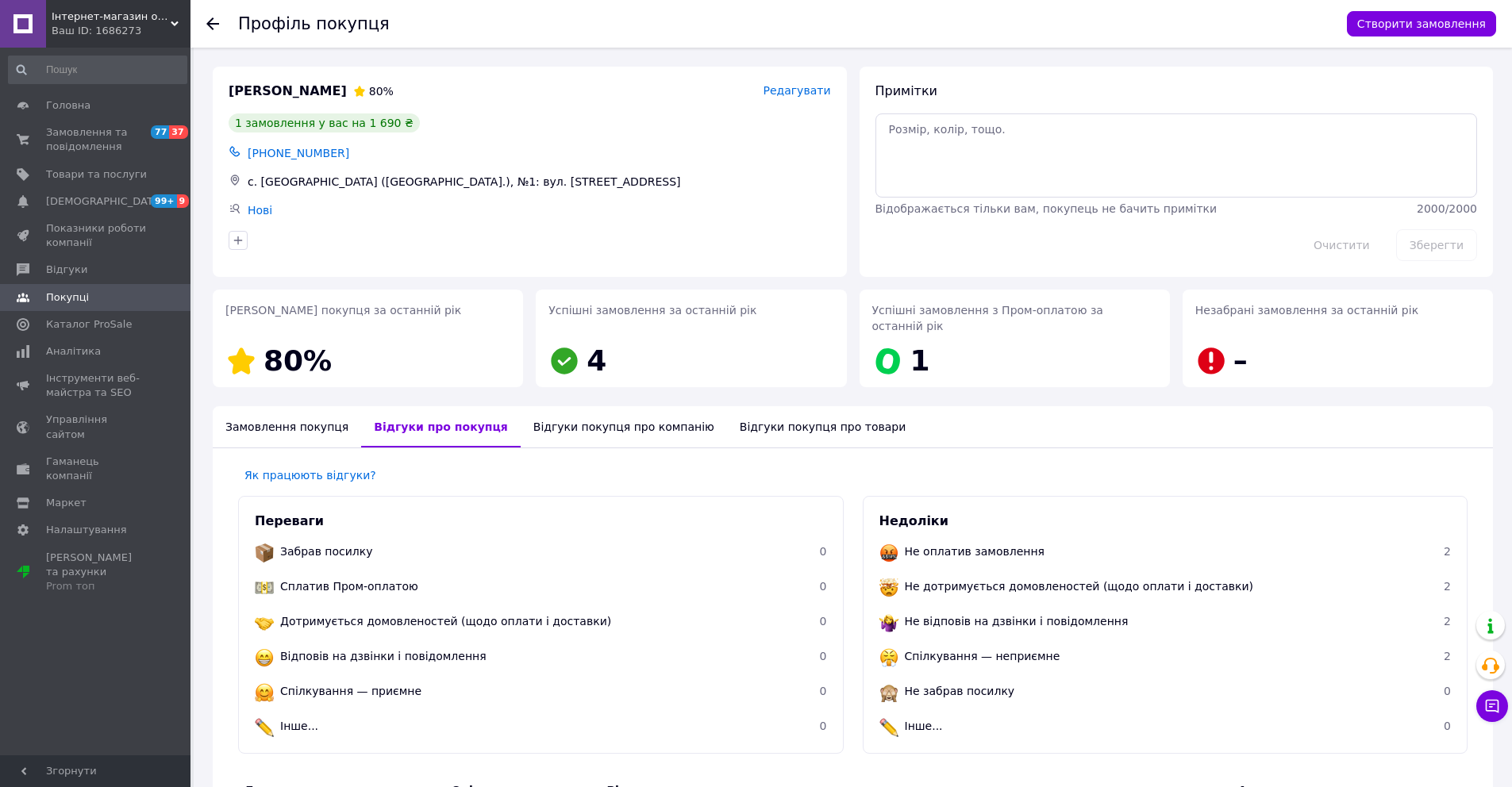
click at [212, 27] on icon at bounding box center [213, 24] width 13 height 13
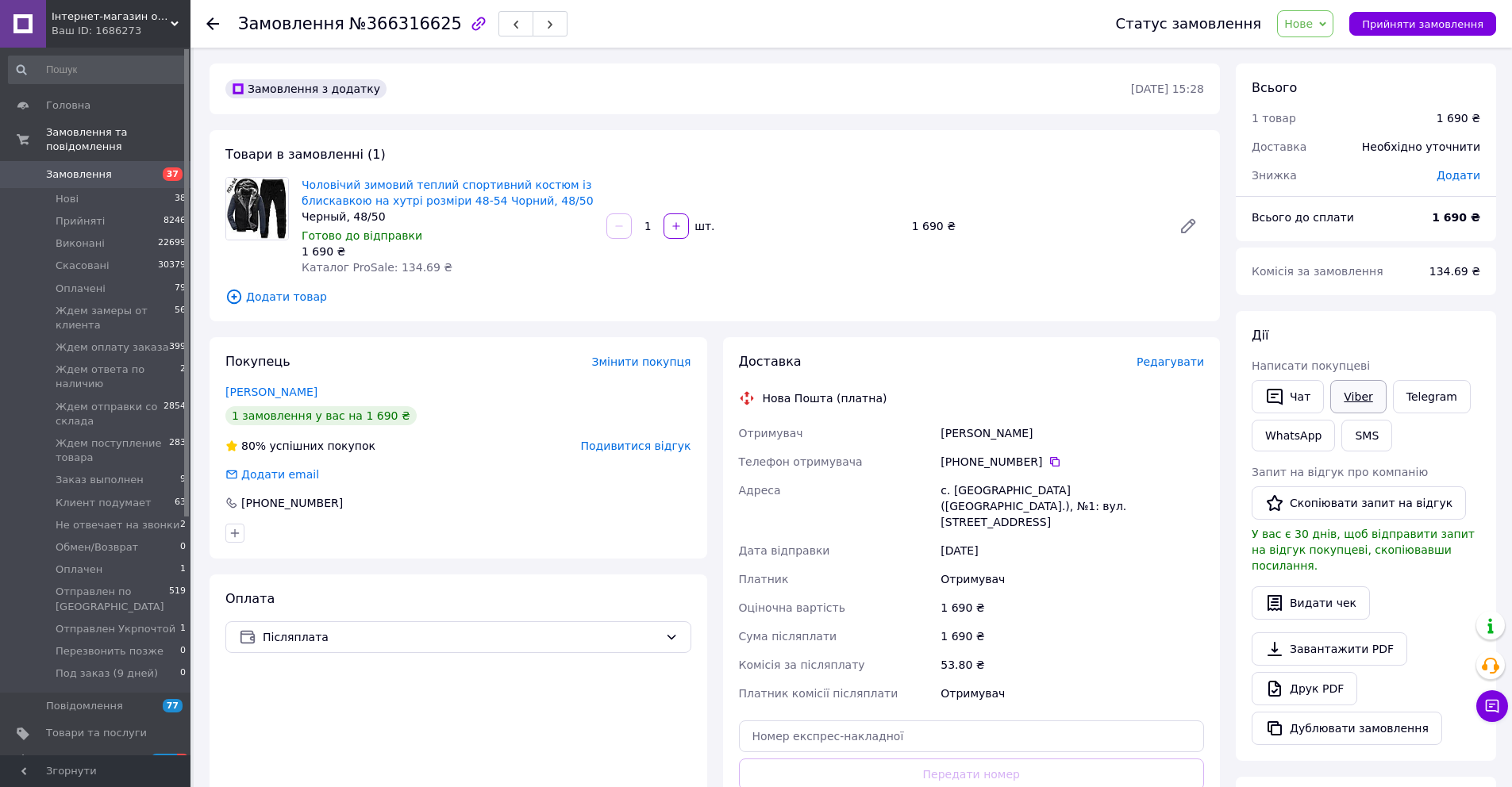
click at [1370, 400] on link "Viber" at bounding box center [1358, 397] width 55 height 33
click at [1362, 390] on link "Viber" at bounding box center [1358, 397] width 55 height 33
click at [1319, 31] on span "Нове" at bounding box center [1305, 23] width 56 height 27
click at [1320, 105] on li "Скасовано" at bounding box center [1380, 104] width 203 height 24
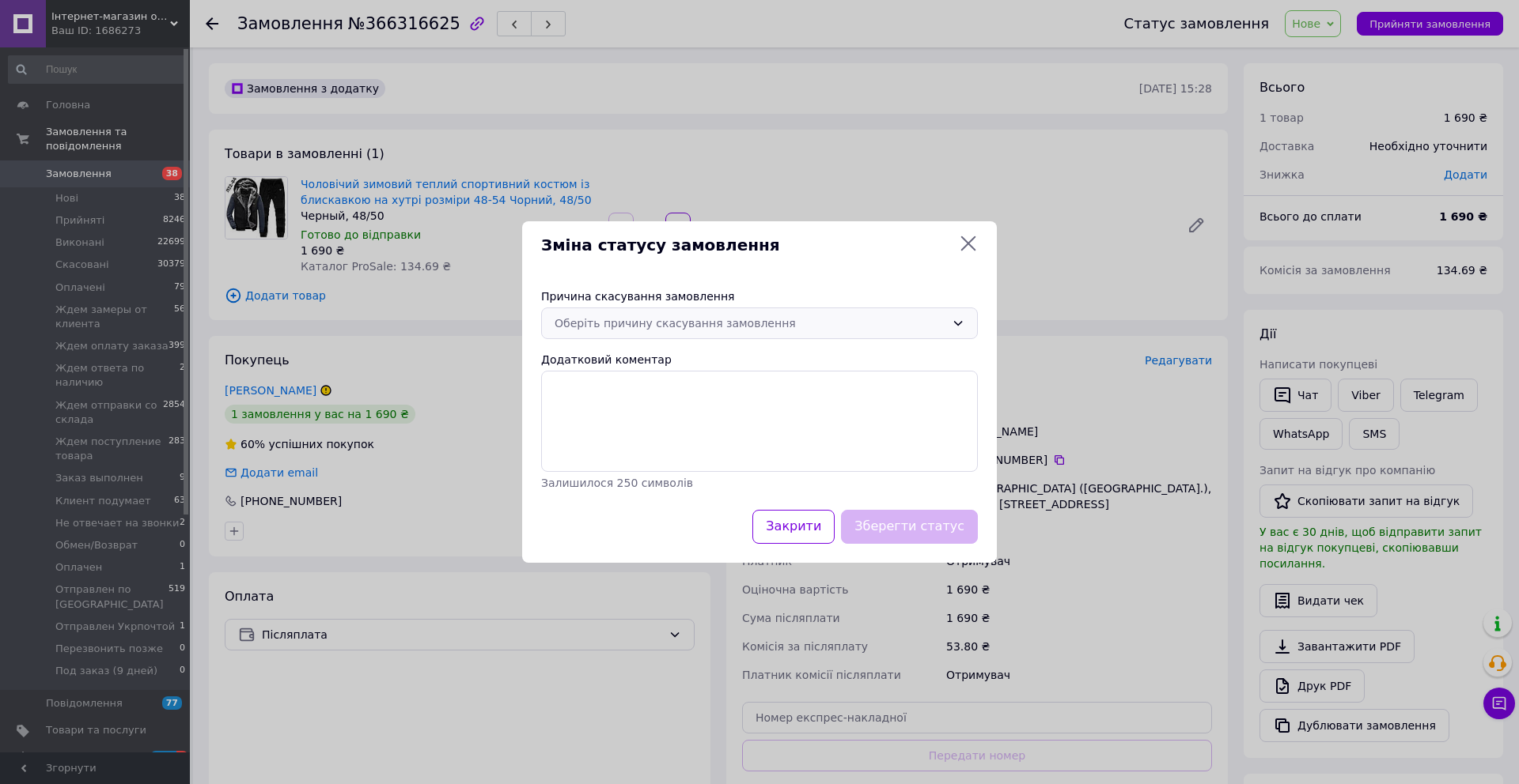
click at [630, 325] on div "Оберіть причину скасування замовлення" at bounding box center [750, 323] width 391 height 18
drag, startPoint x: 626, startPoint y: 410, endPoint x: 691, endPoint y: 462, distance: 83.2
click at [626, 410] on li "Оплата не надійшла" at bounding box center [760, 414] width 435 height 29
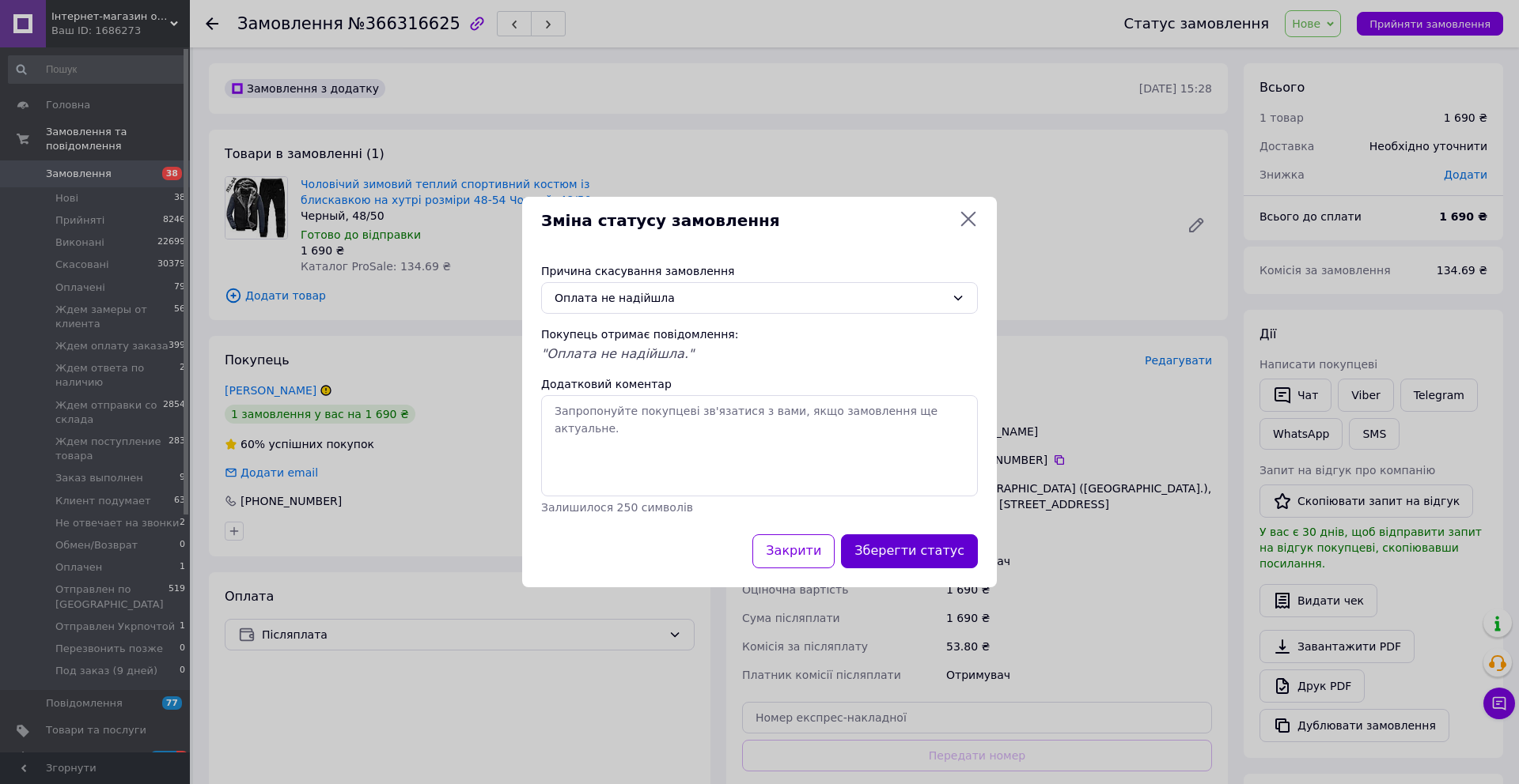
click at [908, 558] on button "Зберегти статус" at bounding box center [909, 551] width 136 height 34
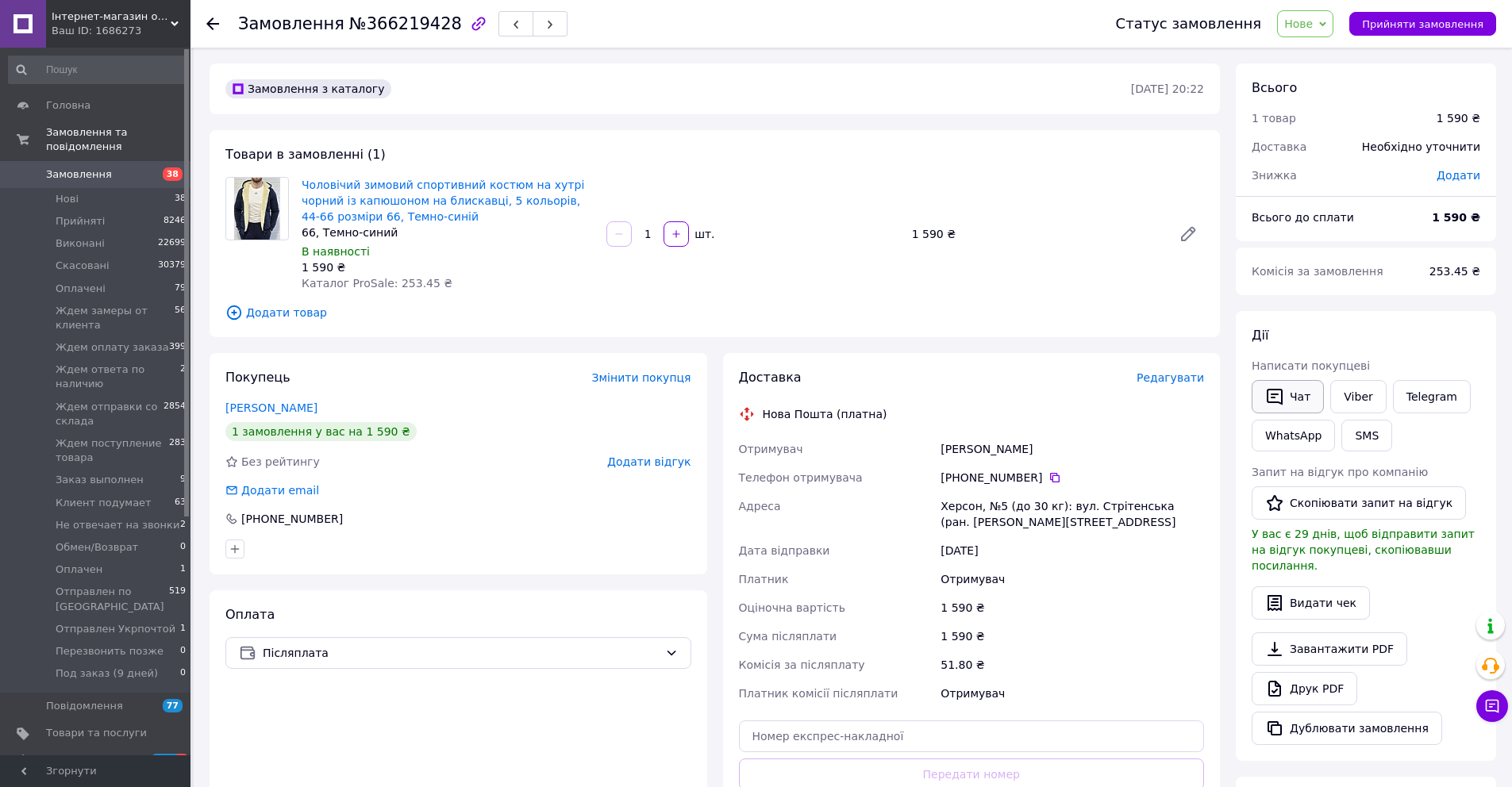
click at [1300, 397] on button "Чат" at bounding box center [1287, 397] width 72 height 33
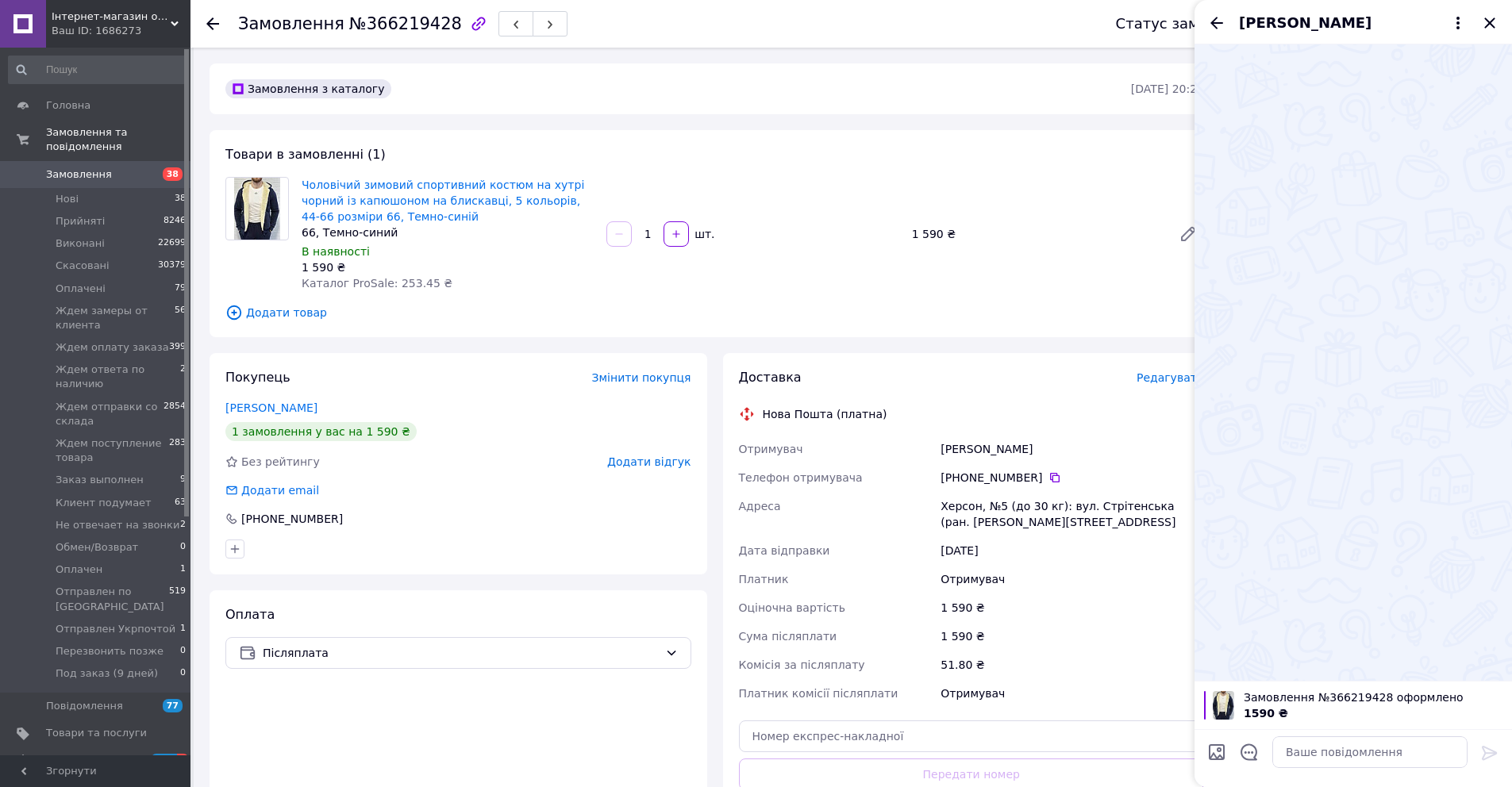
click at [1217, 19] on icon "Назад" at bounding box center [1216, 23] width 19 height 19
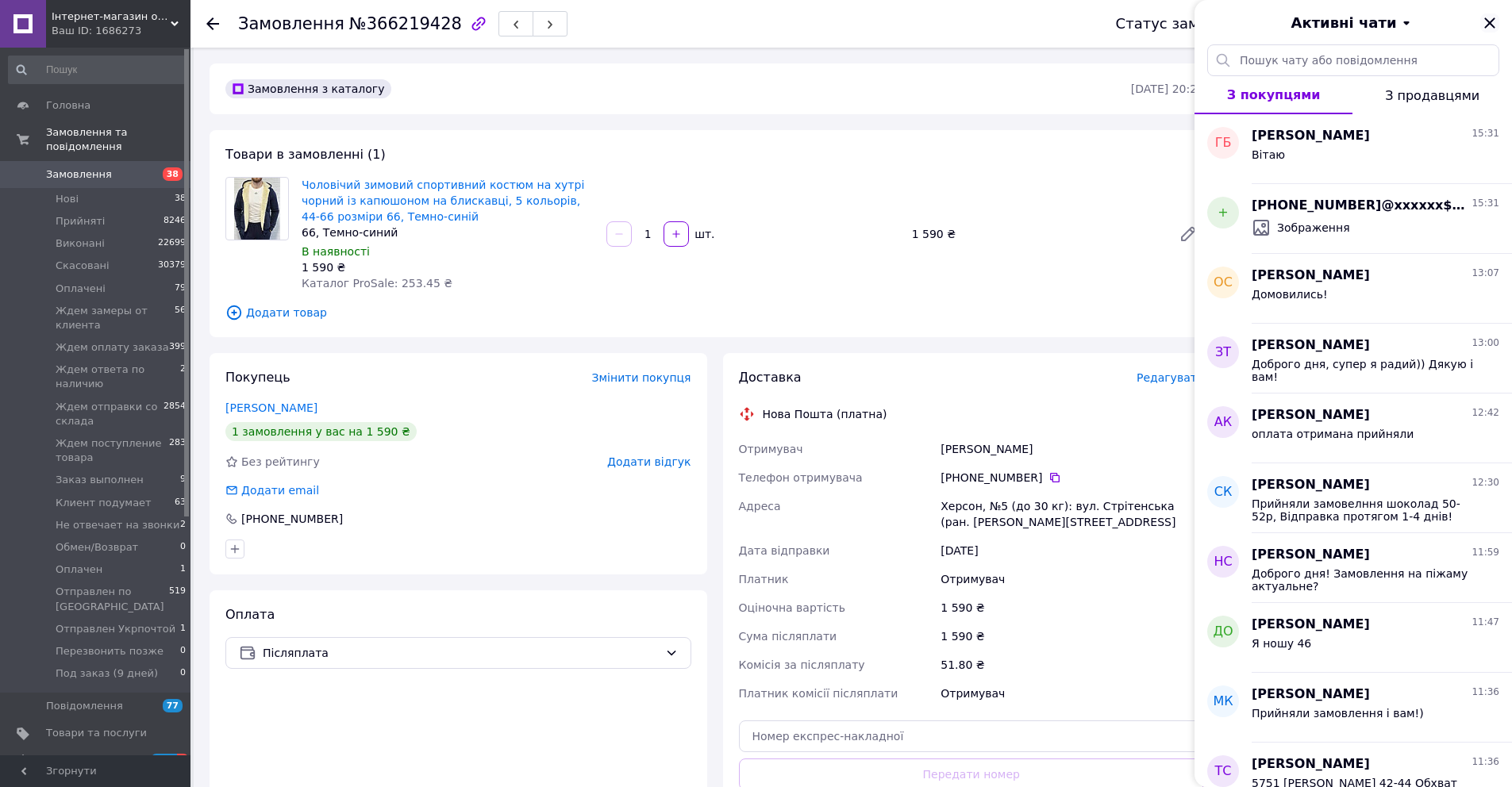
click at [1486, 22] on icon "Закрити" at bounding box center [1489, 23] width 19 height 19
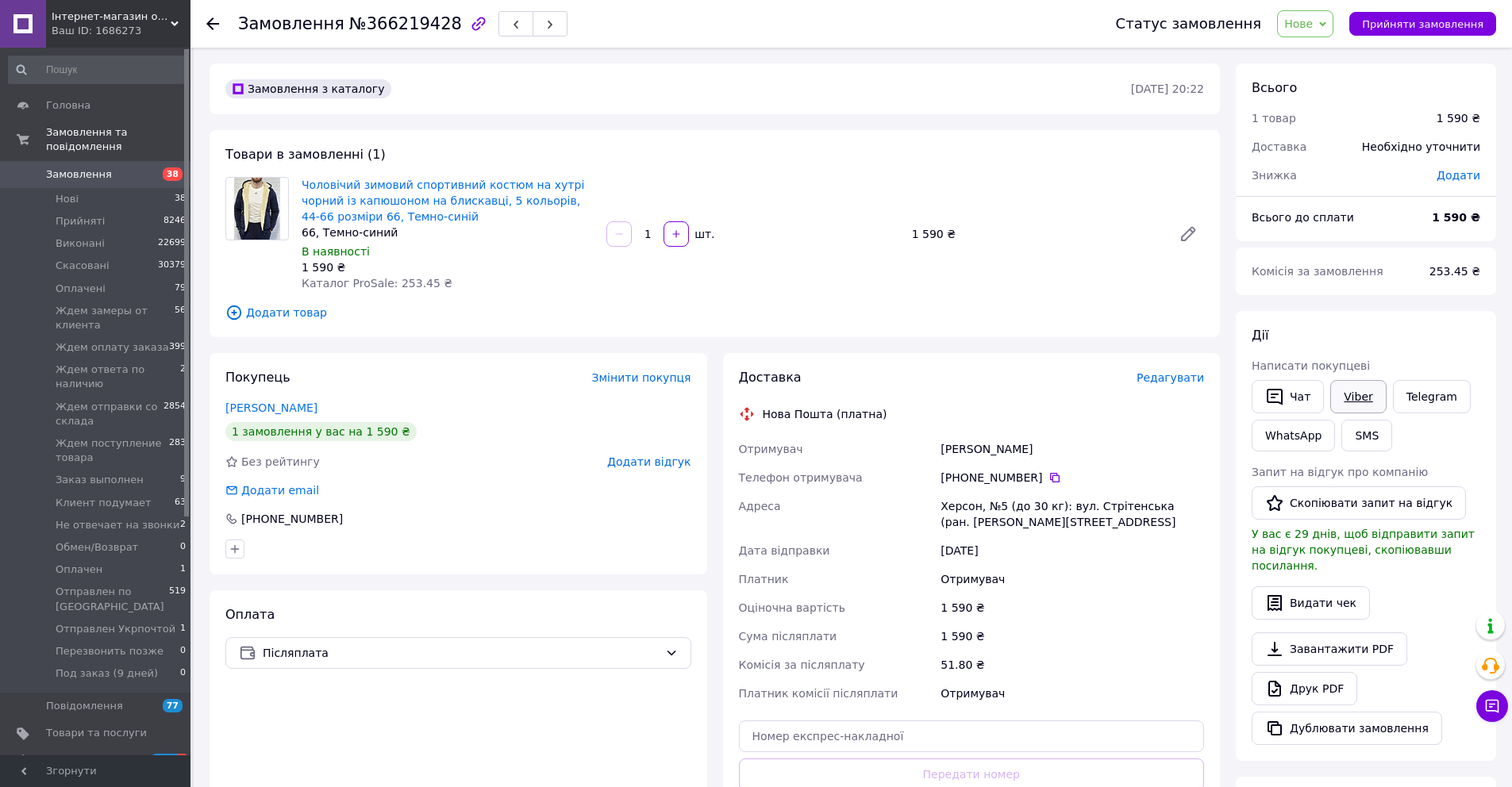
click at [1367, 399] on link "Viber" at bounding box center [1358, 397] width 55 height 33
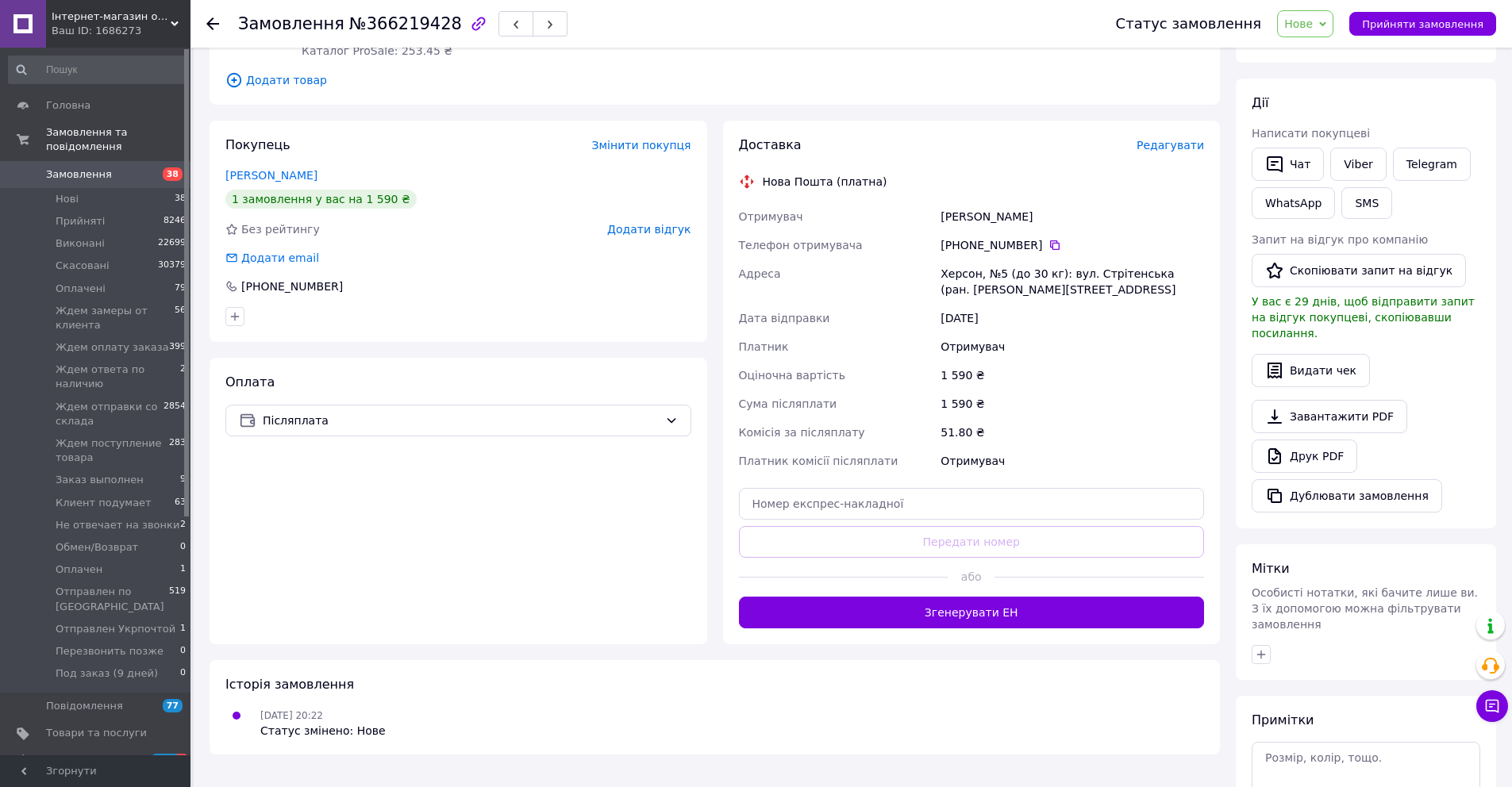
scroll to position [351, 0]
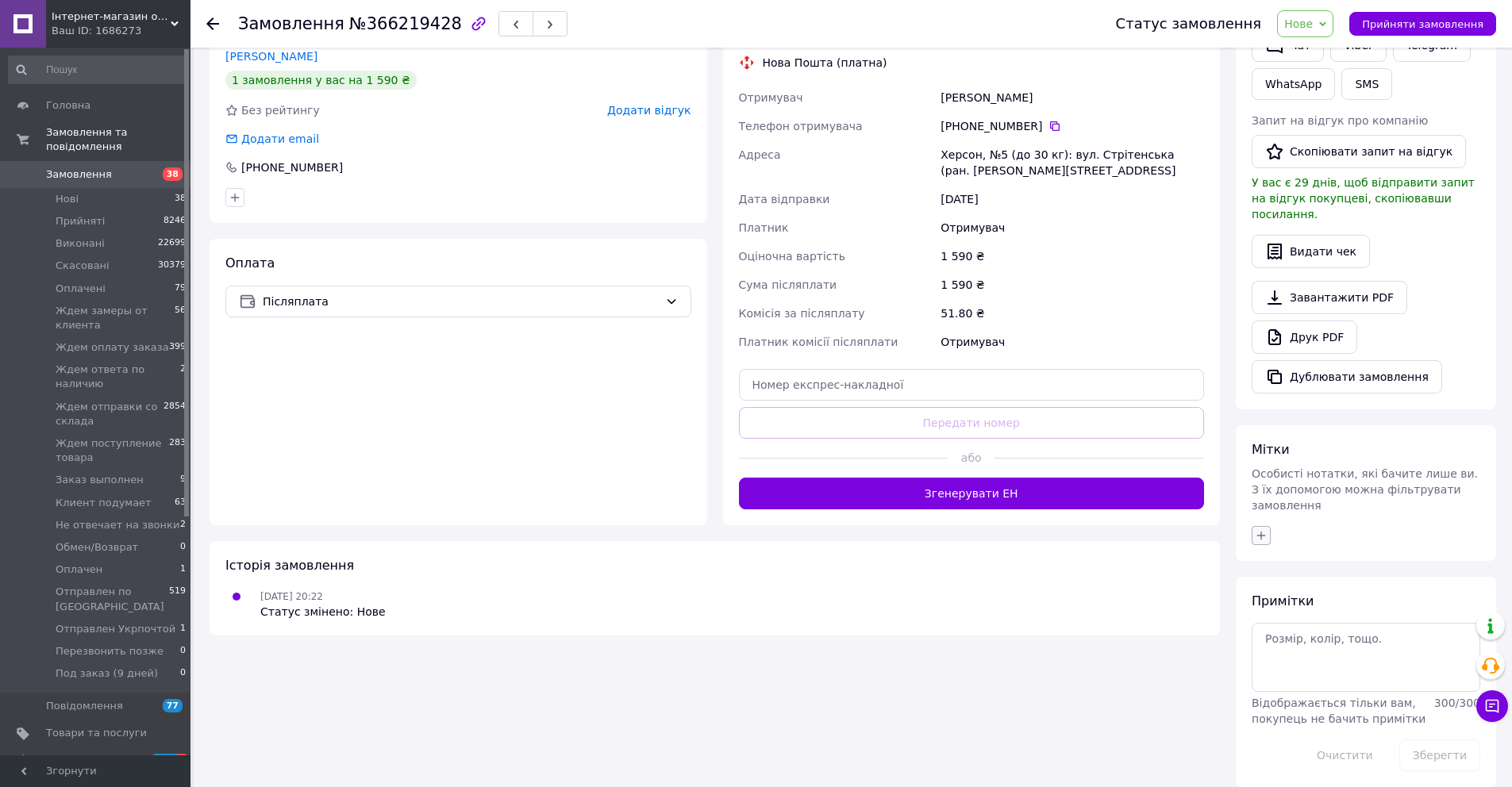
click at [1249, 524] on div at bounding box center [1366, 535] width 235 height 25
click at [1256, 529] on icon "button" at bounding box center [1261, 535] width 13 height 13
type input "не дозв"
click at [1332, 607] on label "Не дозвонился" at bounding box center [1319, 612] width 81 height 12
checkbox input "true"
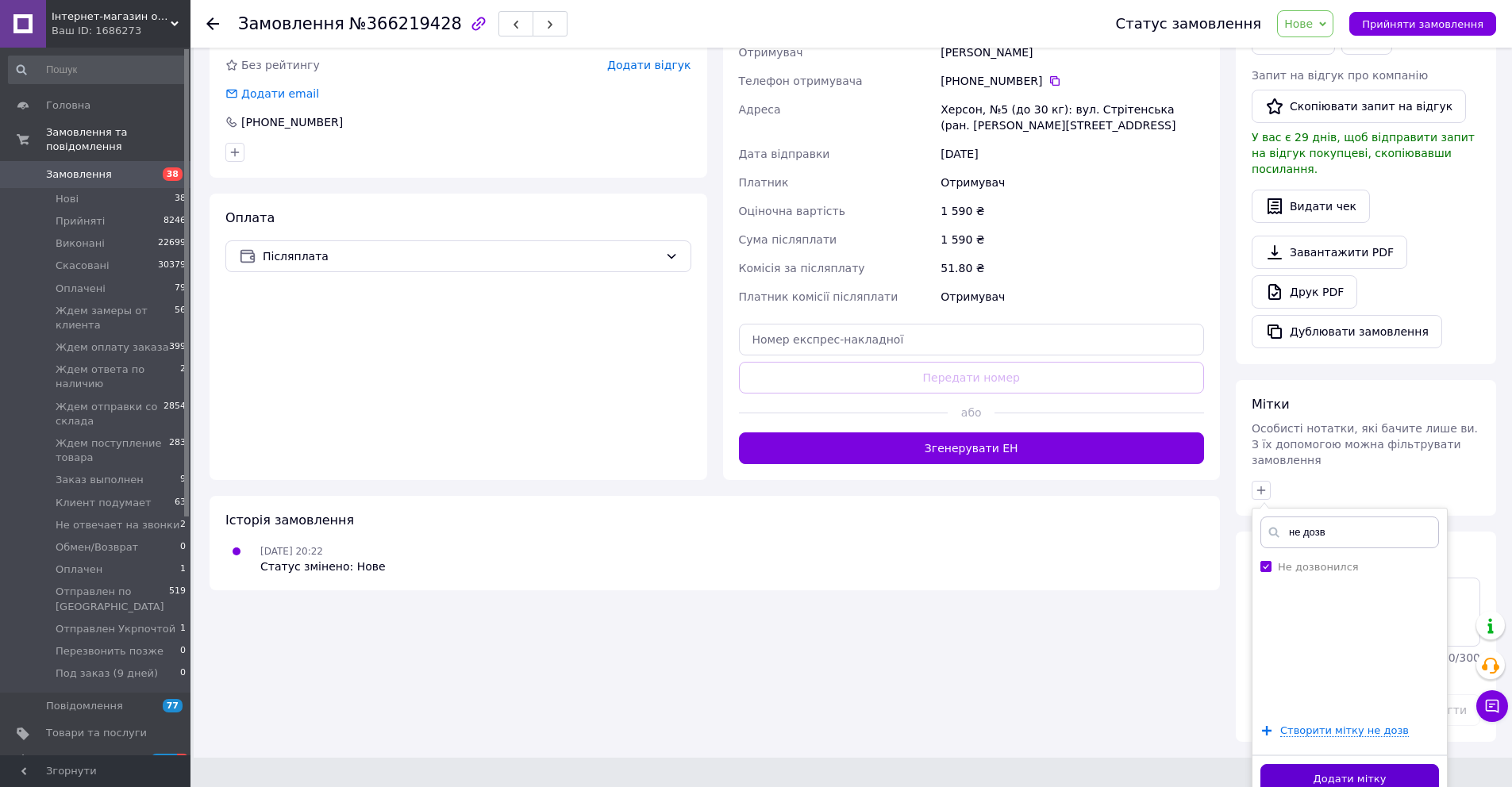
click at [1359, 766] on button "Додати мітку" at bounding box center [1349, 779] width 178 height 31
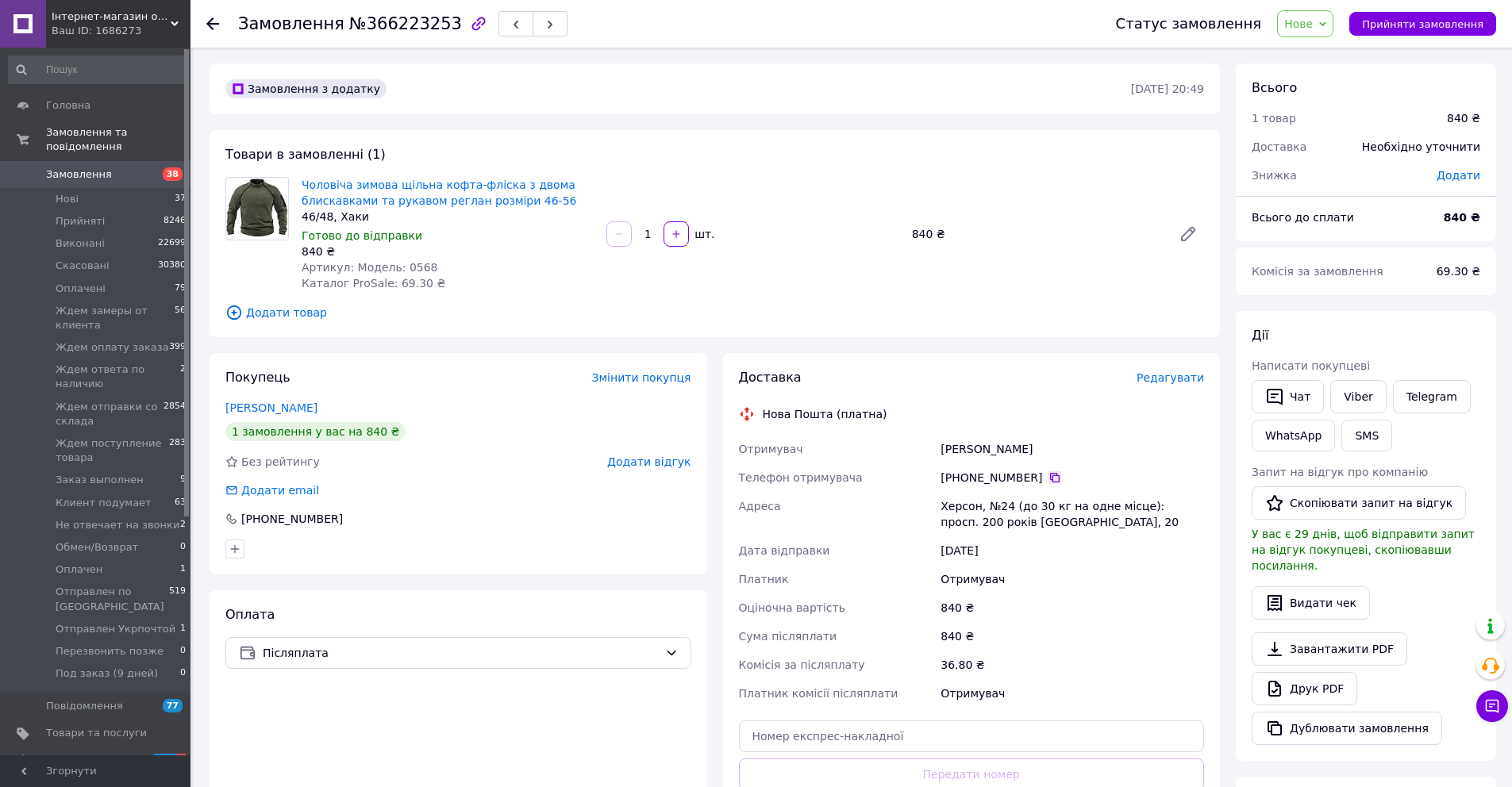
click at [1054, 482] on icon at bounding box center [1054, 477] width 9 height 9
drag, startPoint x: 1028, startPoint y: 443, endPoint x: 943, endPoint y: 450, distance: 85.3
click at [943, 450] on div "Арканова Ольга" at bounding box center [1072, 449] width 270 height 29
copy div "Арканова Ольга"
click at [1311, 22] on span "Нове" at bounding box center [1297, 24] width 29 height 13
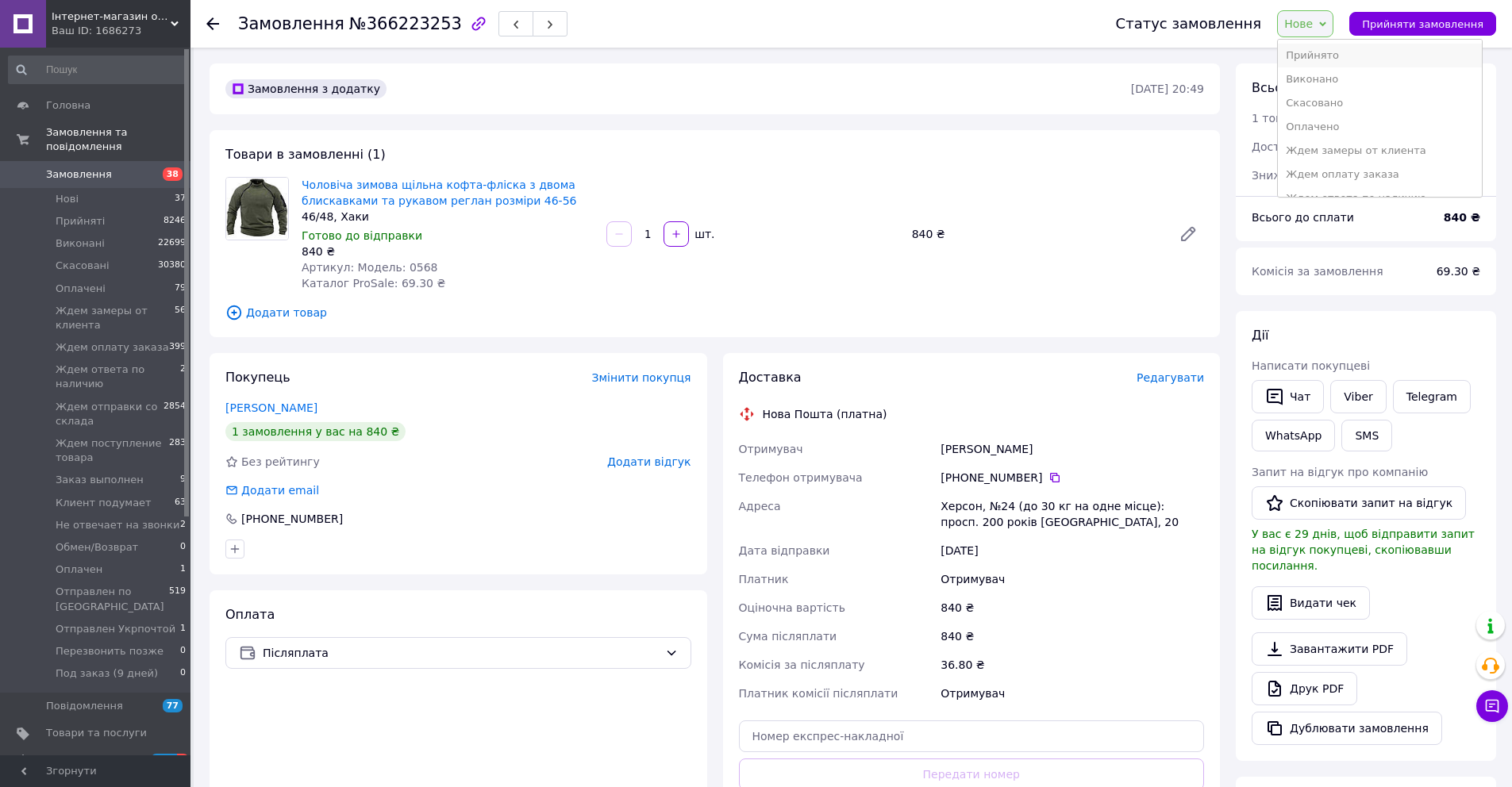
click at [1324, 48] on li "Прийнято" at bounding box center [1380, 55] width 203 height 24
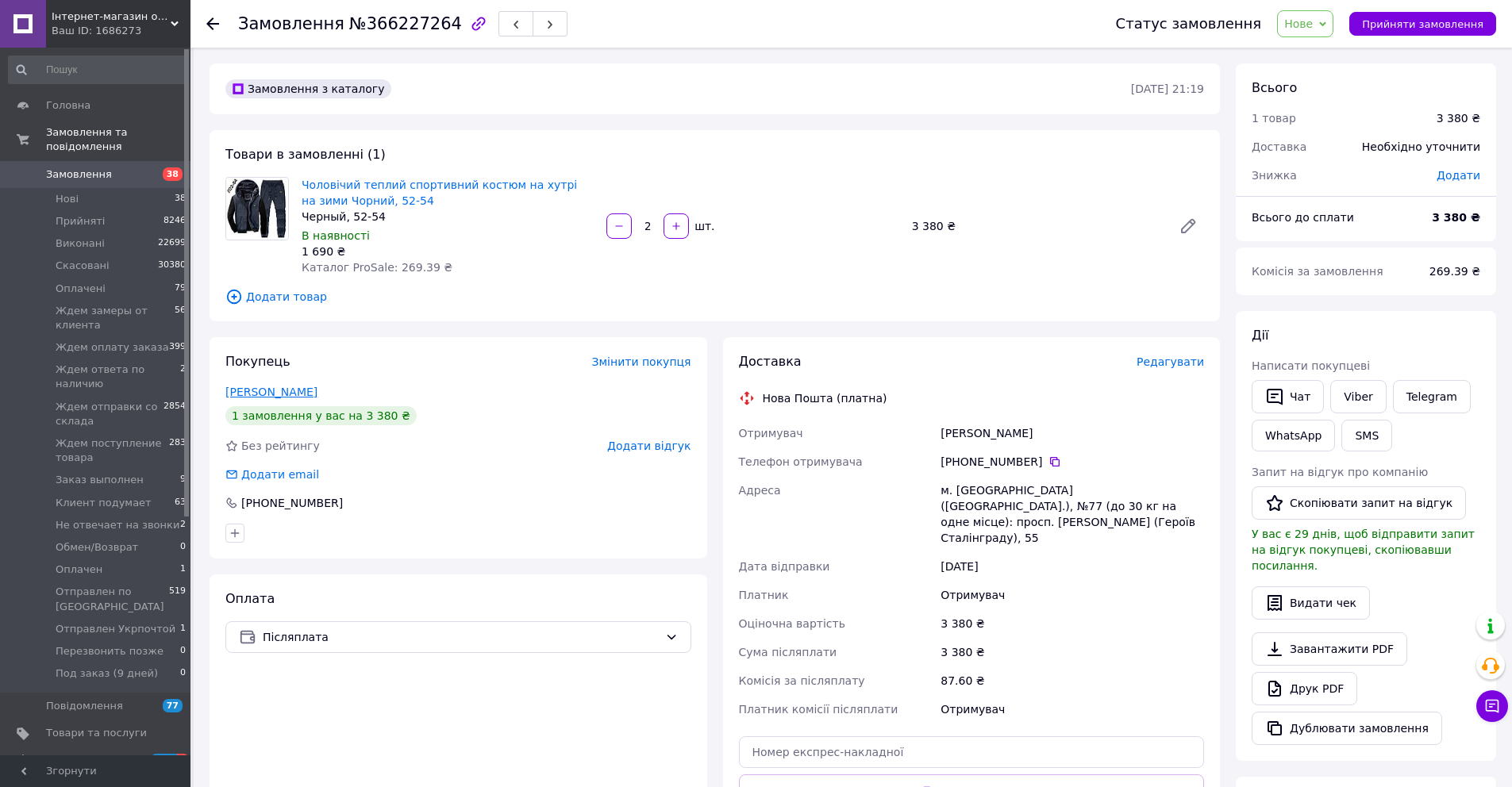
click at [292, 393] on link "Бойчук Костянтин" at bounding box center [272, 392] width 92 height 13
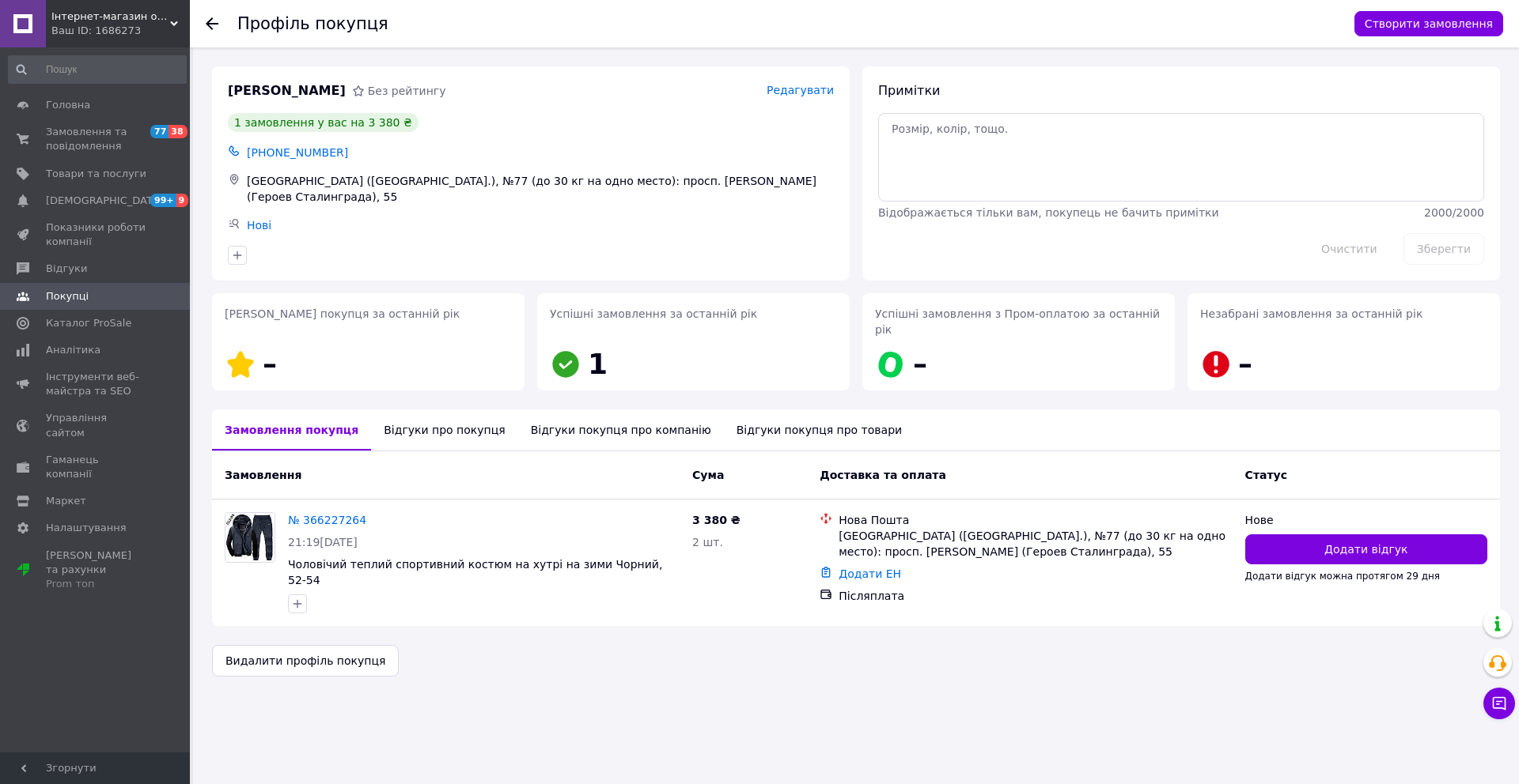
click at [443, 410] on div "Відгуки про покупця" at bounding box center [443, 430] width 147 height 41
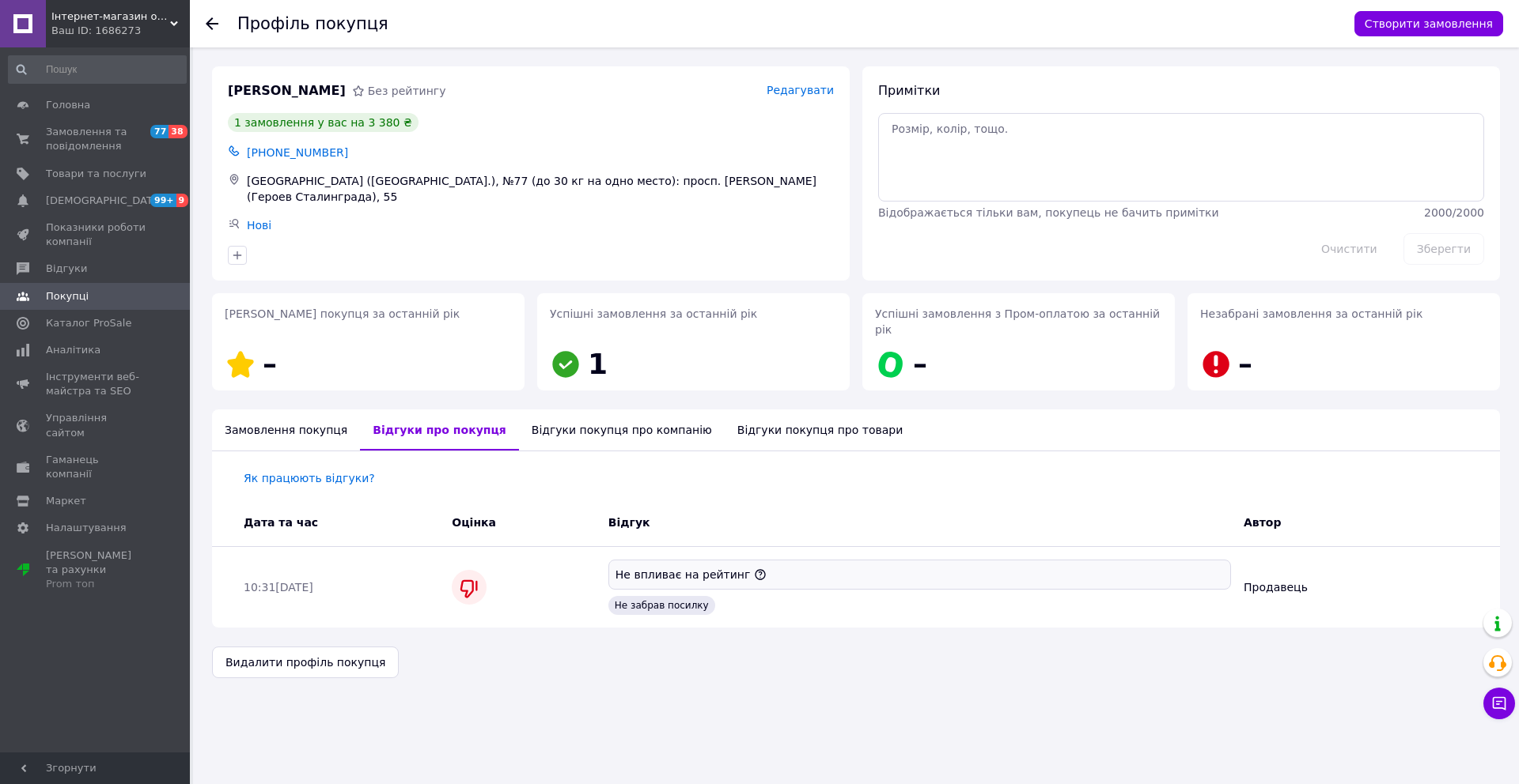
click at [206, 20] on icon at bounding box center [212, 24] width 13 height 13
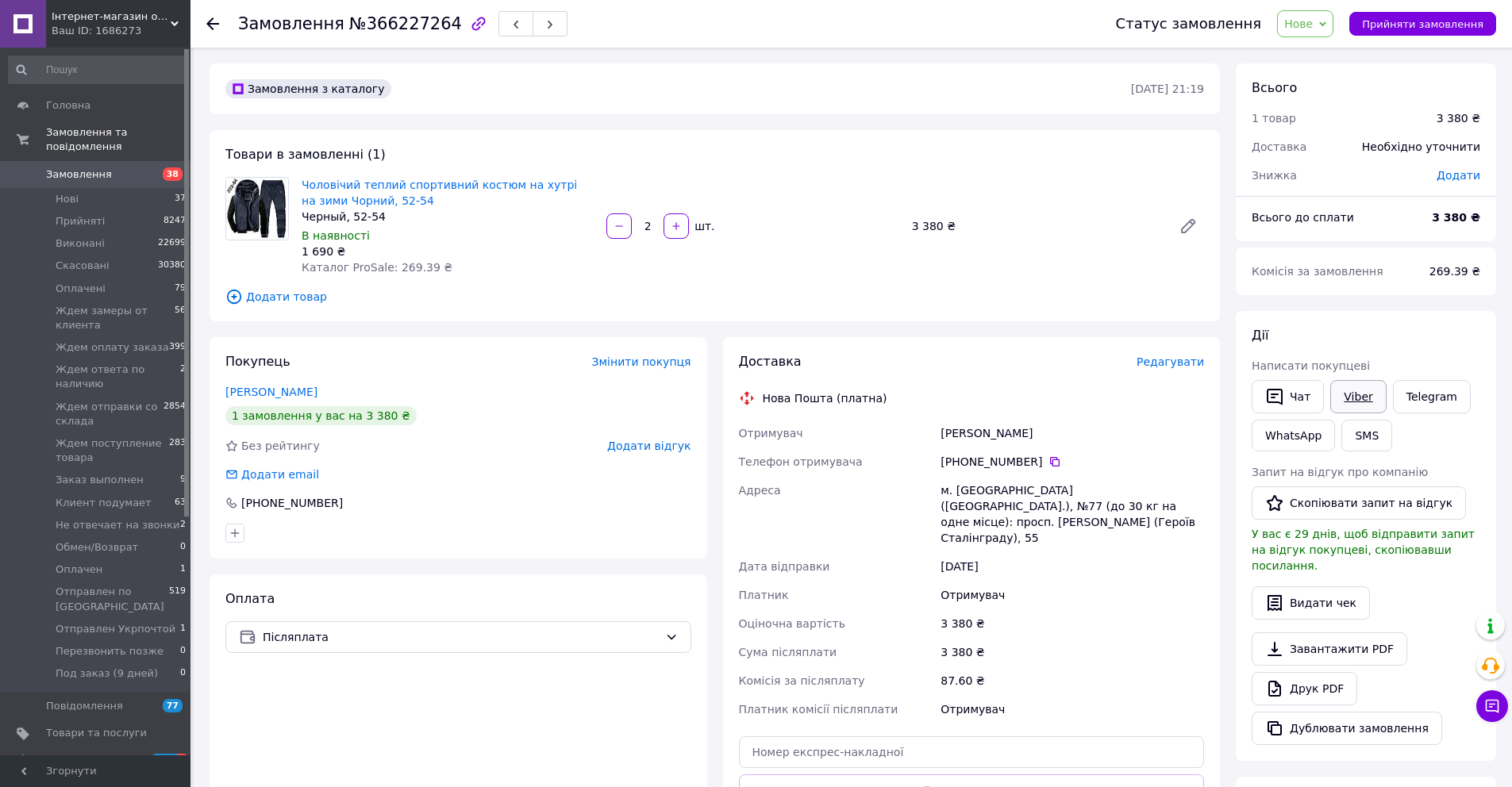
click at [1351, 394] on link "Viber" at bounding box center [1358, 397] width 55 height 33
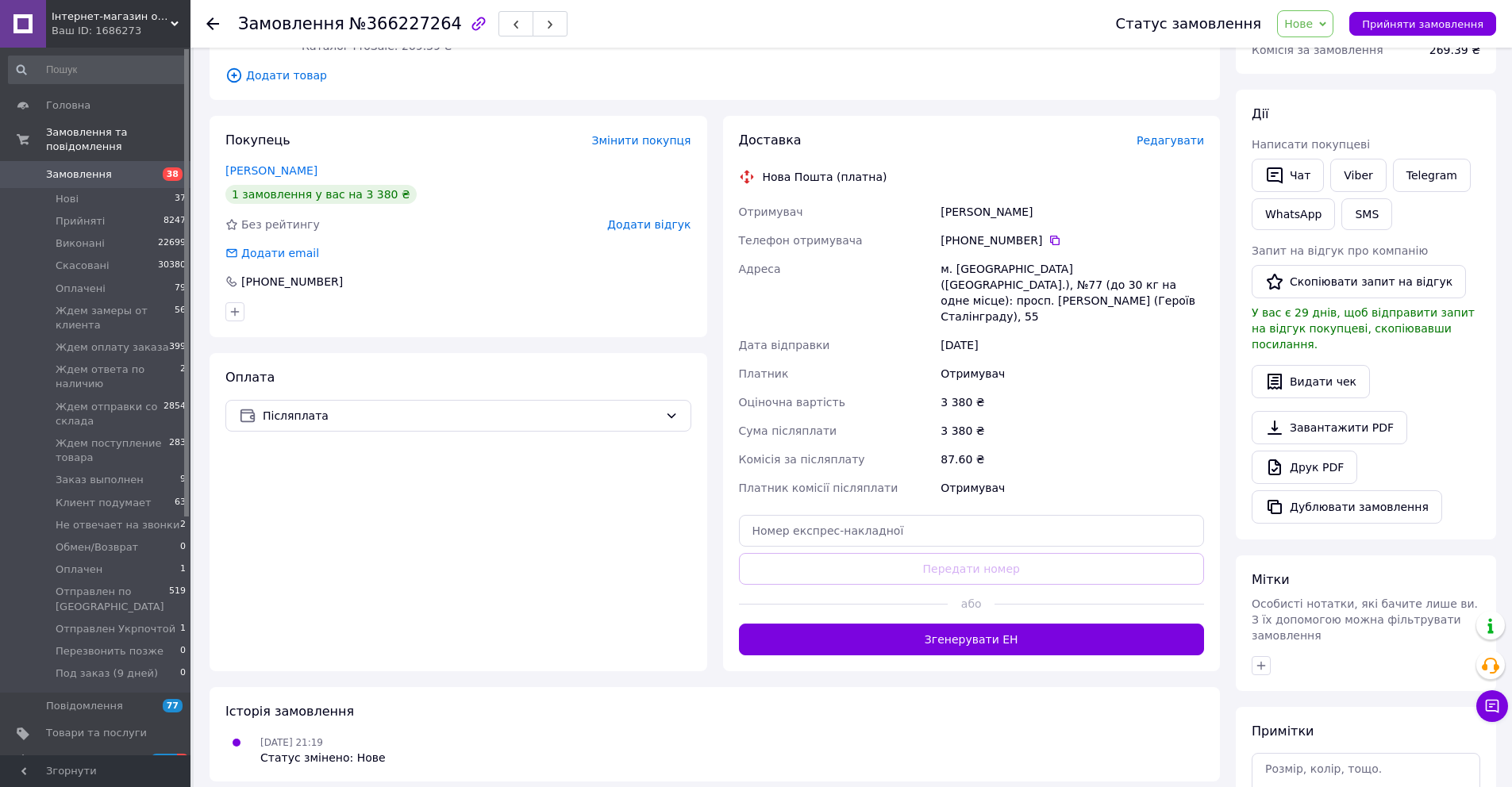
scroll to position [338, 0]
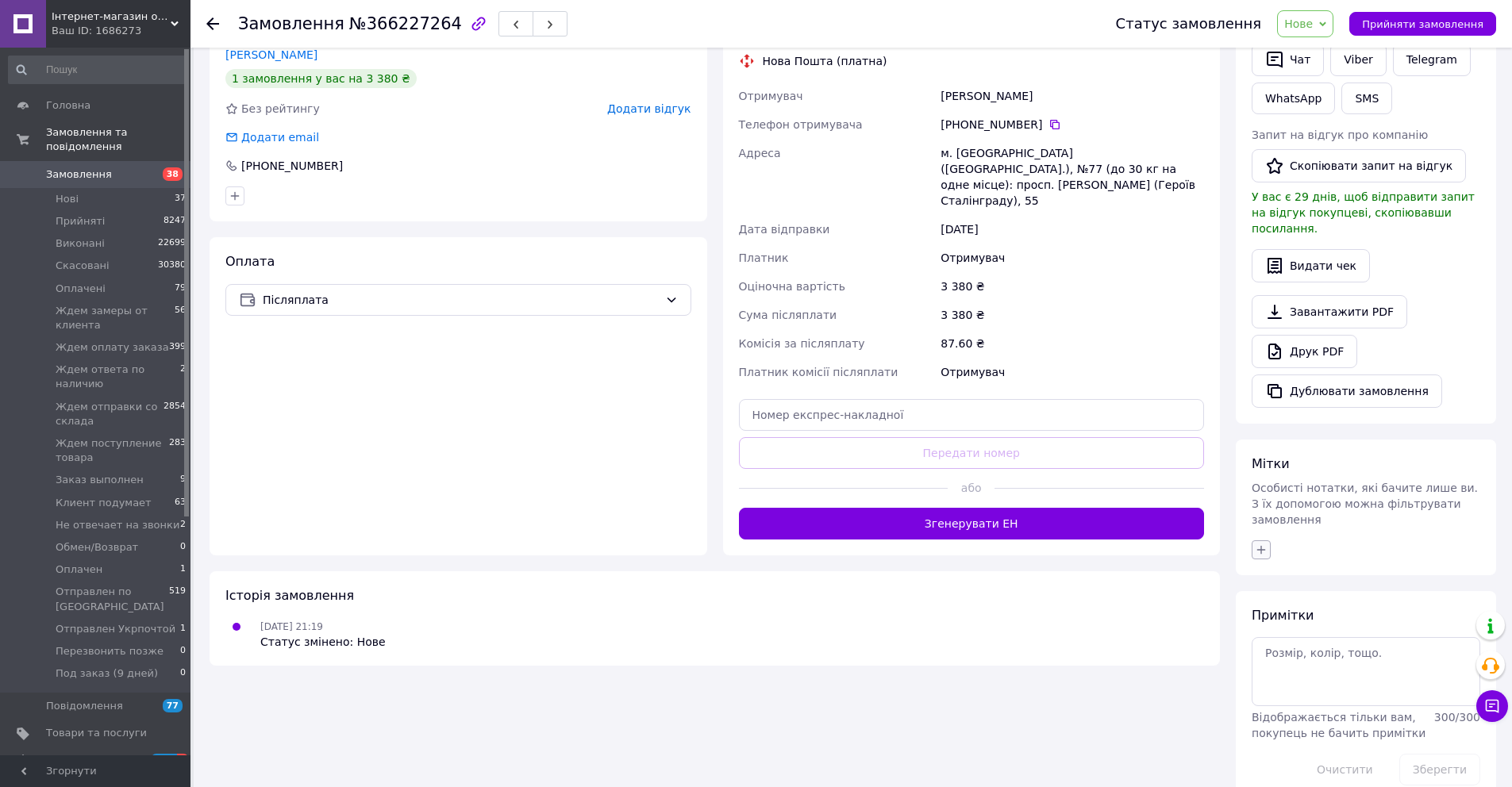
click at [1264, 544] on icon "button" at bounding box center [1261, 550] width 13 height 13
type input "подумает"
click at [1360, 621] on label "Клиент подумает" at bounding box center [1326, 626] width 96 height 12
checkbox input "true"
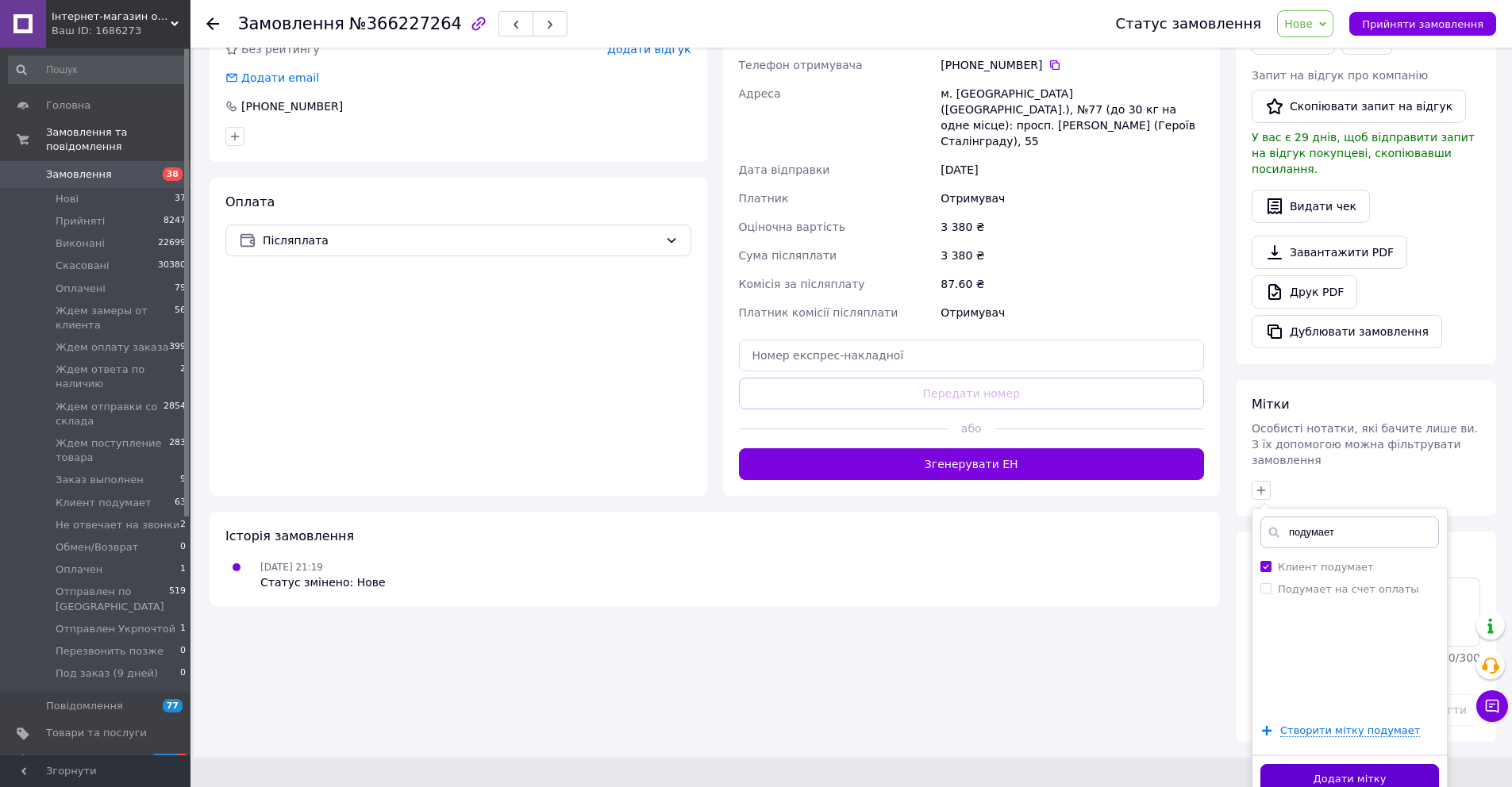
click at [1365, 764] on button "Додати мітку" at bounding box center [1349, 779] width 178 height 31
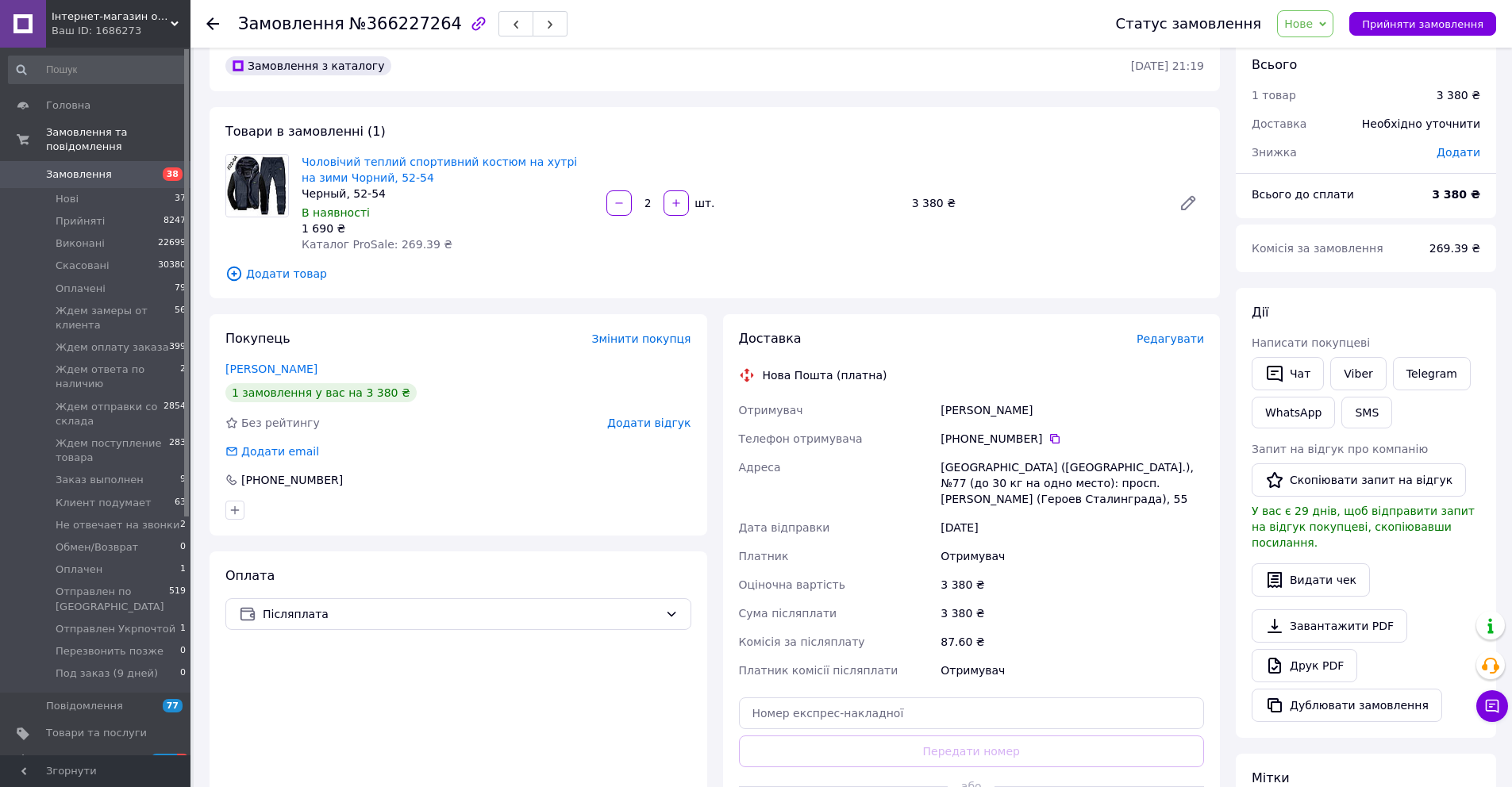
scroll to position [0, 0]
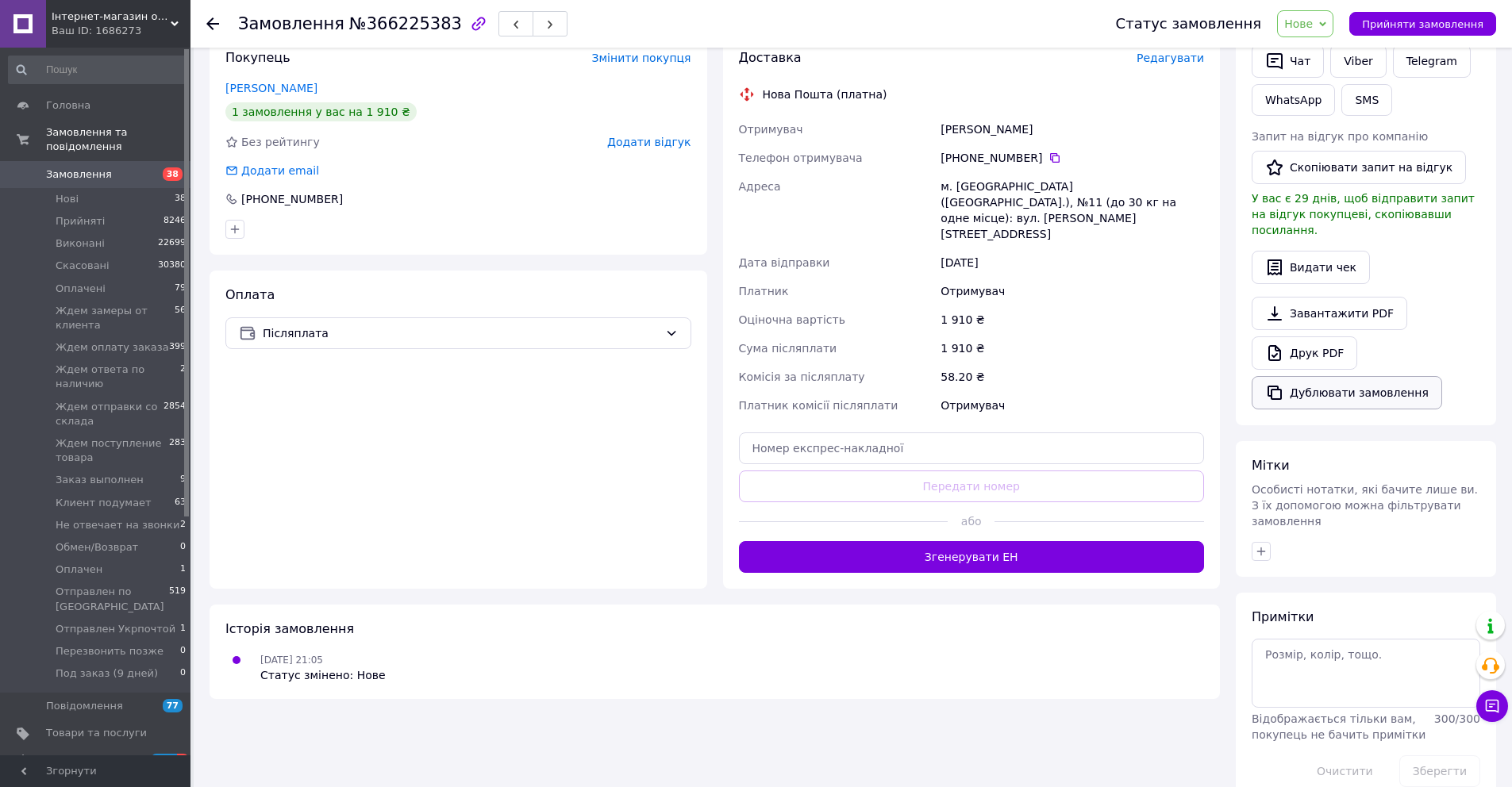
scroll to position [14, 0]
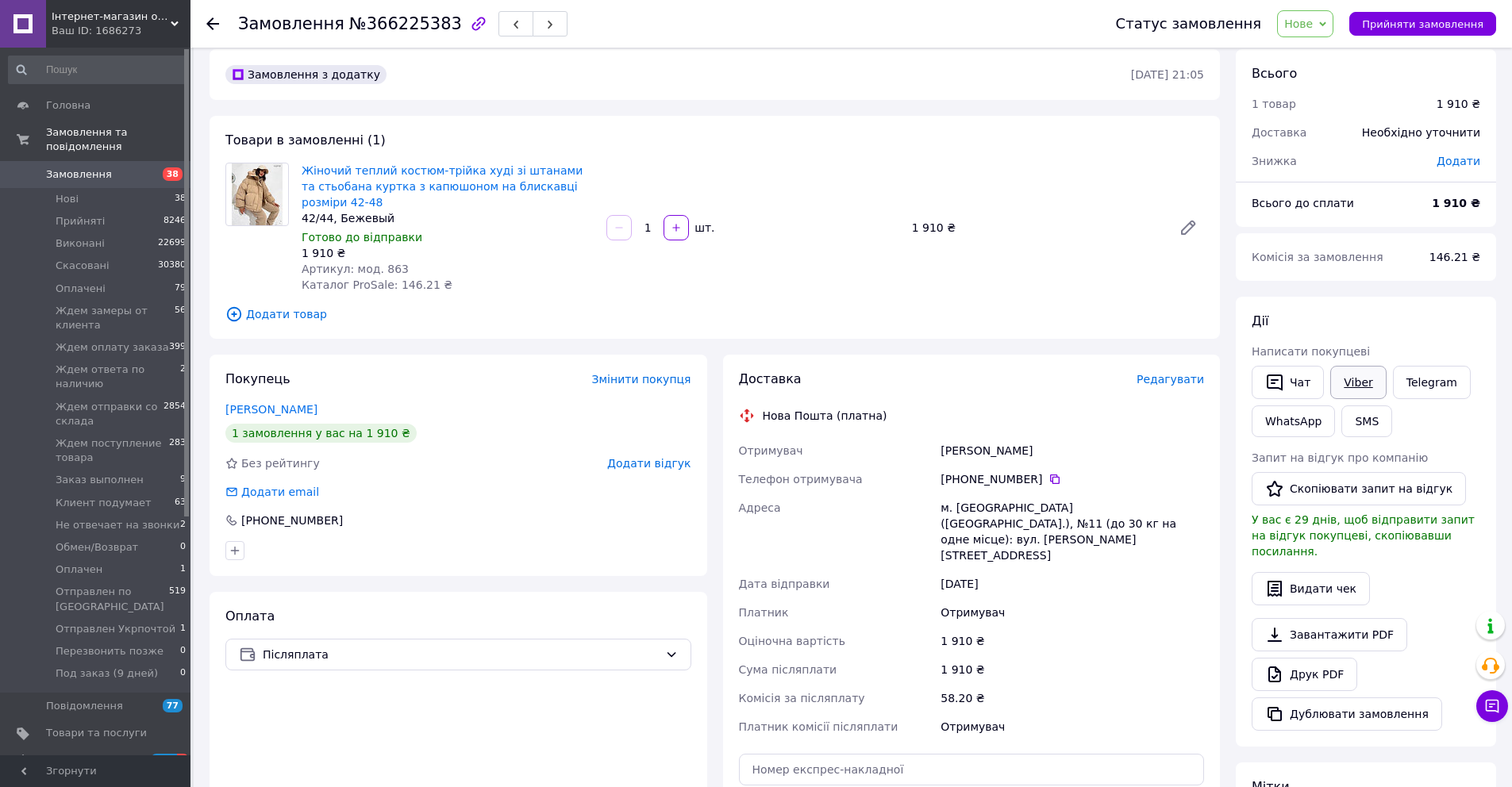
click at [1353, 374] on link "Viber" at bounding box center [1358, 383] width 55 height 33
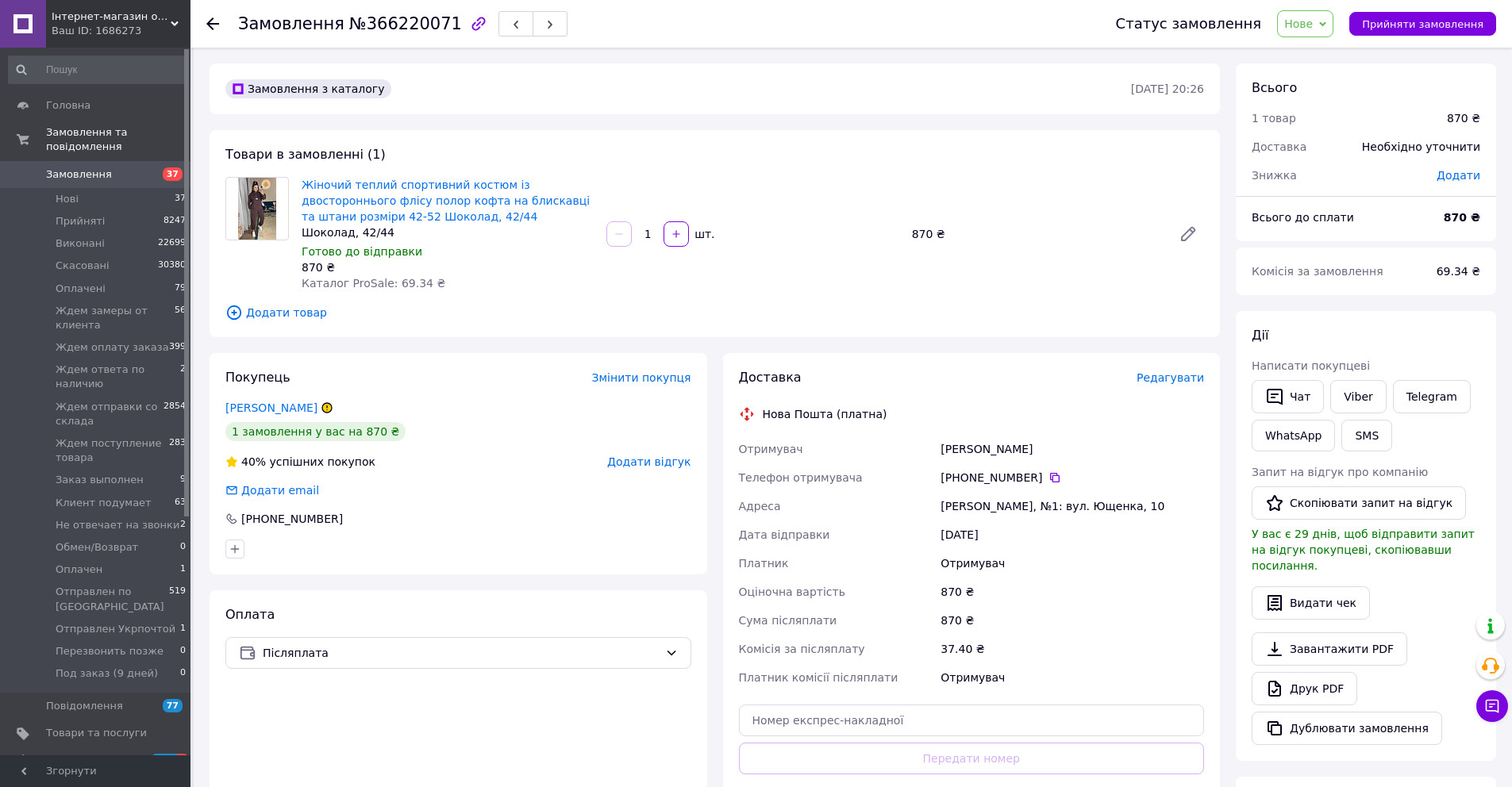
click at [687, 483] on div "Додати email" at bounding box center [459, 490] width 466 height 16
click at [680, 465] on span "Додати відгук" at bounding box center [648, 462] width 83 height 13
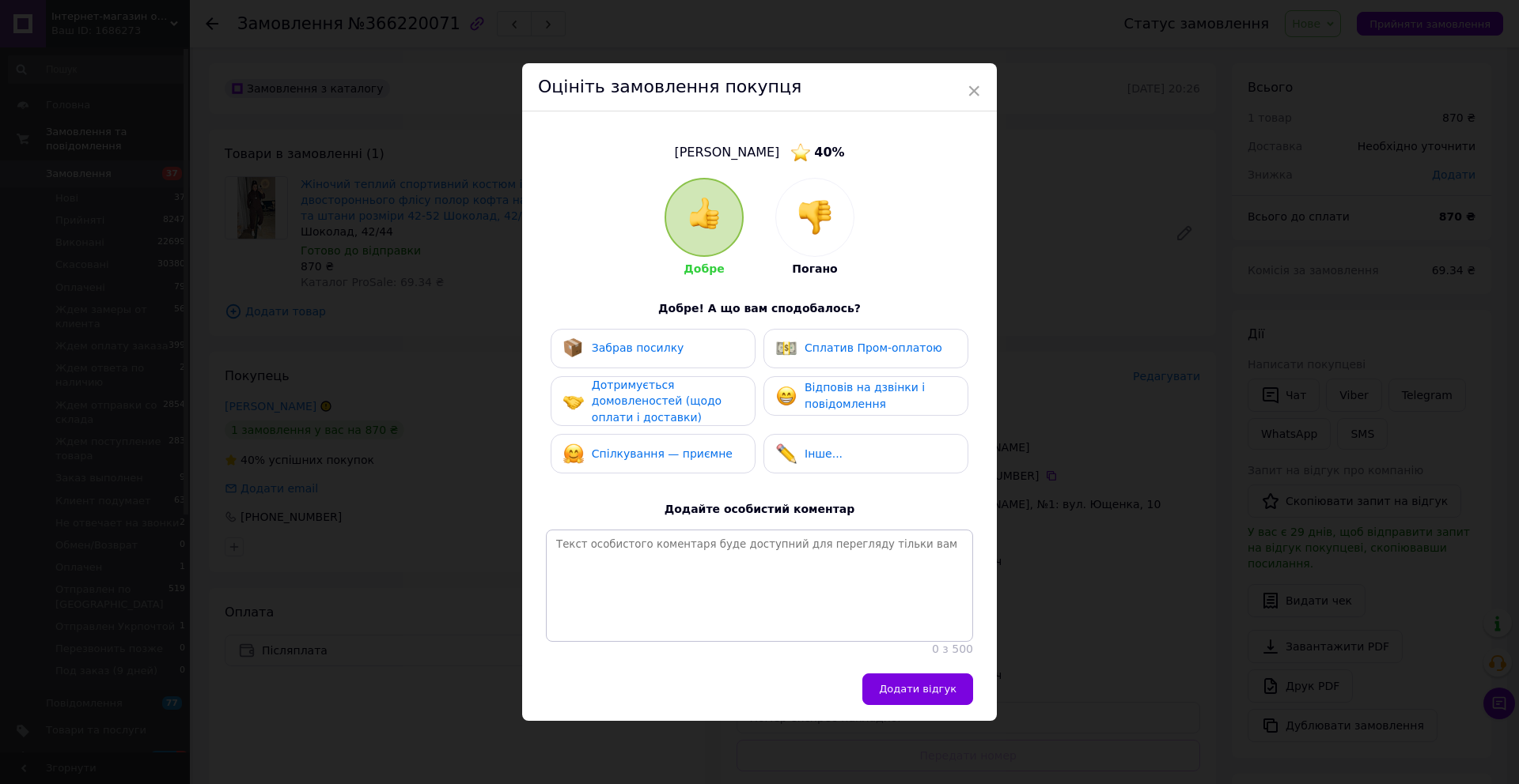
drag, startPoint x: 806, startPoint y: 224, endPoint x: 807, endPoint y: 235, distance: 11.0
click at [806, 224] on img at bounding box center [815, 217] width 35 height 35
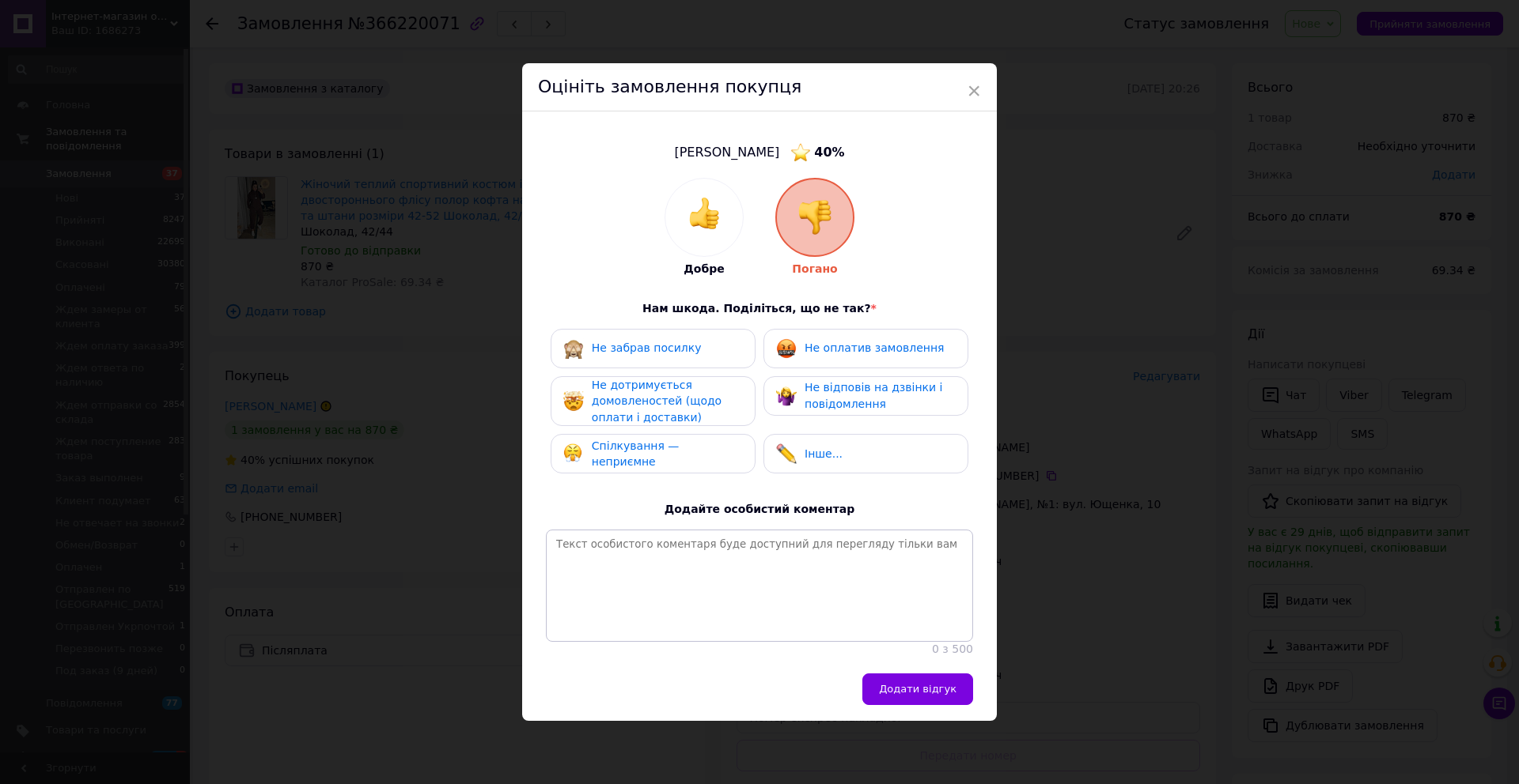
drag, startPoint x: 808, startPoint y: 337, endPoint x: 808, endPoint y: 356, distance: 19.0
click at [808, 342] on span "Не оплатив замовлення" at bounding box center [874, 348] width 139 height 13
drag, startPoint x: 808, startPoint y: 381, endPoint x: 748, endPoint y: 392, distance: 61.0
click at [807, 384] on span "Не відповів на дзвінки і повідомлення" at bounding box center [873, 396] width 137 height 29
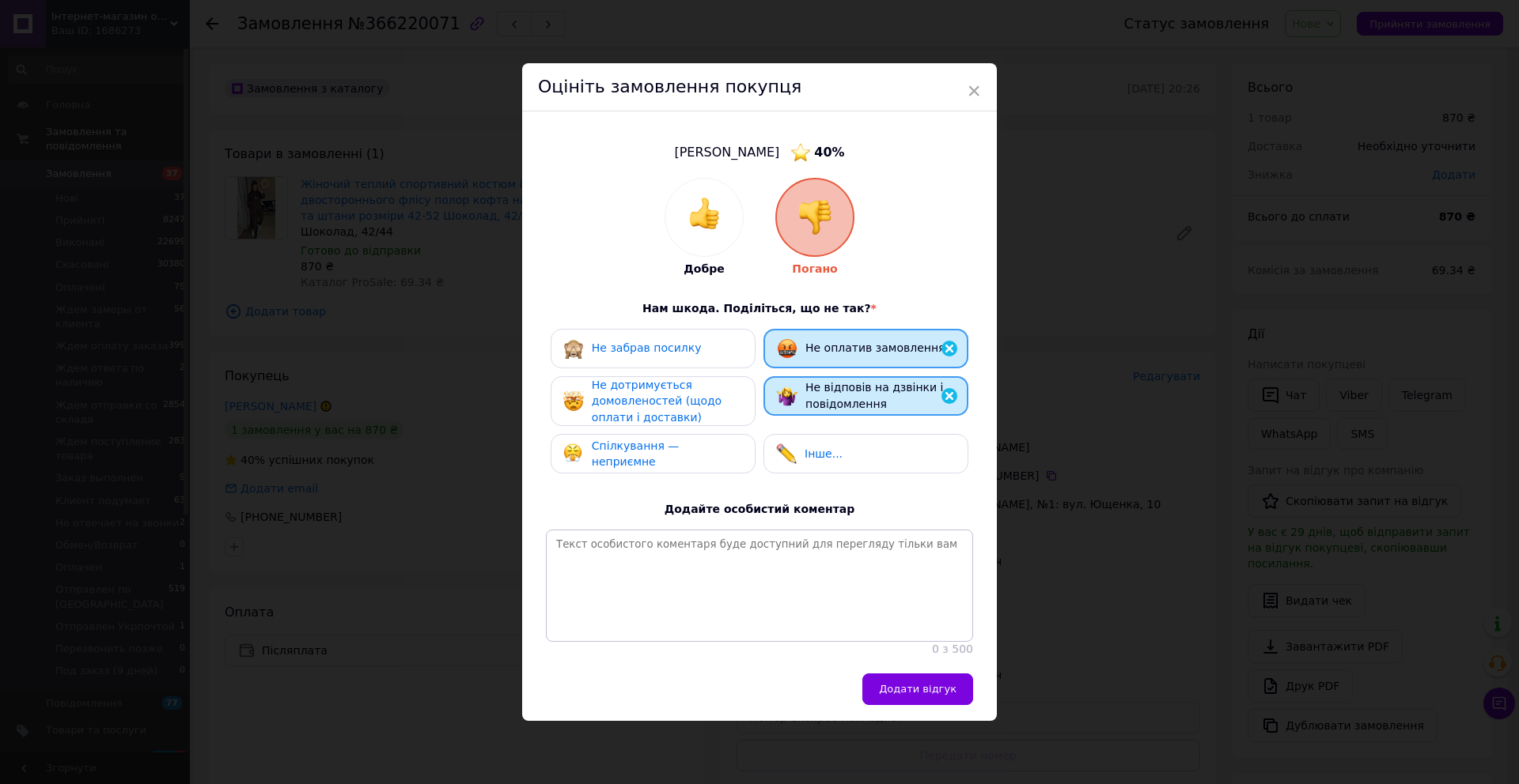
drag, startPoint x: 683, startPoint y: 393, endPoint x: 683, endPoint y: 415, distance: 22.0
click at [683, 393] on span "Не дотримується домовленостей (щодо оплати і доставки)" at bounding box center [656, 401] width 130 height 45
click at [679, 454] on span "Спілкування — неприємне" at bounding box center [635, 455] width 88 height 29
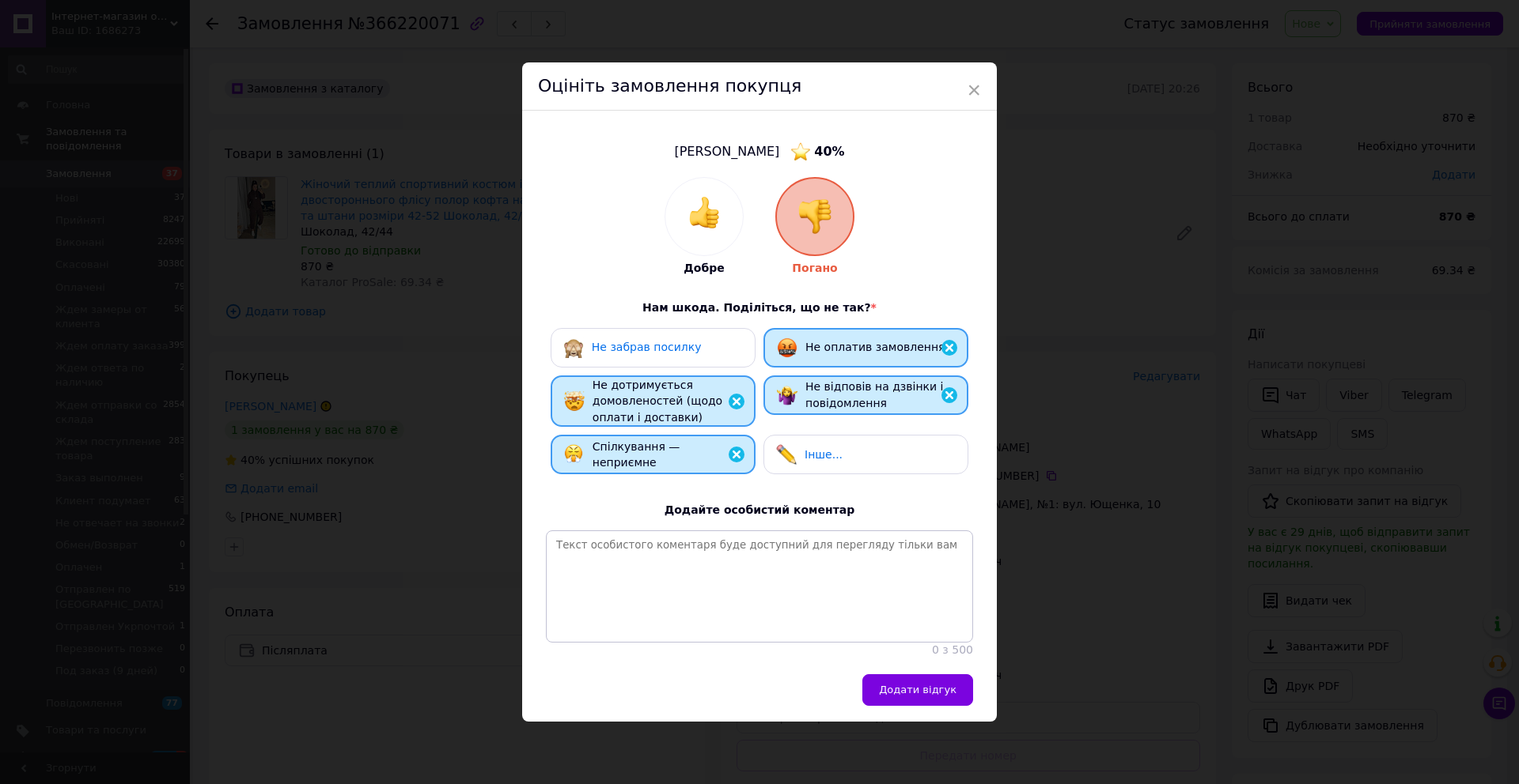
drag, startPoint x: 935, startPoint y: 692, endPoint x: 1073, endPoint y: 596, distance: 168.1
click at [936, 692] on span "Додати відгук" at bounding box center [917, 689] width 77 height 12
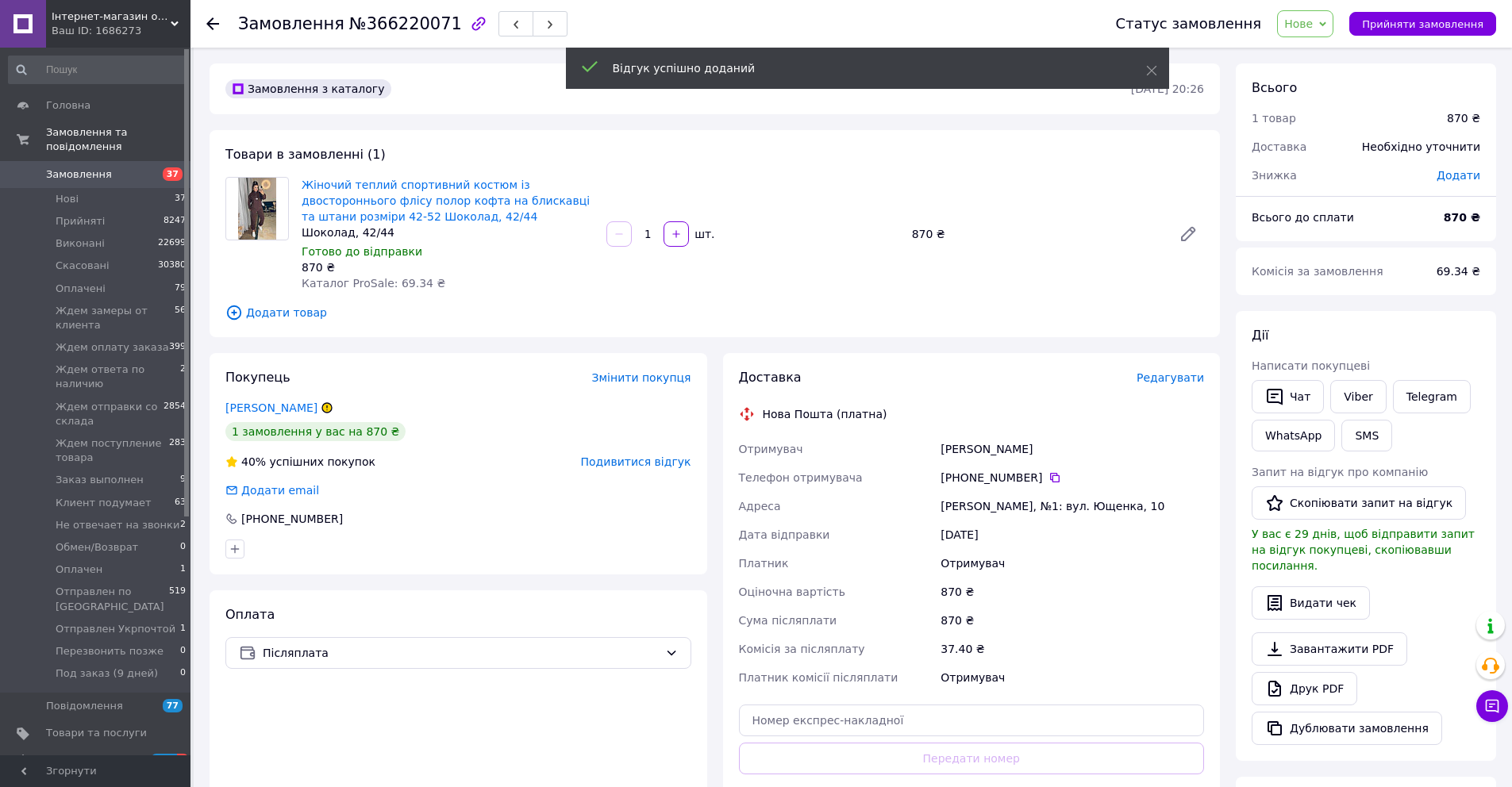
click at [1314, 8] on div "Статус замовлення Нове Прийнято Виконано Скасовано Оплачено Ждем замеры от клие…" at bounding box center [1289, 23] width 412 height 47
click at [1312, 25] on span "Нове" at bounding box center [1297, 24] width 29 height 13
click at [1324, 104] on li "Скасовано" at bounding box center [1380, 104] width 203 height 24
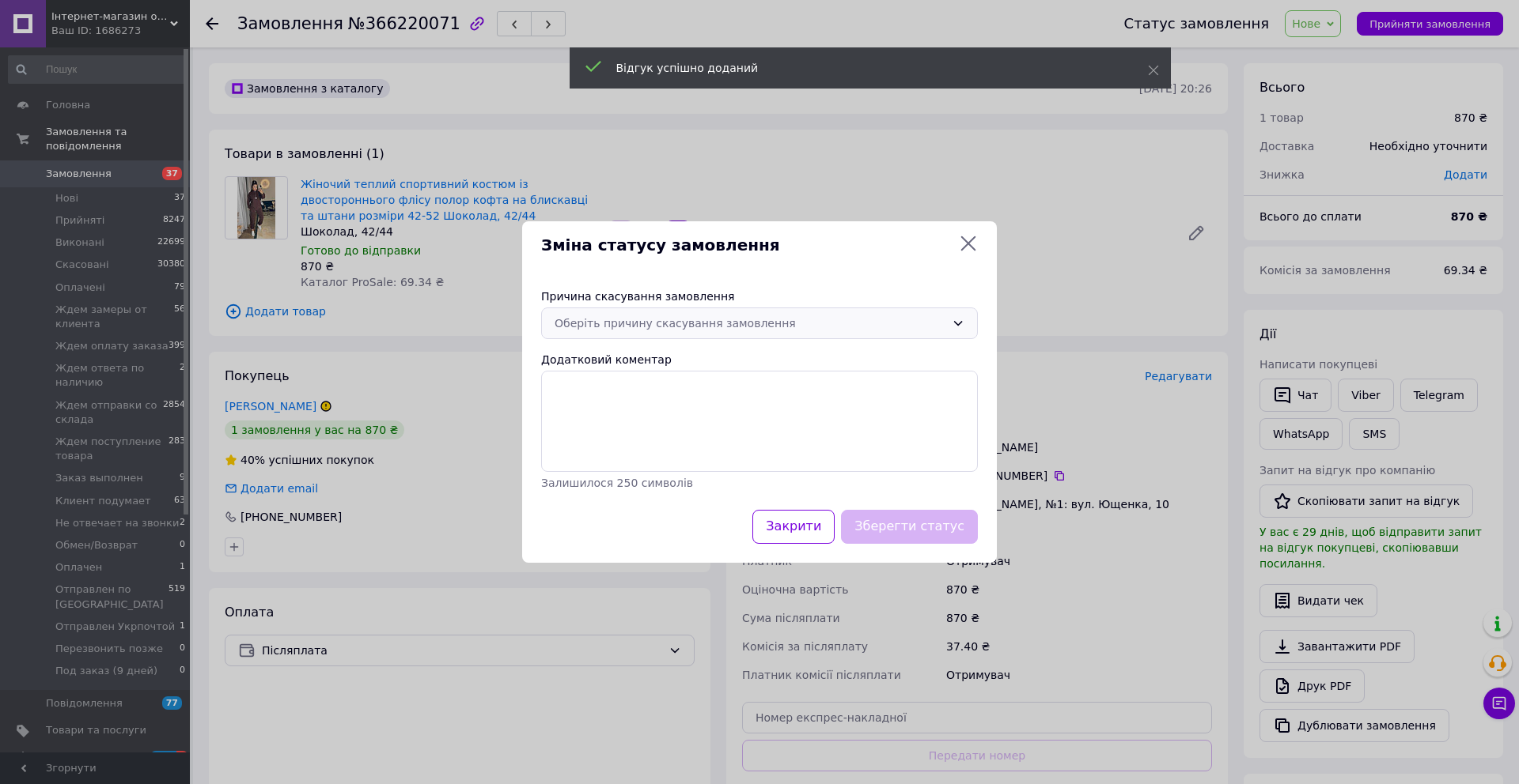
click at [737, 326] on div "Оберіть причину скасування замовлення" at bounding box center [750, 323] width 391 height 18
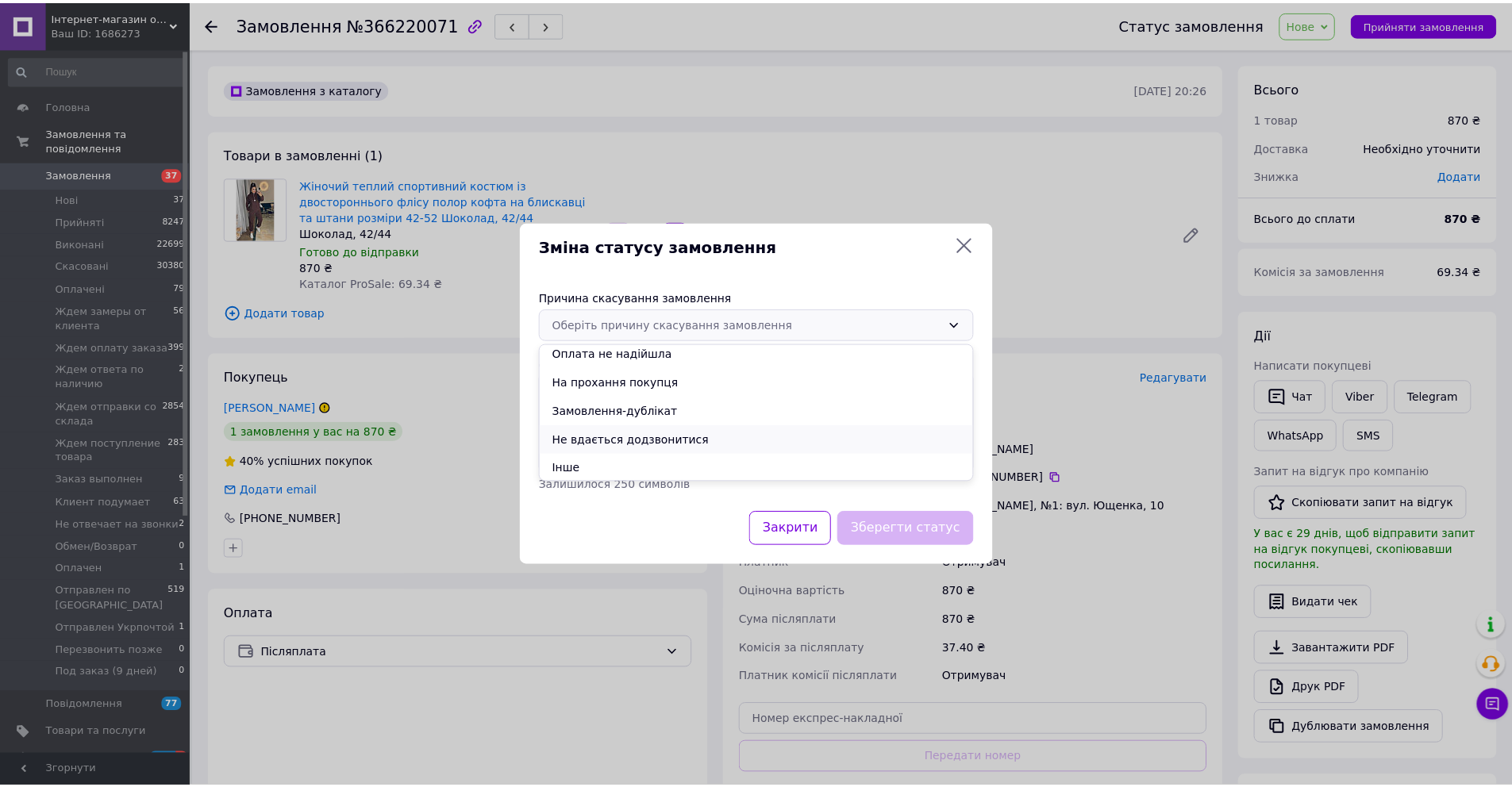
scroll to position [64, 0]
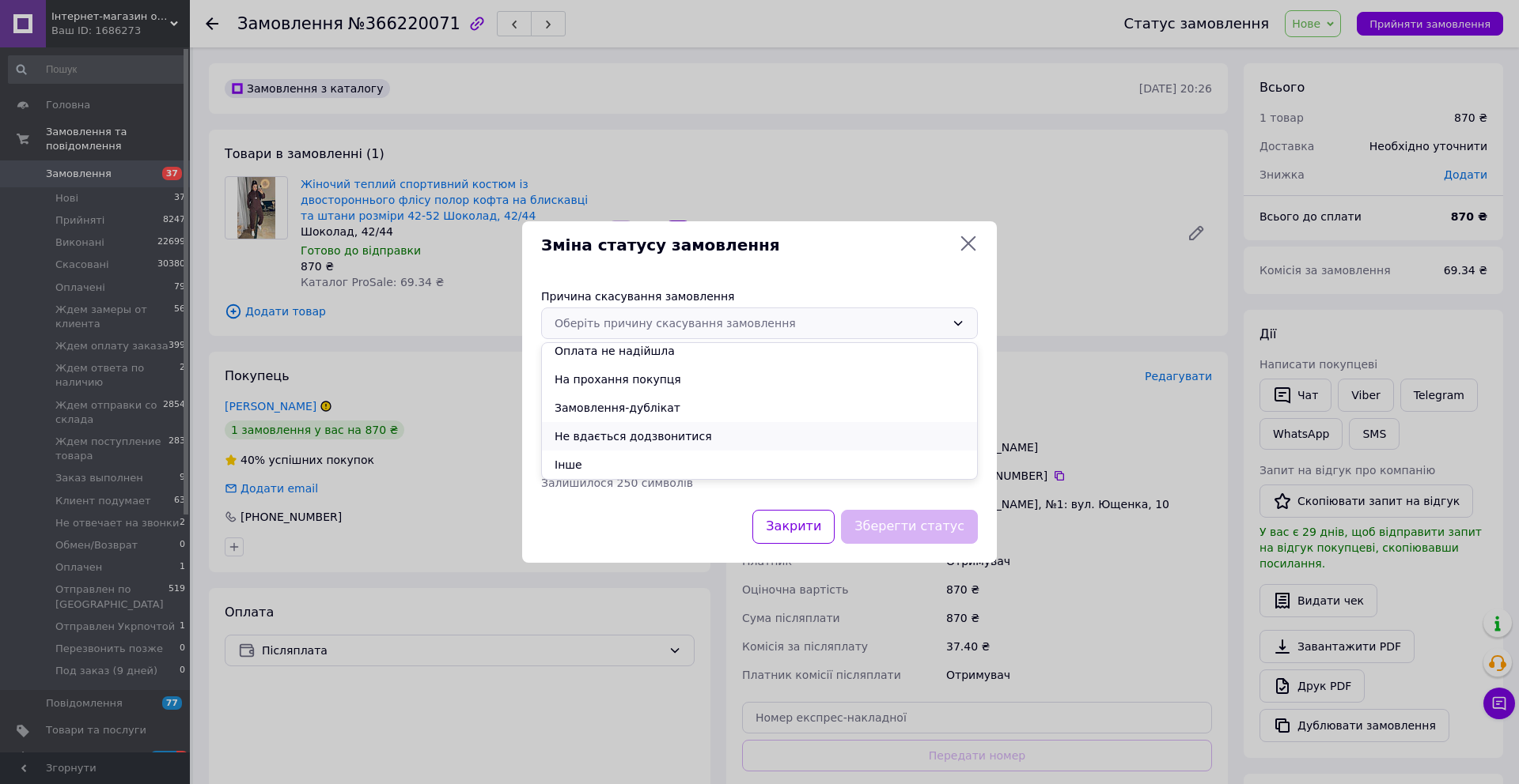
click at [657, 431] on li "Не вдається додзвонитися" at bounding box center [760, 436] width 435 height 29
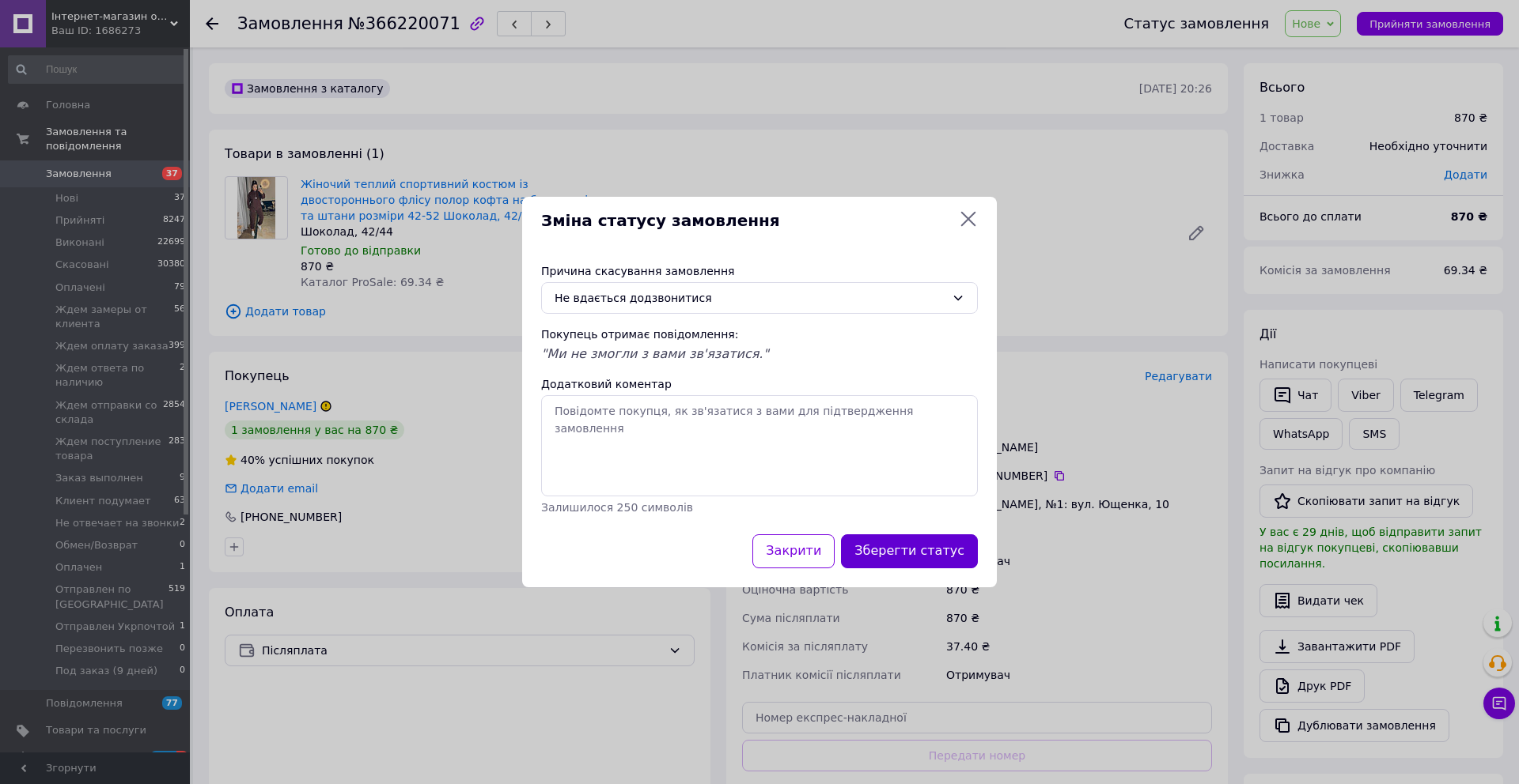
click at [891, 547] on button "Зберегти статус" at bounding box center [909, 551] width 136 height 34
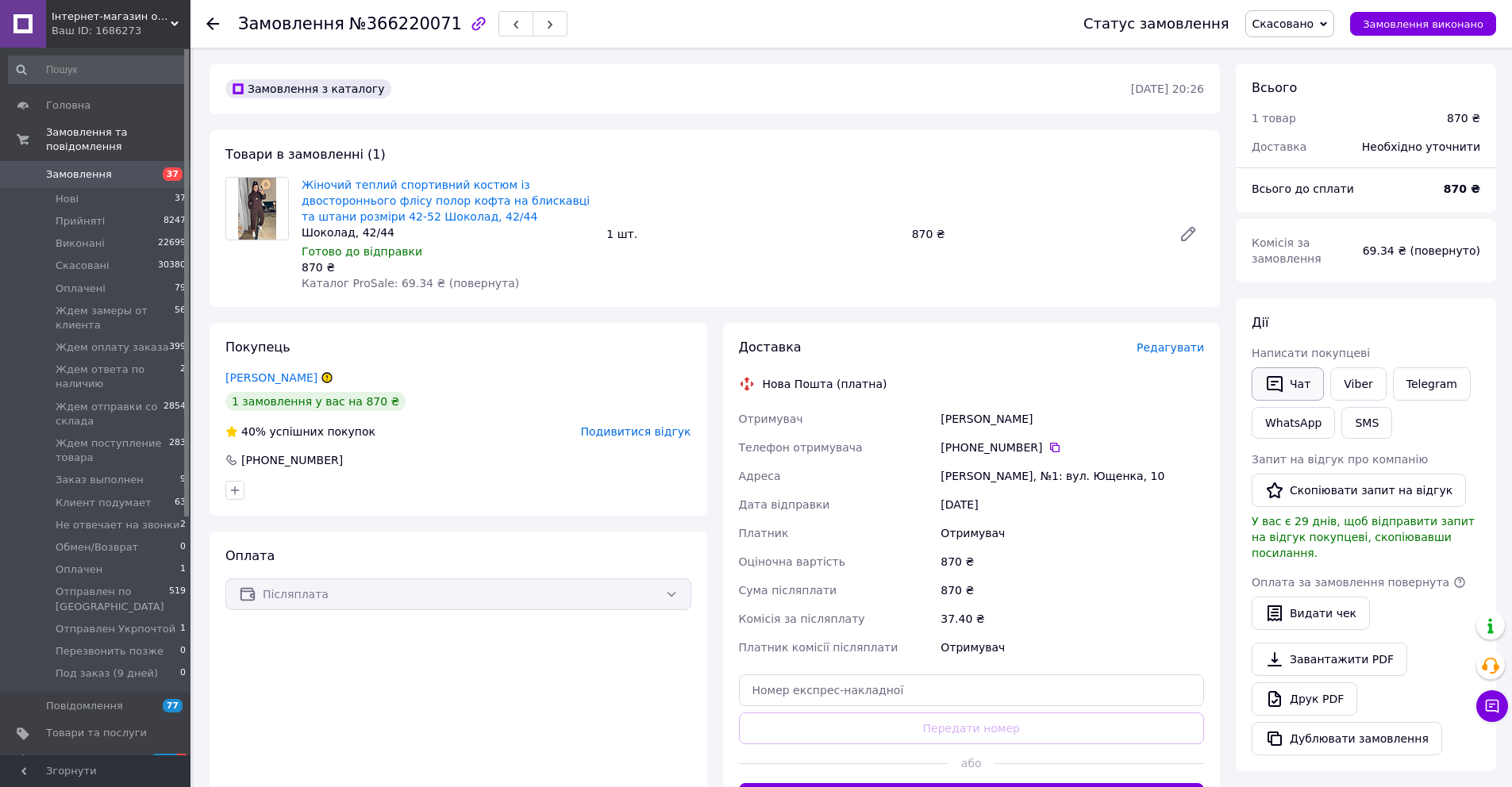
click at [1300, 385] on button "Чат" at bounding box center [1287, 384] width 72 height 33
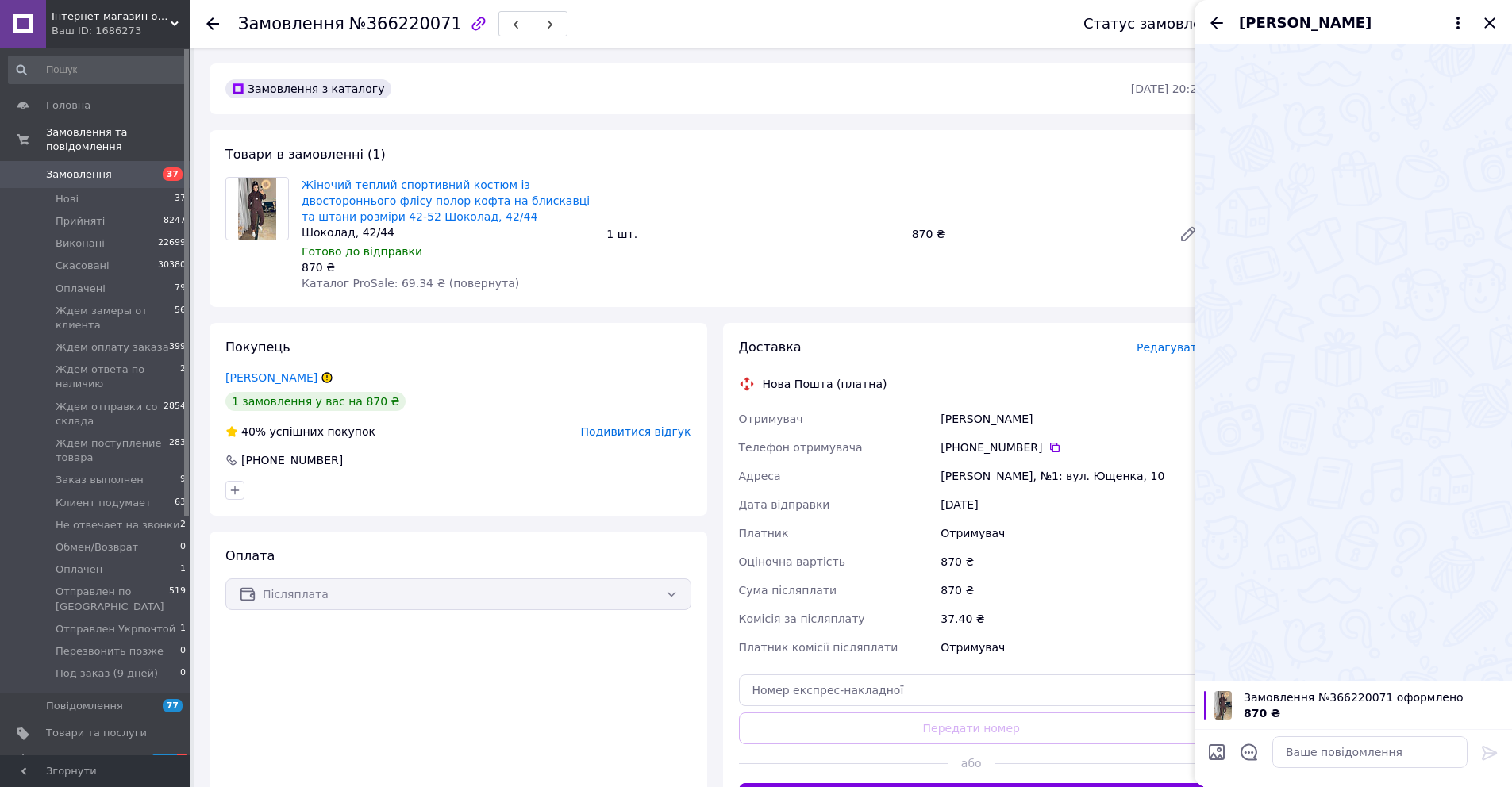
drag, startPoint x: 1293, startPoint y: 769, endPoint x: 1306, endPoint y: 758, distance: 17.0
click at [1293, 769] on div at bounding box center [1370, 752] width 208 height 44
click at [1307, 758] on textarea at bounding box center [1370, 752] width 195 height 31
type textarea "Вечір добрий! Замовелння актуальне?"
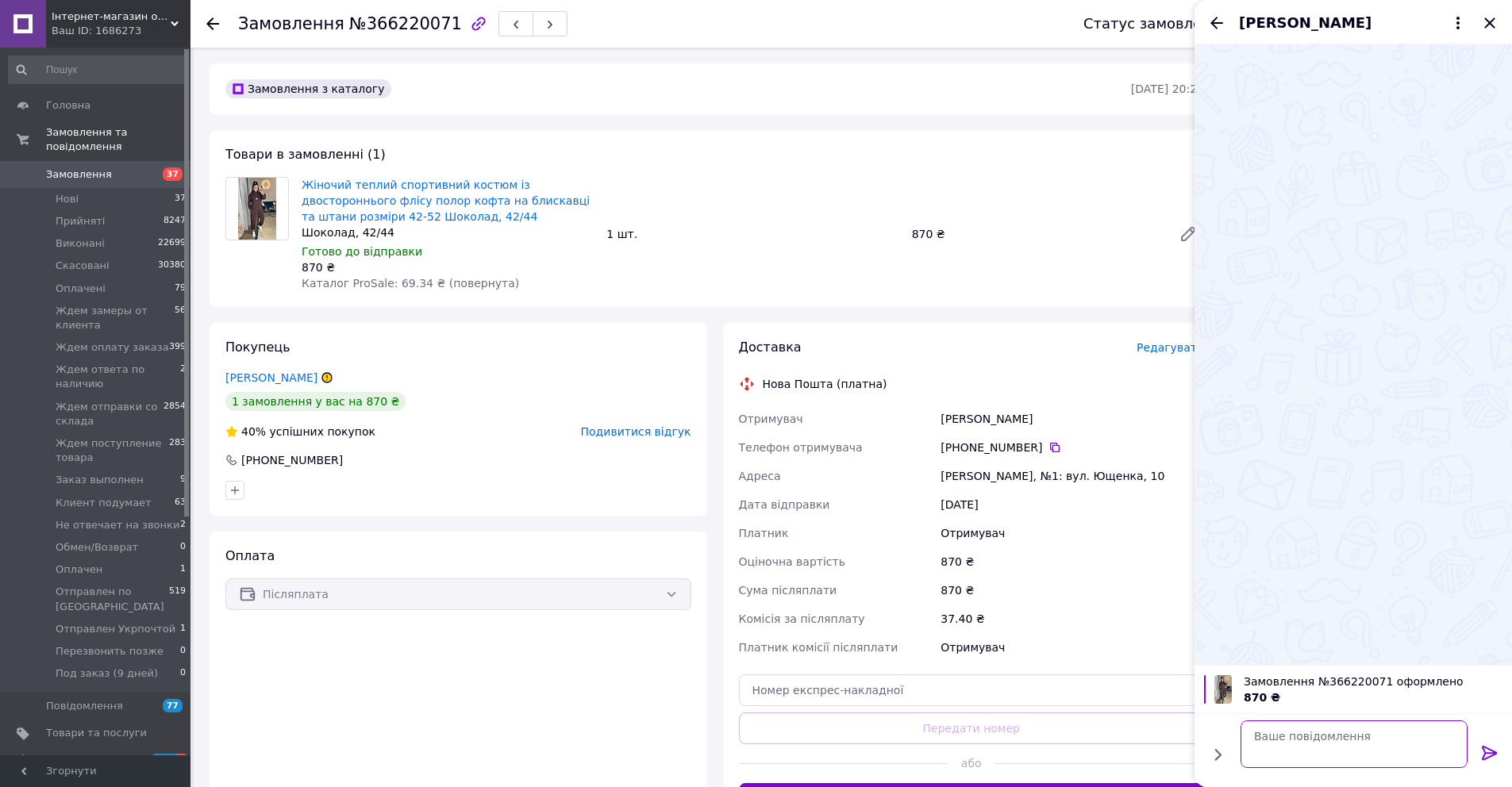
scroll to position [0, 0]
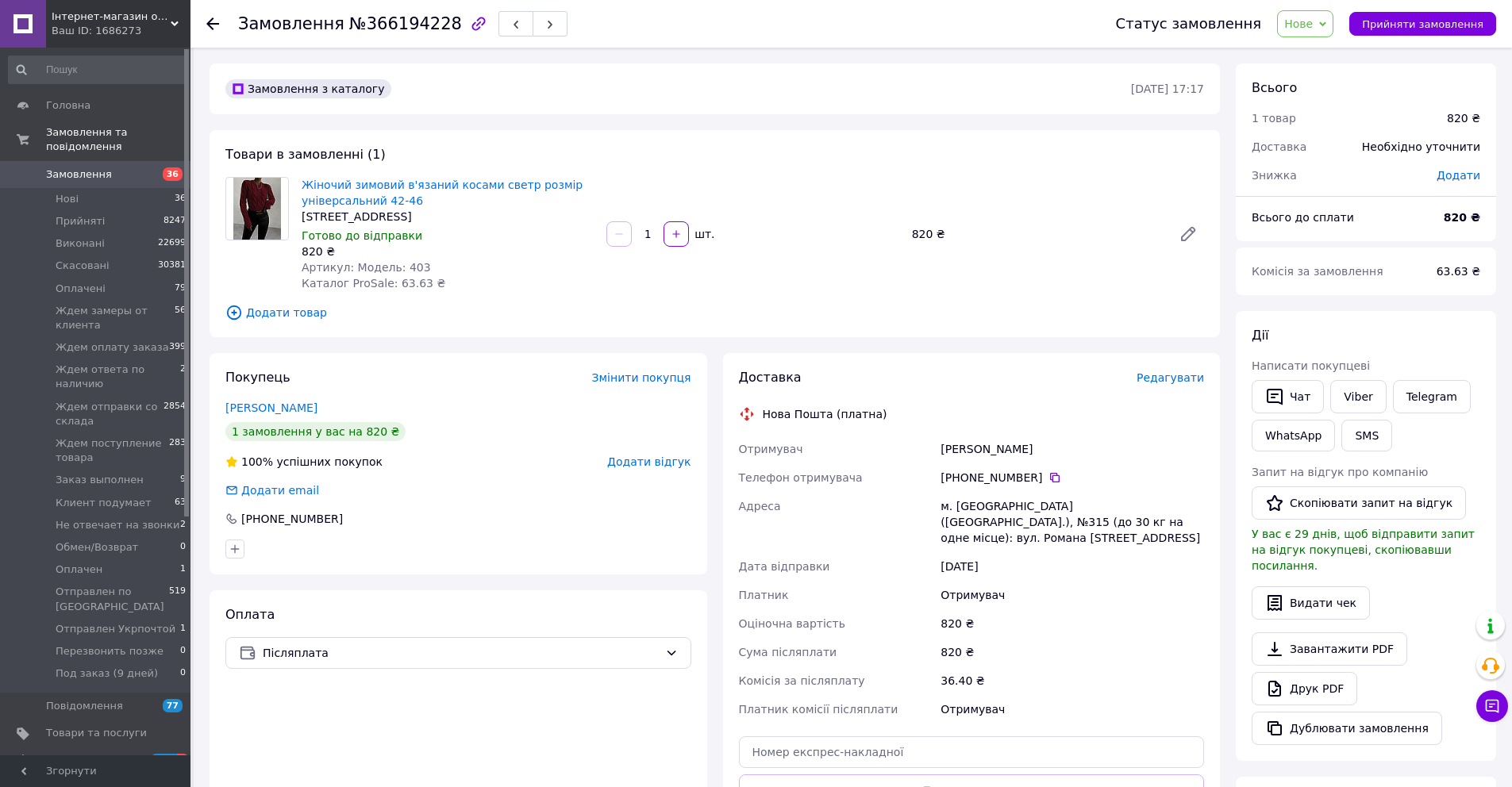
click at [431, 261] on div "Артикул: Модель: 403" at bounding box center [448, 267] width 292 height 16
drag, startPoint x: 426, startPoint y: 264, endPoint x: 354, endPoint y: 268, distance: 72.1
click at [354, 268] on div "Артикул: Модель: 403" at bounding box center [448, 267] width 292 height 16
copy span "Модель: 403"
drag, startPoint x: 1039, startPoint y: 454, endPoint x: 944, endPoint y: 438, distance: 96.3
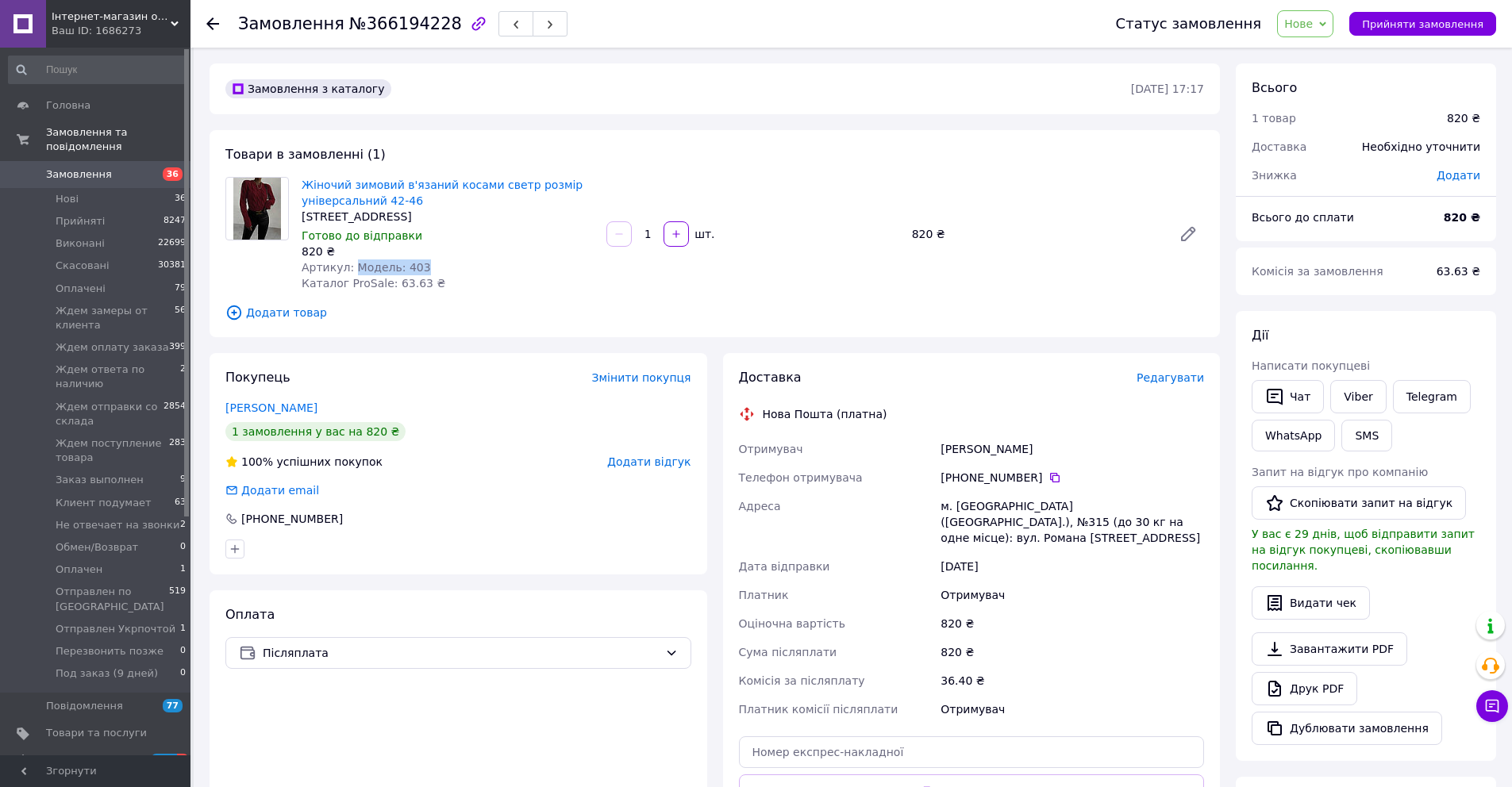
click at [941, 447] on div "Дзюба Вероніка" at bounding box center [1072, 449] width 270 height 29
copy div "Дзюба Вероніка"
click at [1050, 480] on icon at bounding box center [1054, 477] width 9 height 9
click at [1300, 29] on span "Нове" at bounding box center [1297, 24] width 29 height 13
click at [1311, 51] on li "Прийнято" at bounding box center [1380, 55] width 203 height 24
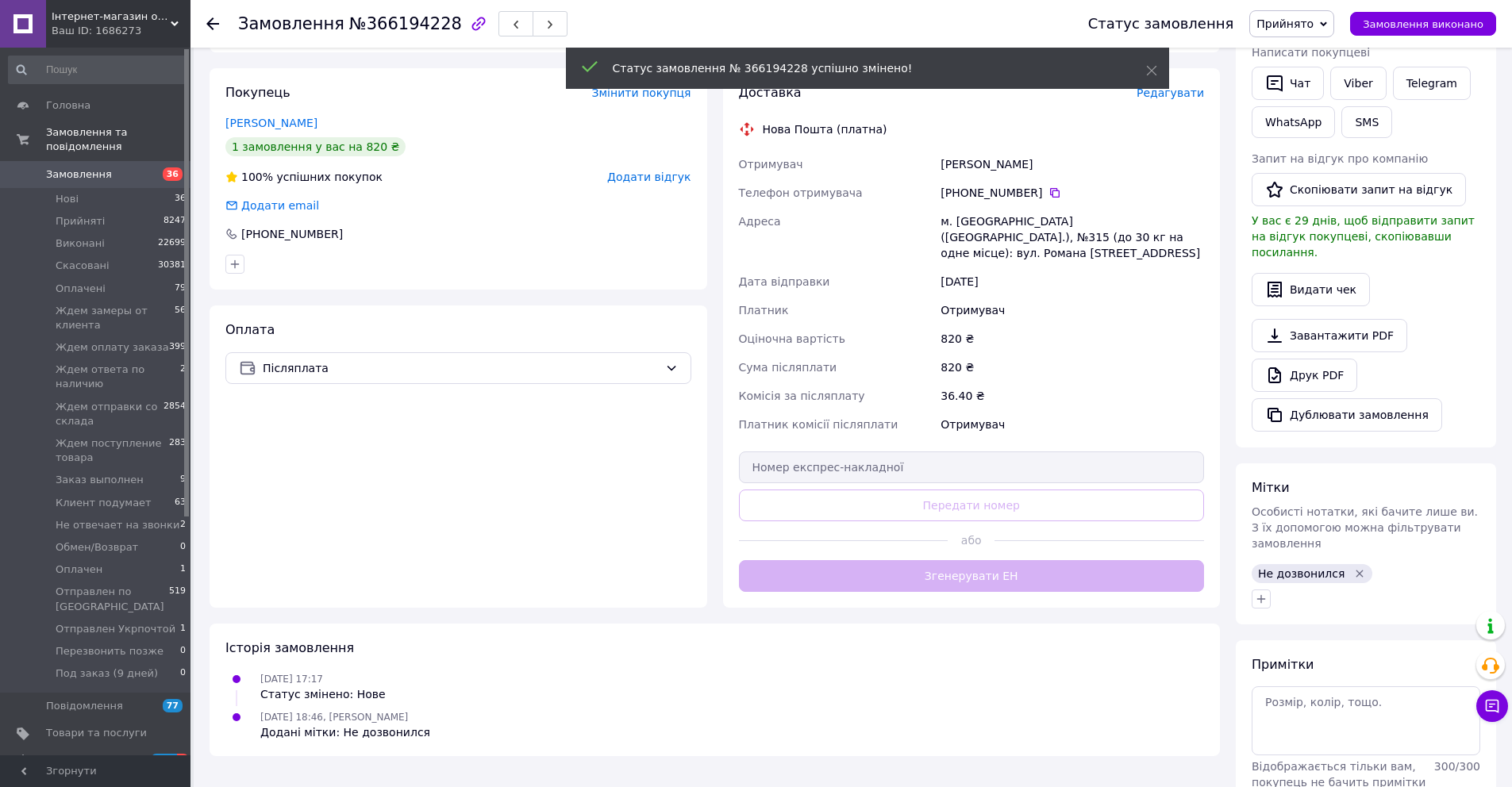
scroll to position [349, 0]
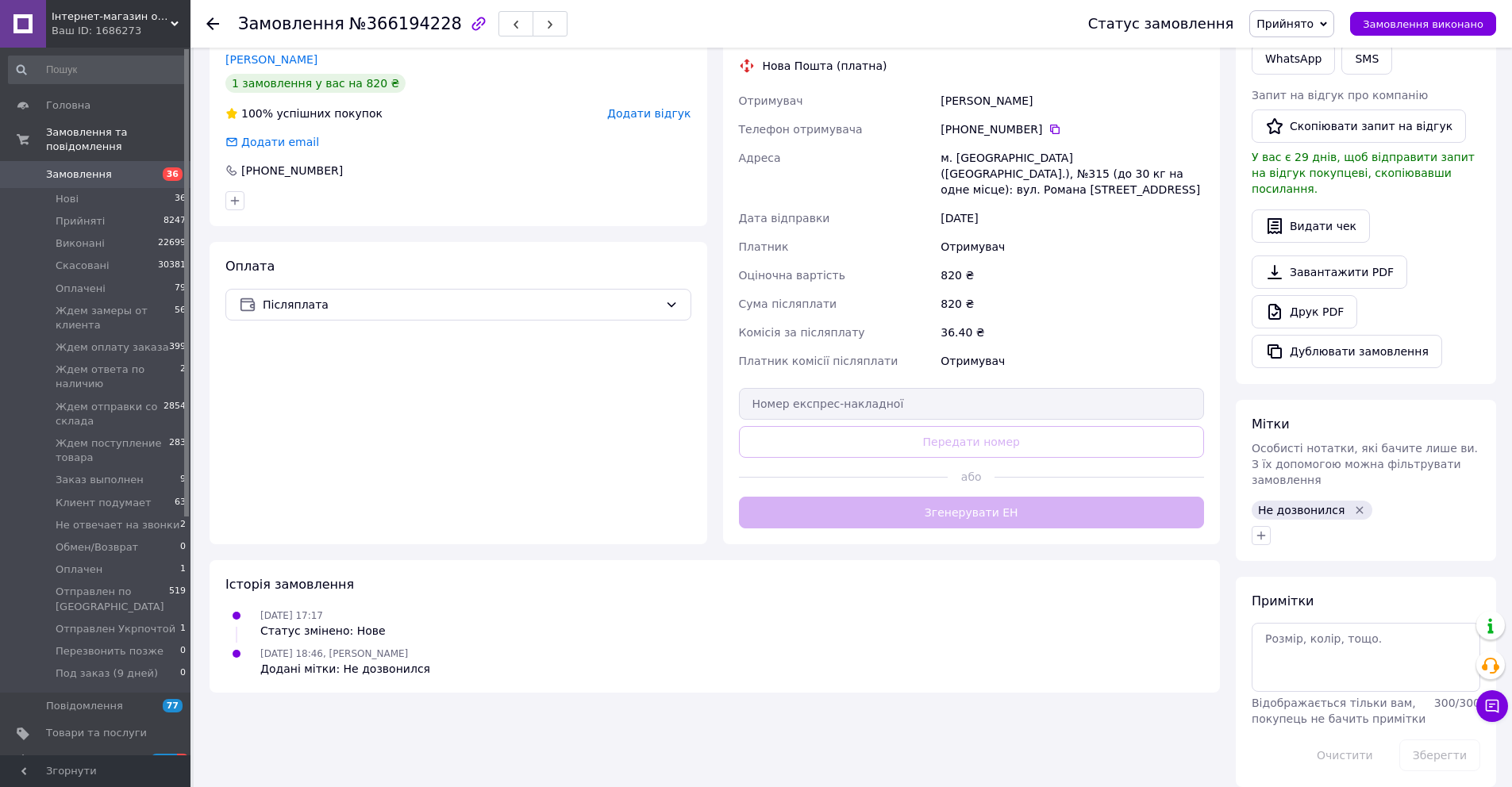
click at [1353, 504] on icon "Видалити мітку" at bounding box center [1359, 510] width 13 height 13
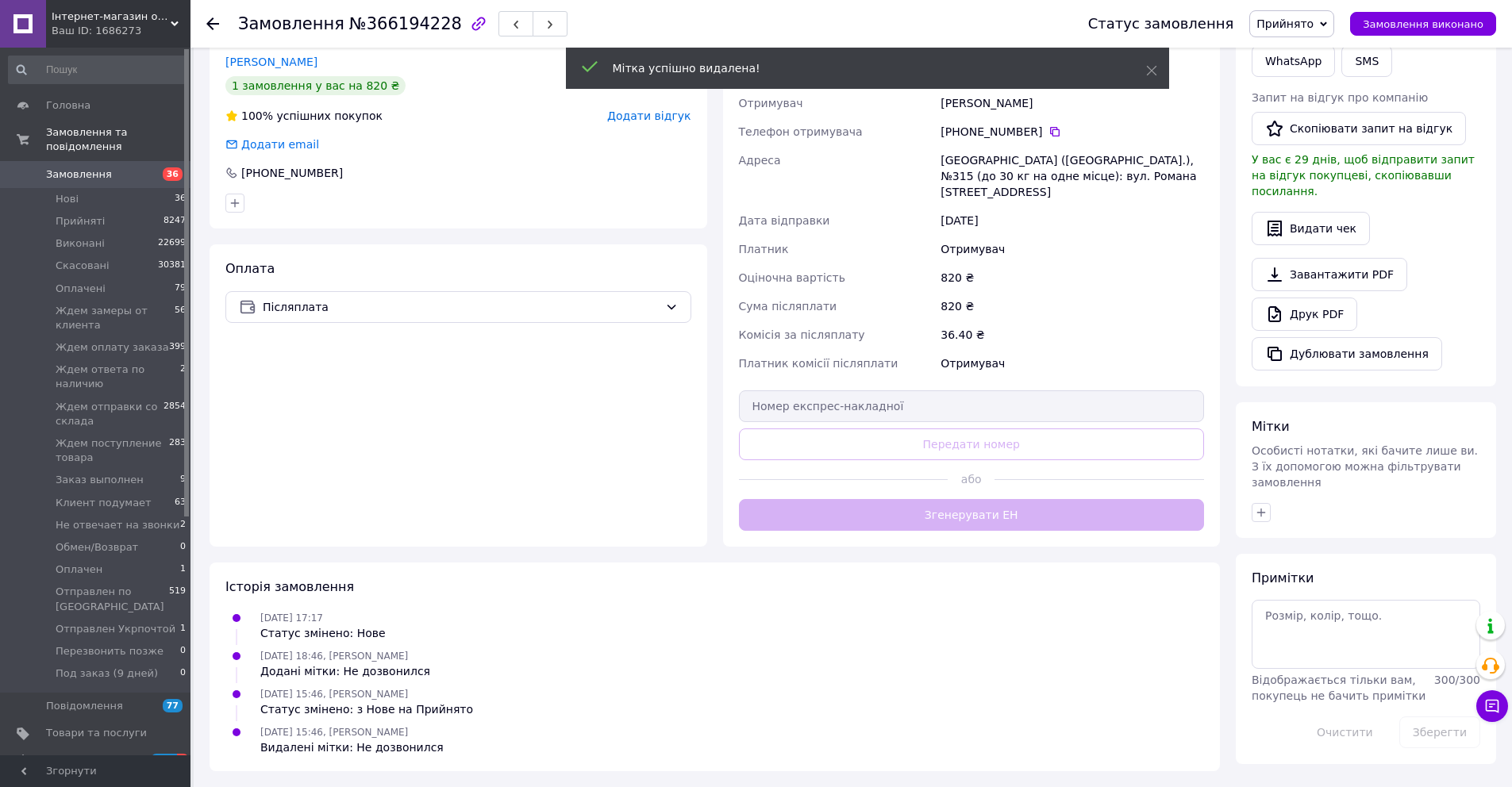
scroll to position [330, 0]
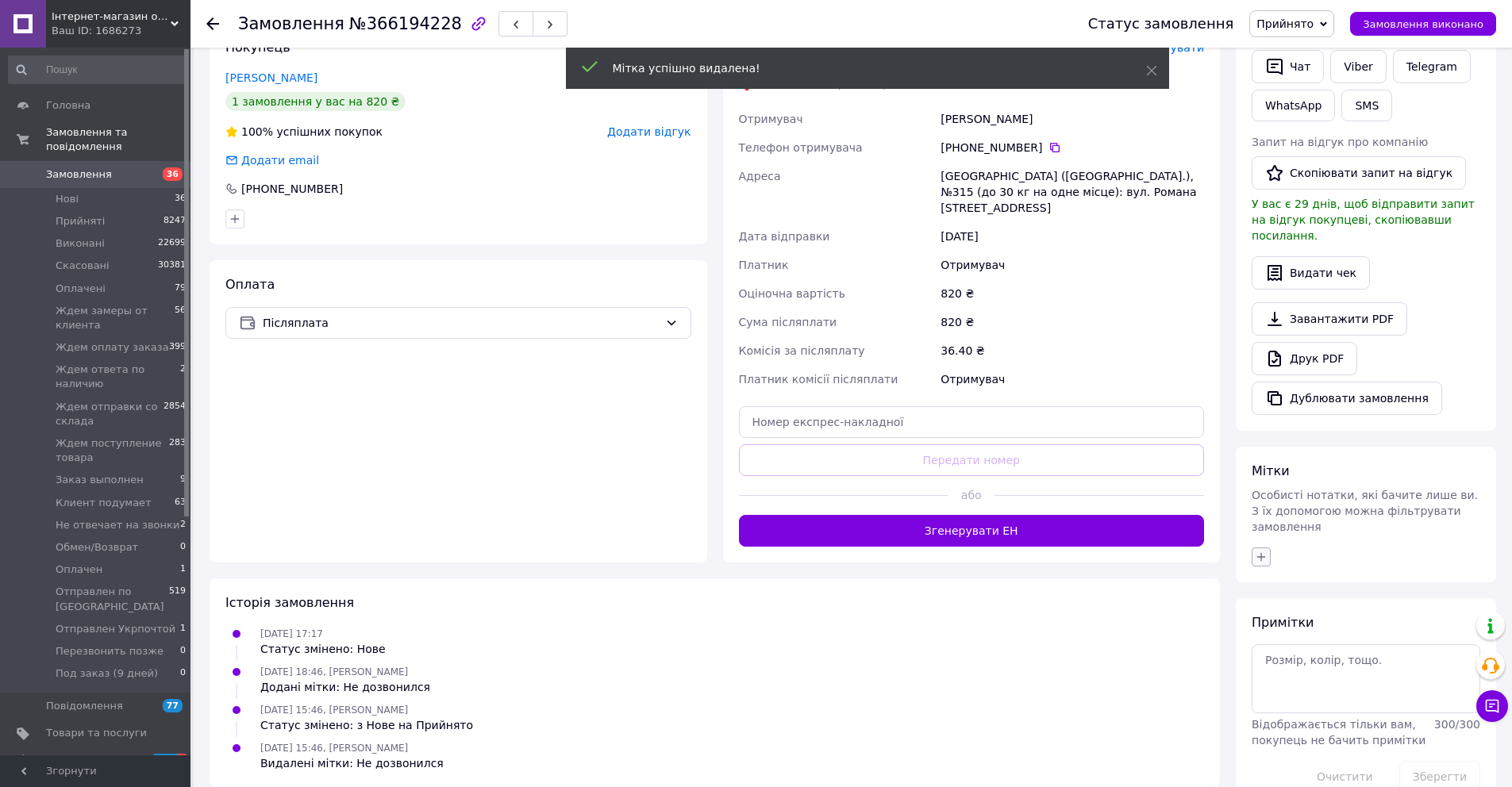
click at [1262, 518] on div "Мітки Особисті нотатки, які бачите лише ви. З їх допомогою можна фільтрувати за…" at bounding box center [1365, 514] width 260 height 136
click at [1261, 551] on icon "button" at bounding box center [1261, 558] width 13 height 13
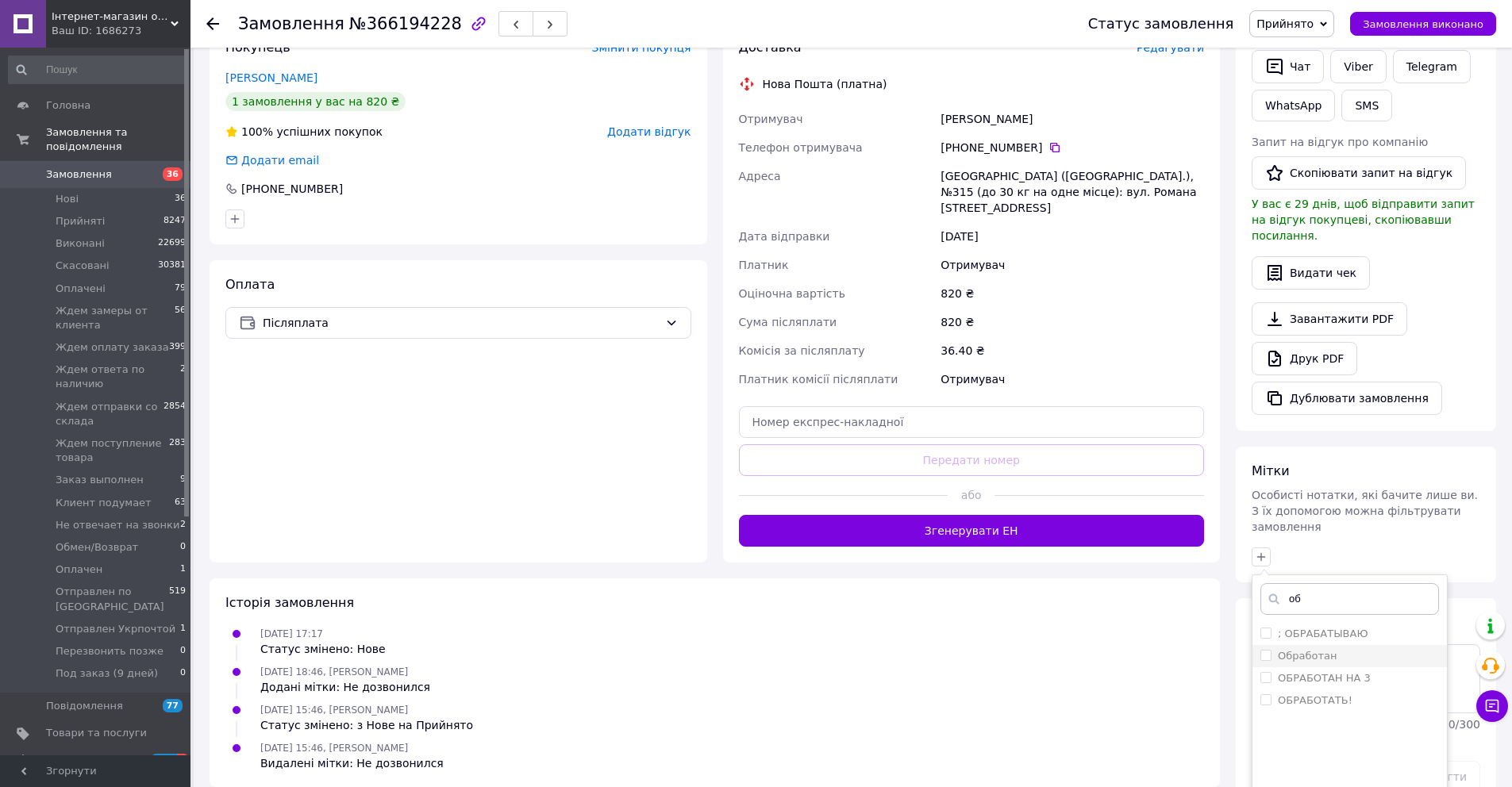
type input "об"
click at [1310, 650] on label "Обработан" at bounding box center [1308, 656] width 59 height 12
checkbox input "true"
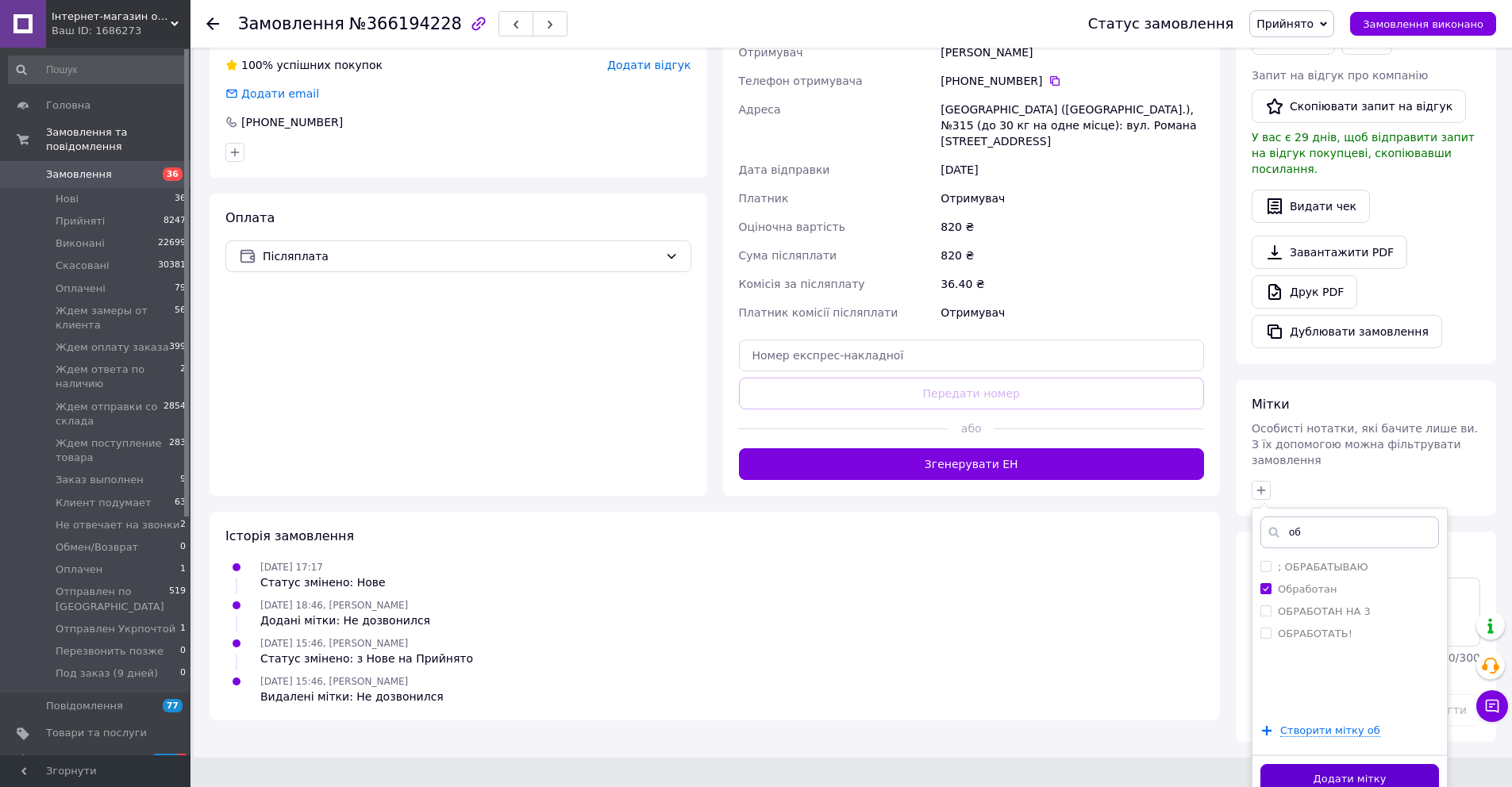
click at [1358, 764] on button "Додати мітку" at bounding box center [1349, 779] width 178 height 31
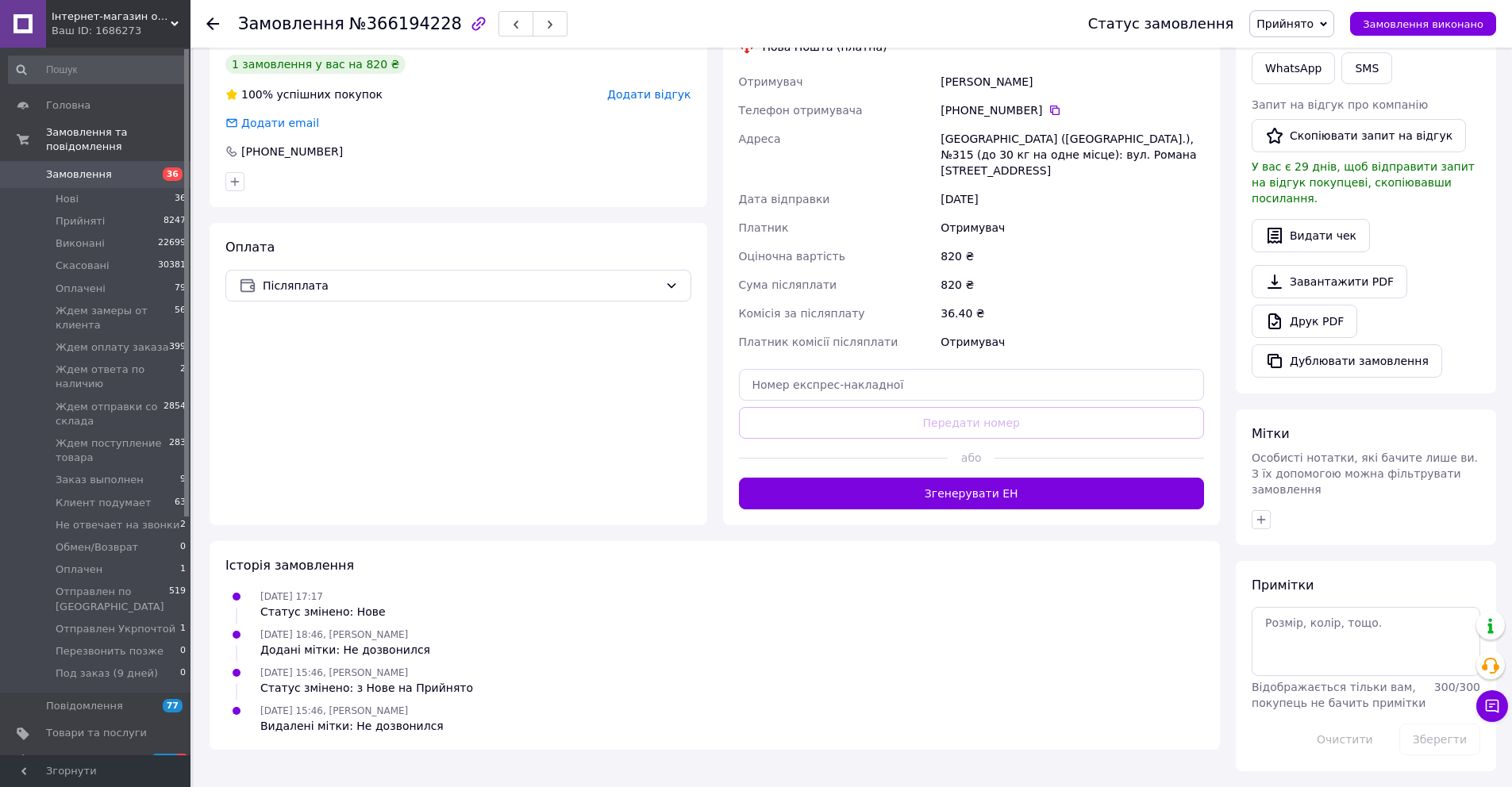
scroll to position [351, 0]
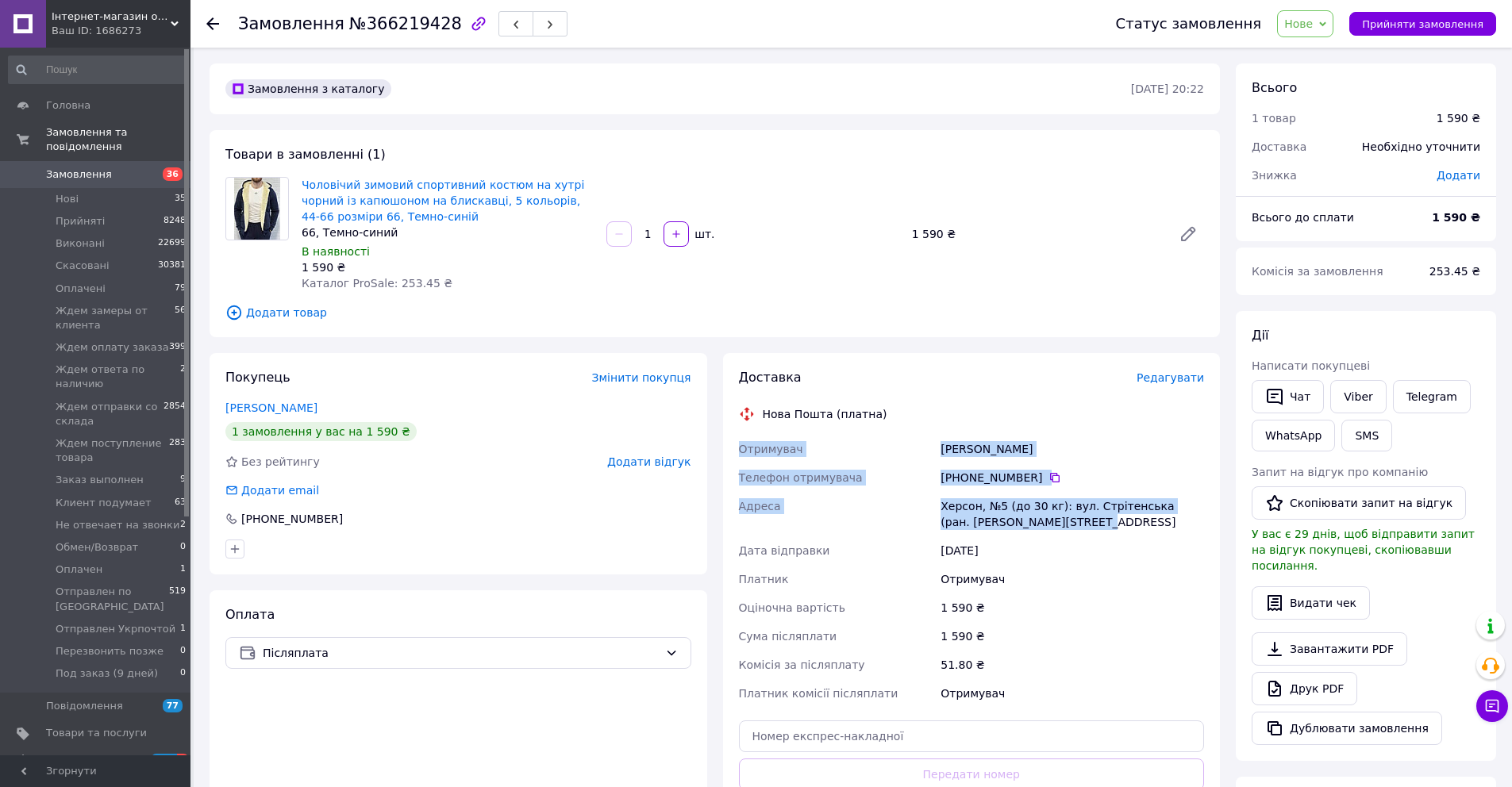
drag, startPoint x: 1096, startPoint y: 521, endPoint x: 730, endPoint y: 439, distance: 375.1
click at [730, 439] on div "Доставка Редагувати Нова Пошта (платна) Отримувач [PERSON_NAME] Телефон отримув…" at bounding box center [972, 615] width 498 height 523
copy div "Отримувач [PERSON_NAME] Телефон отримувача [PHONE_NUMBER]   Адреса Херсон, №5 (…"
click at [1087, 447] on div "[PERSON_NAME]" at bounding box center [1072, 449] width 270 height 29
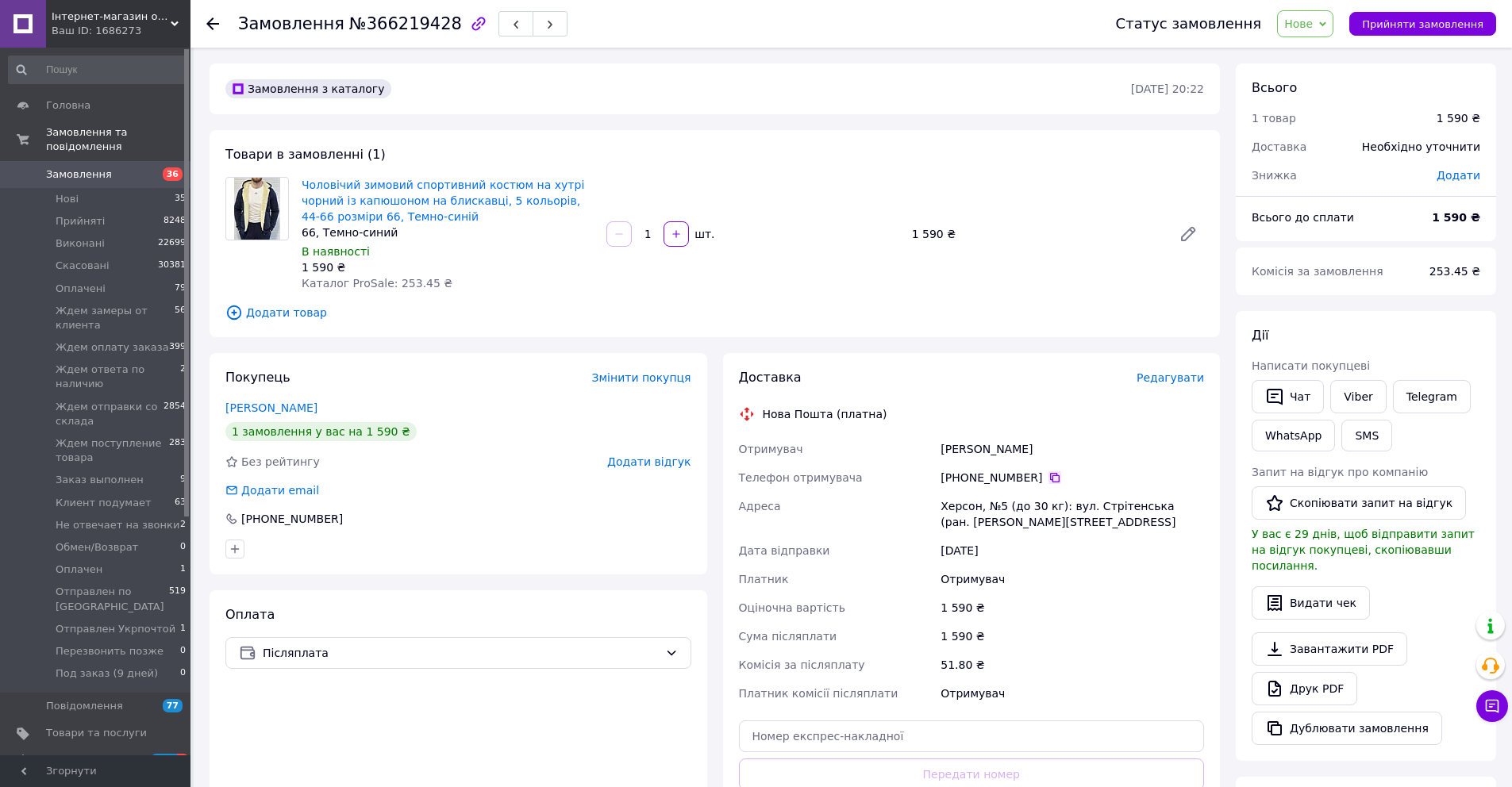
click at [1051, 481] on icon at bounding box center [1055, 478] width 13 height 13
drag, startPoint x: 1039, startPoint y: 440, endPoint x: 1024, endPoint y: 449, distance: 17.5
click at [1024, 449] on div "[PERSON_NAME]" at bounding box center [1072, 449] width 270 height 29
copy div "[PERSON_NAME]"
